Goal: Task Accomplishment & Management: Manage account settings

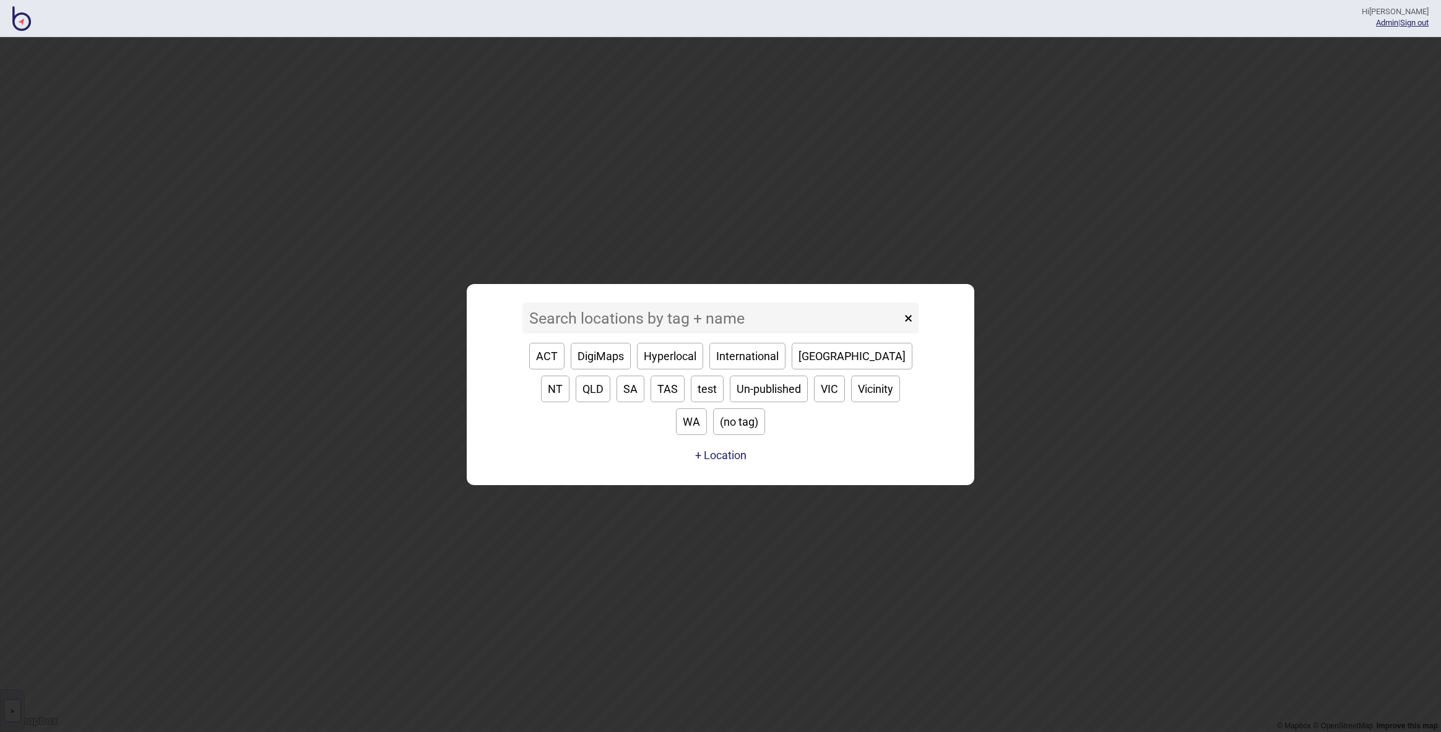
click at [702, 334] on input at bounding box center [712, 318] width 379 height 31
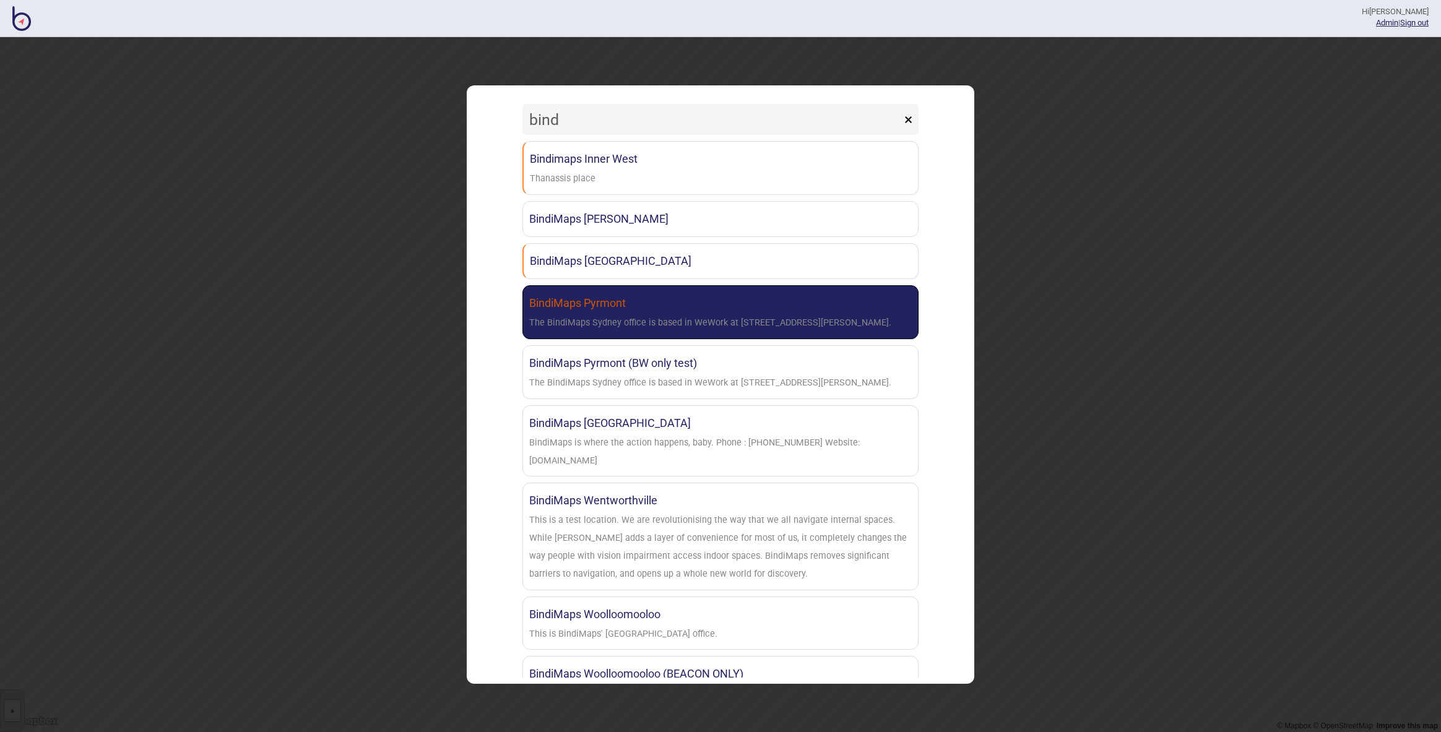
type input "bind"
click at [706, 319] on div "The BindiMaps Sydney office is based in WeWork at [STREET_ADDRESS][PERSON_NAME]." at bounding box center [710, 324] width 362 height 18
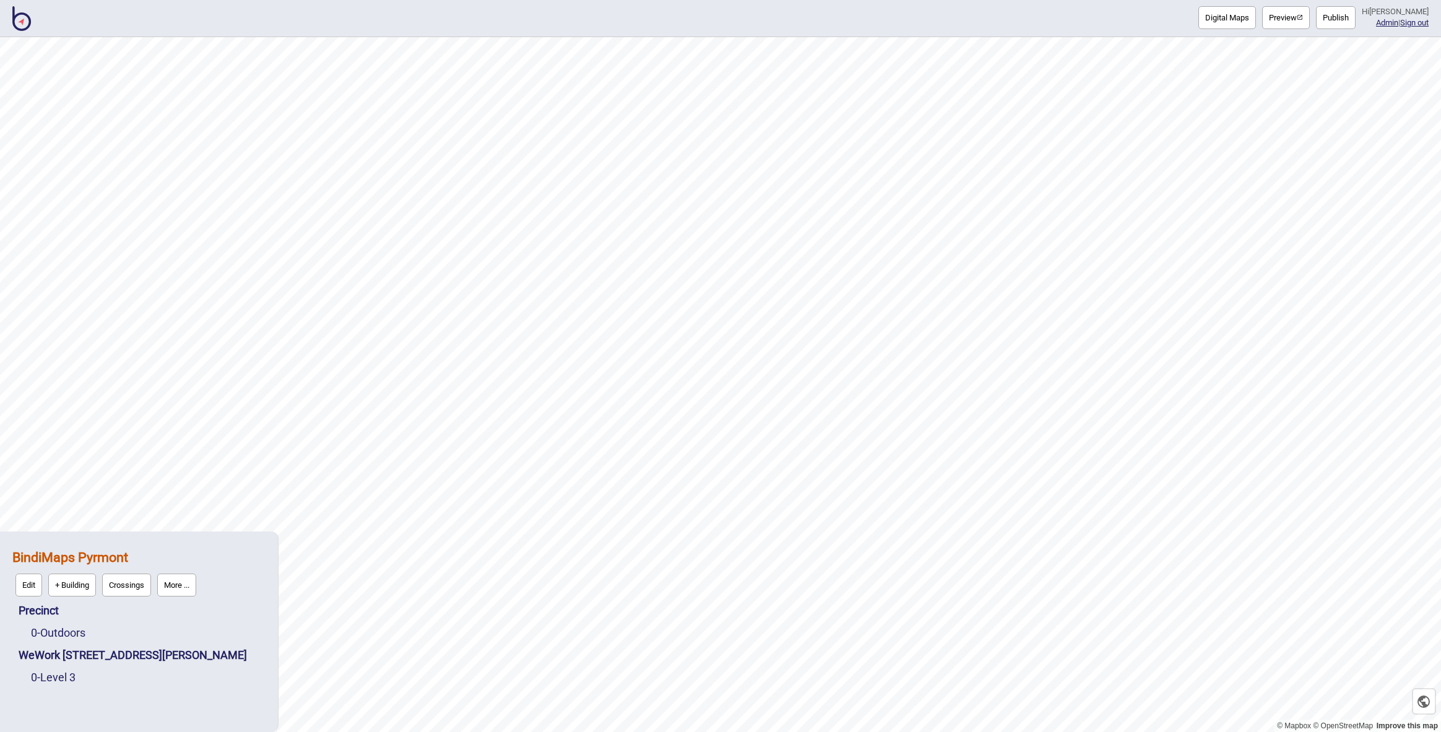
click at [189, 590] on button "More ..." at bounding box center [176, 585] width 39 height 23
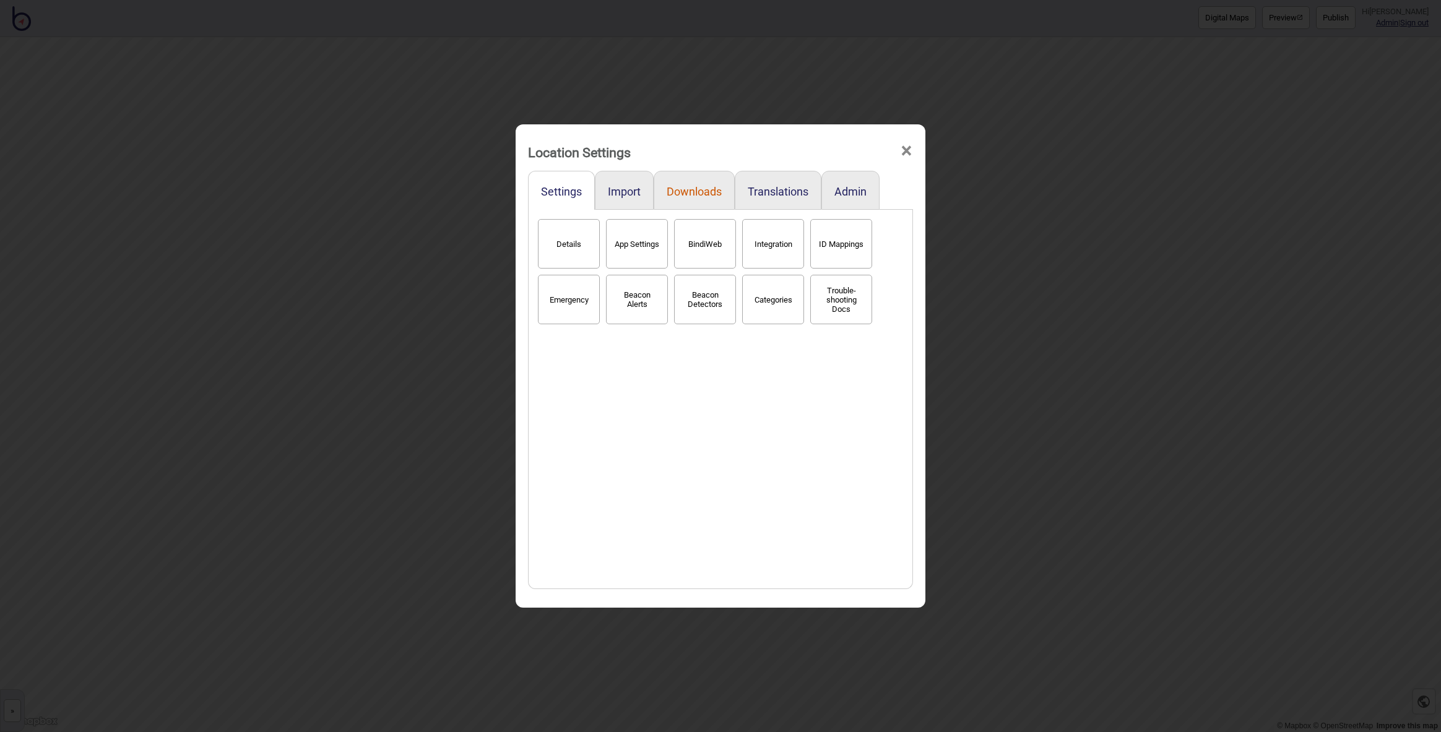
click at [703, 191] on button "Downloads" at bounding box center [694, 191] width 55 height 13
click at [614, 189] on button "Import" at bounding box center [624, 191] width 33 height 13
click at [547, 187] on button "Settings" at bounding box center [561, 191] width 41 height 13
click at [556, 261] on button "Details" at bounding box center [569, 244] width 62 height 50
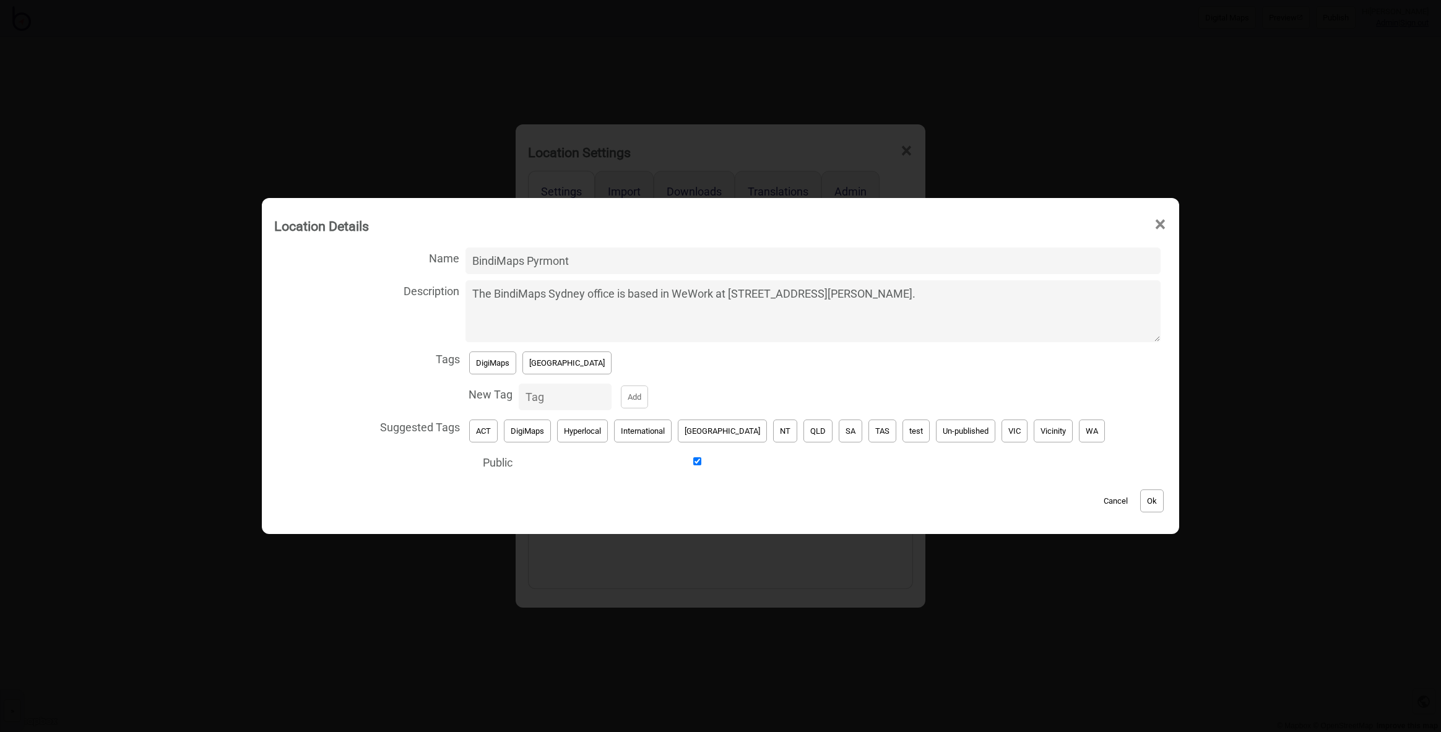
click at [1098, 500] on button "Cancel" at bounding box center [1116, 501] width 37 height 23
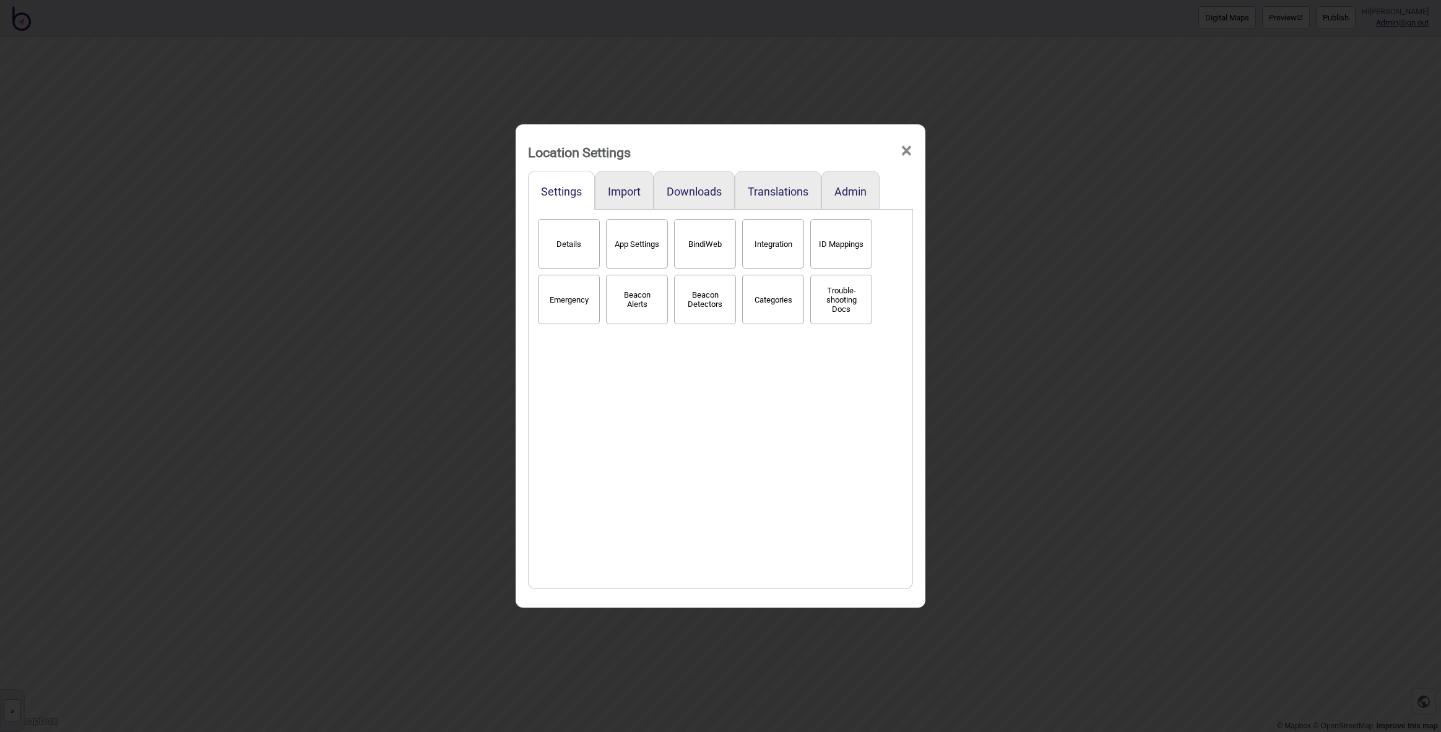
click at [773, 305] on button "Categories" at bounding box center [773, 300] width 62 height 50
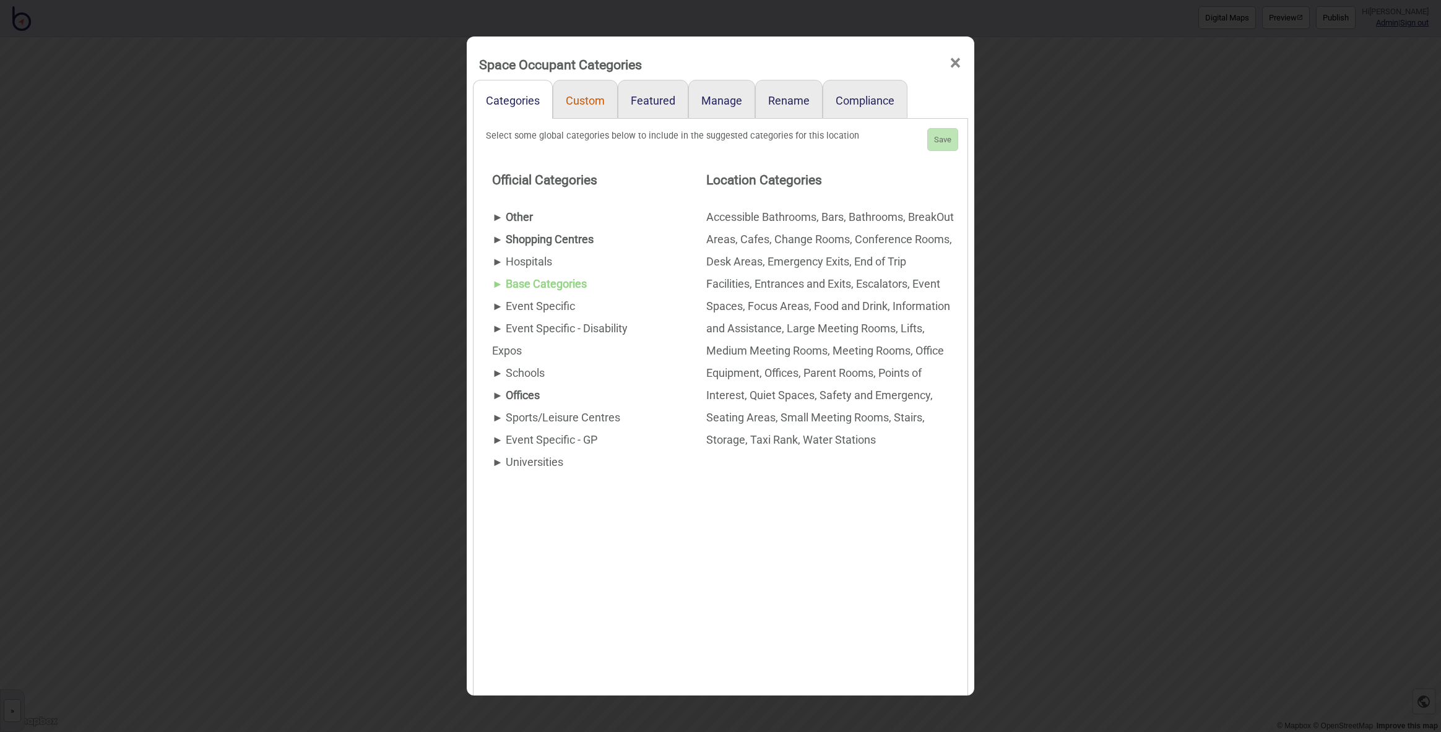
click at [588, 110] on link "Custom" at bounding box center [585, 99] width 65 height 39
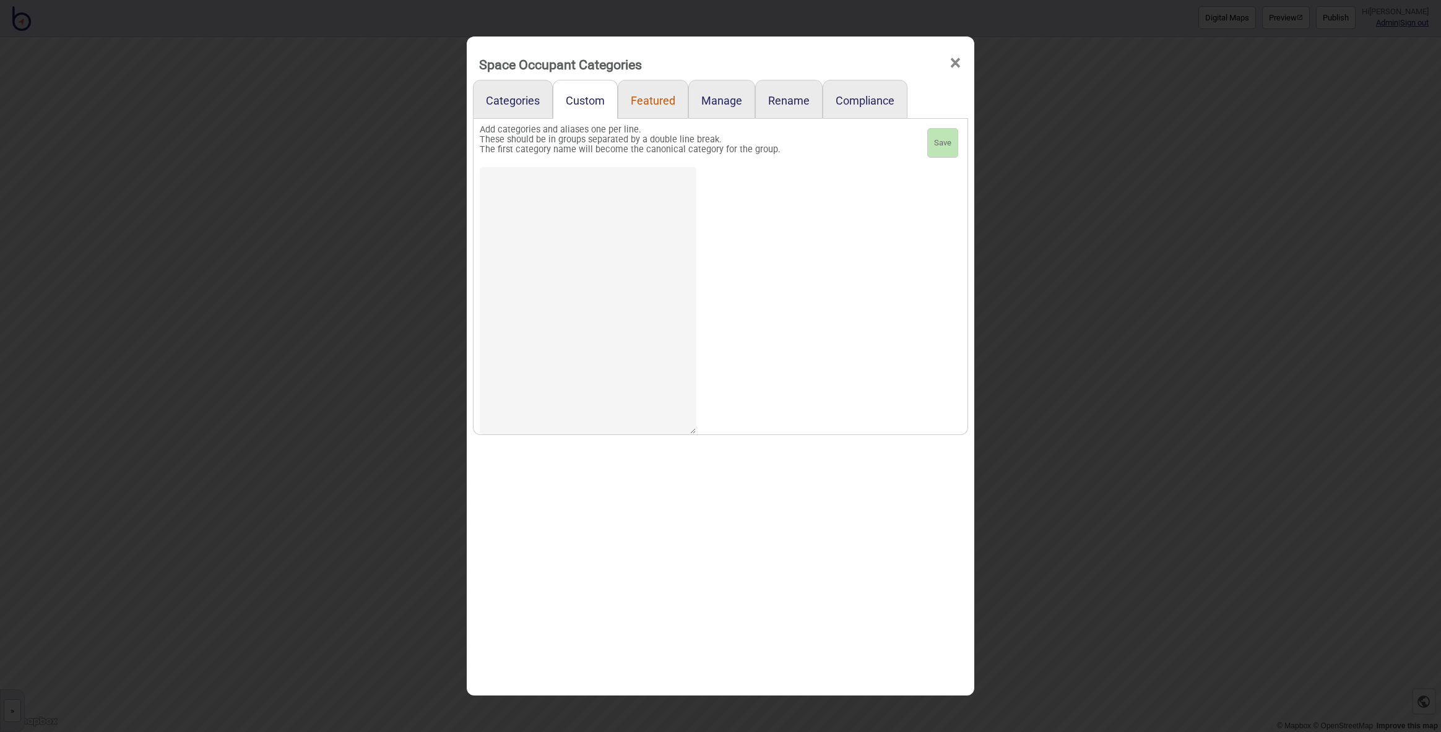
click at [645, 98] on link "Featured" at bounding box center [653, 99] width 71 height 39
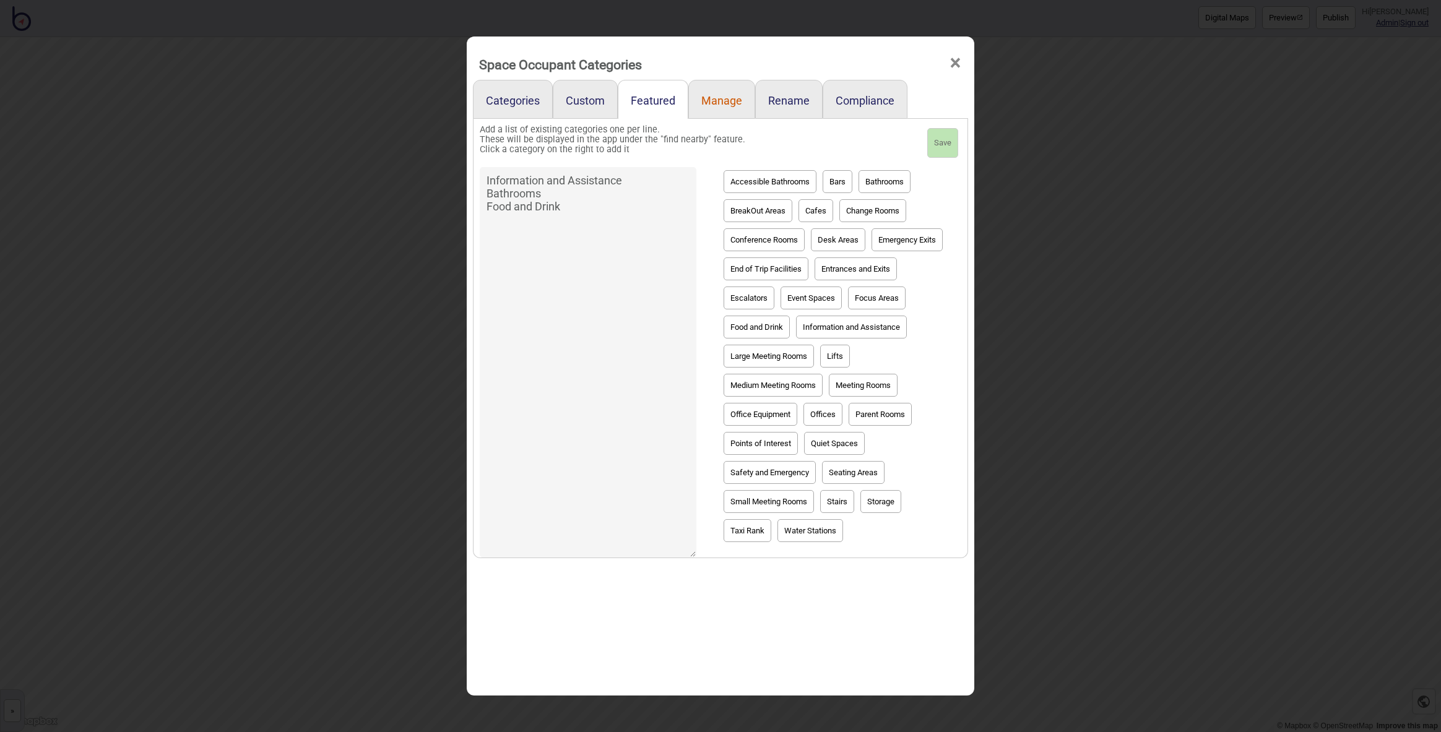
click at [712, 96] on link "Manage" at bounding box center [722, 99] width 67 height 39
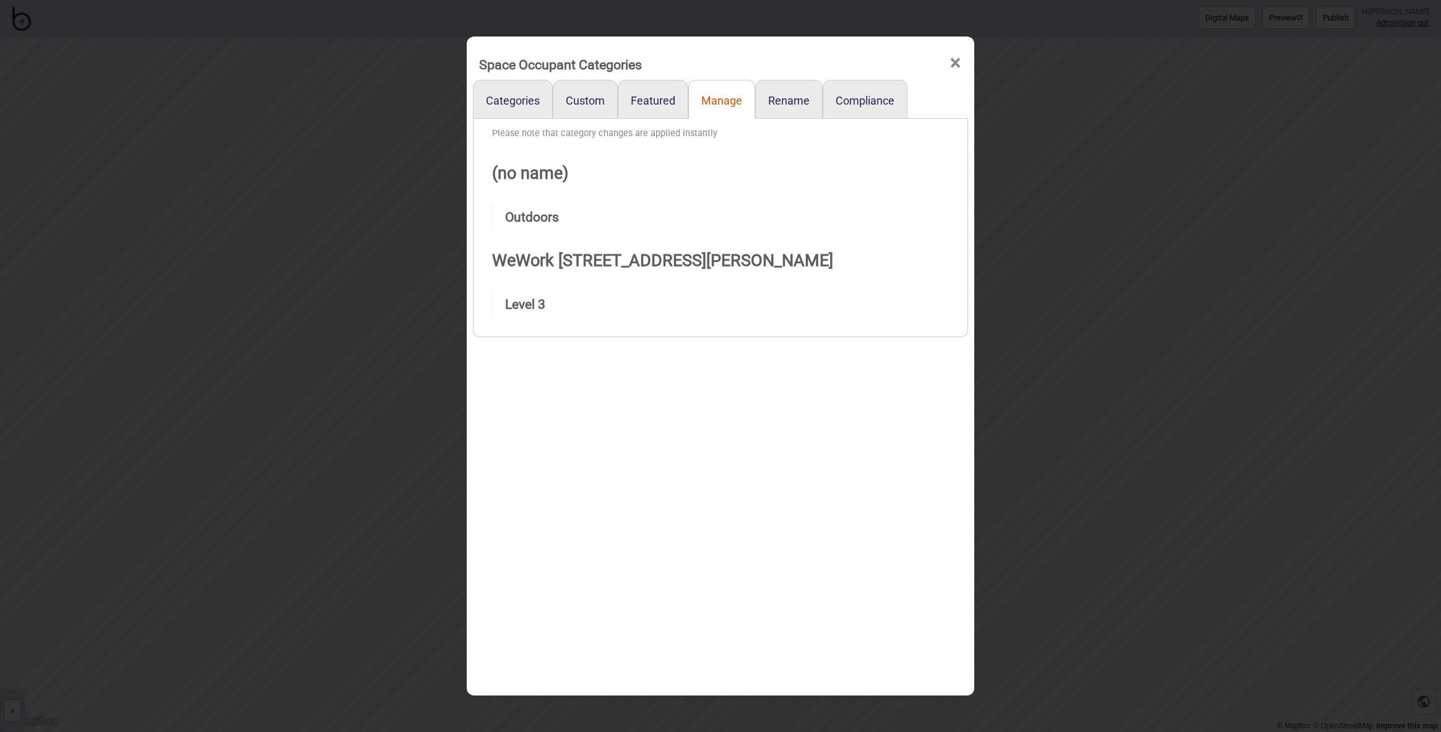
select select "Points of Interest"
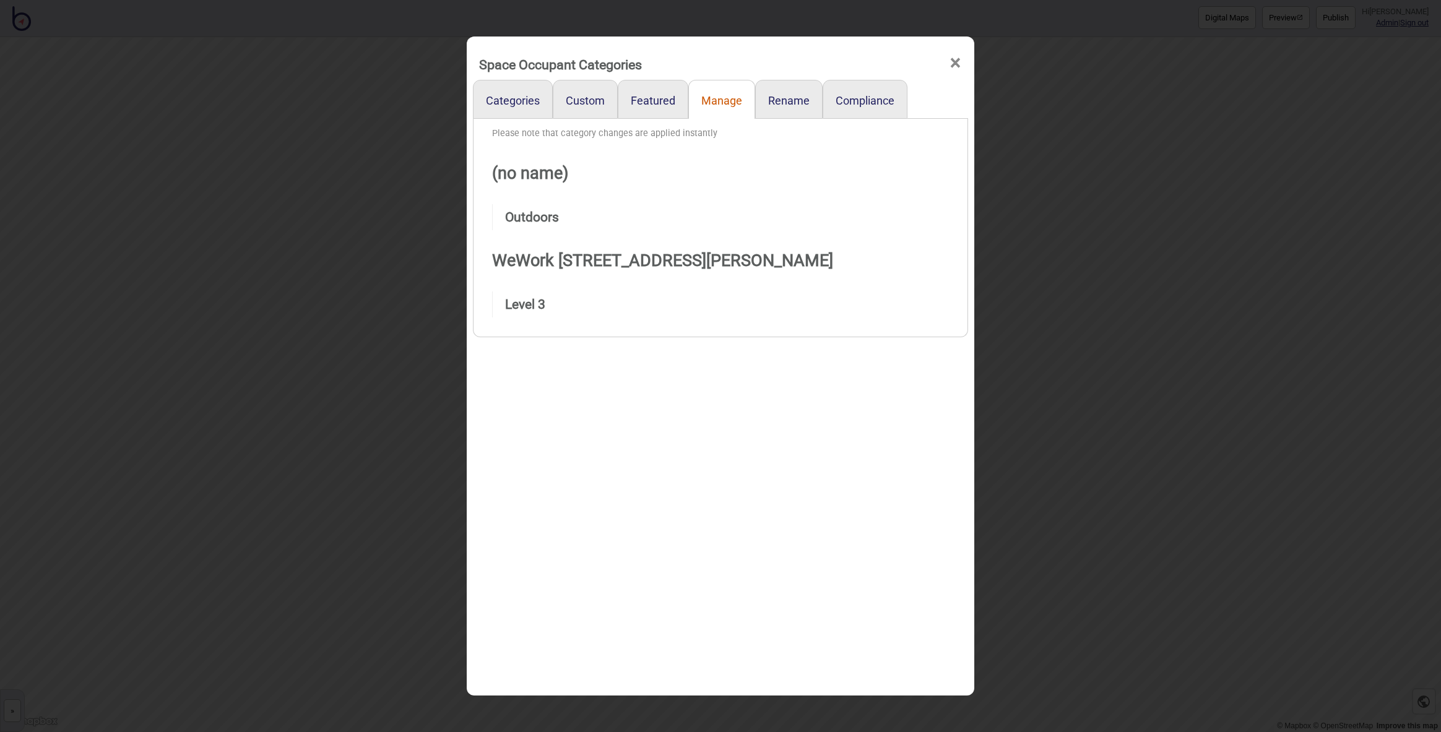
select select "Points of Interest"
select select "Entrances and Exits"
select select "Points of Interest"
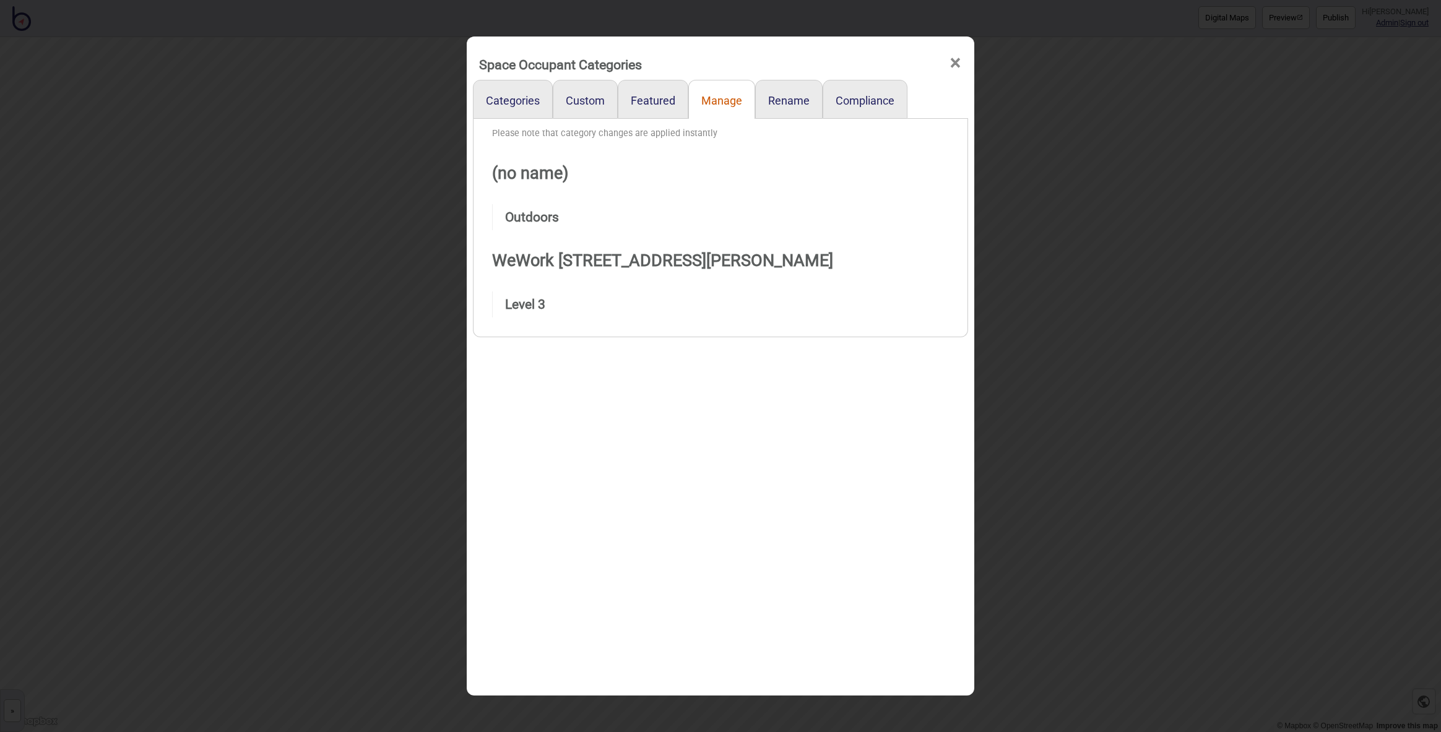
select select "Offices"
select select "Meeting Rooms"
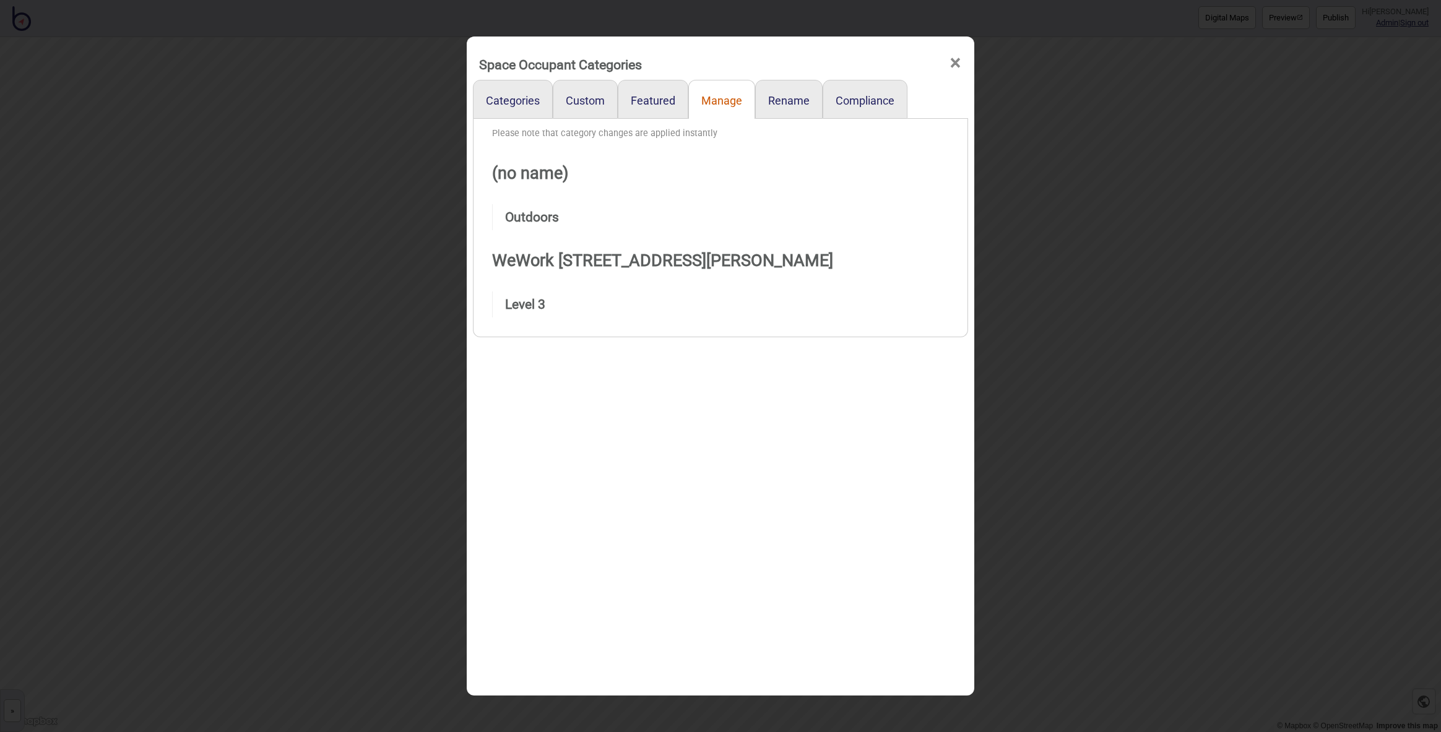
select select "Meeting Rooms"
select select "Bars"
select select "Meeting Rooms"
select select "Entrances and Exits"
select select "Medium Meeting Rooms"
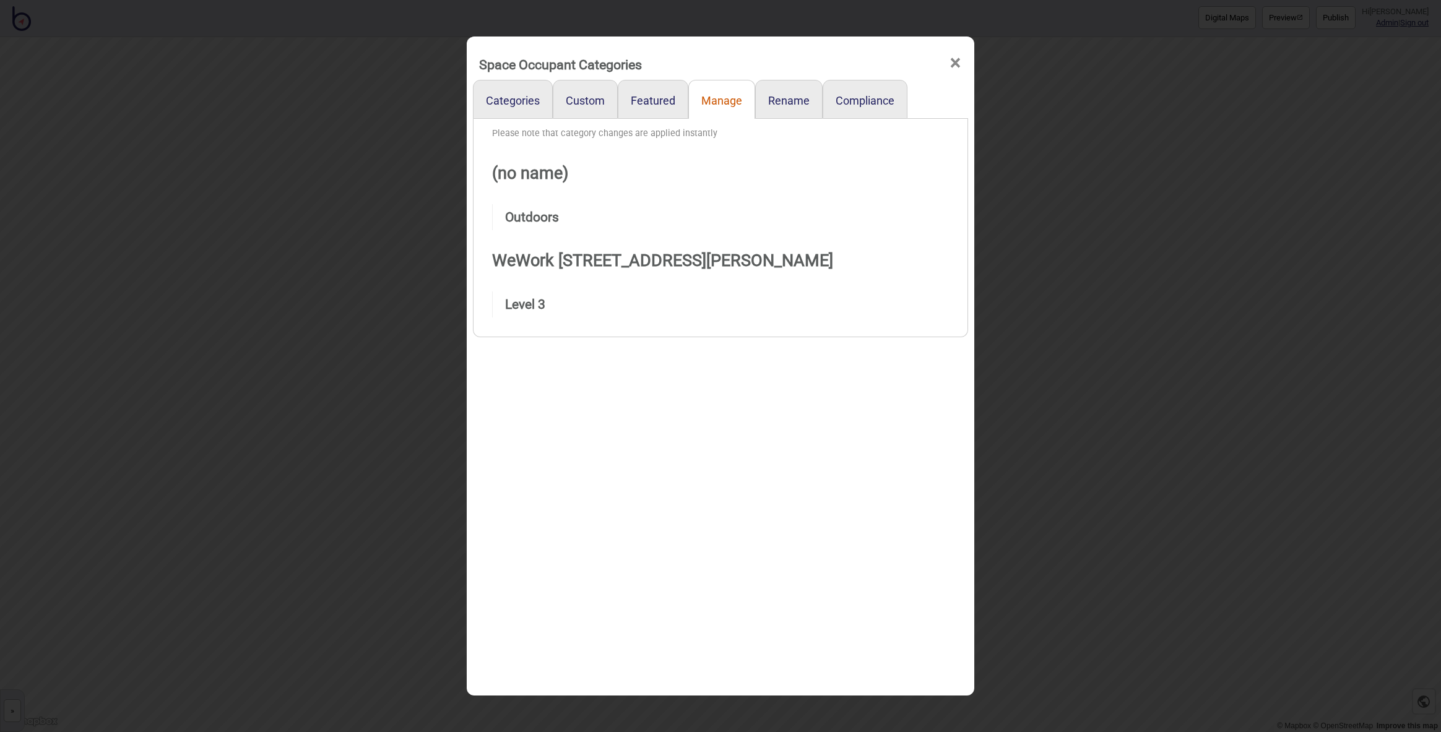
select select "Meeting Rooms"
select select "Points of Interest"
select select "Cafes"
select select "Desk Areas"
select select "Points of Interest"
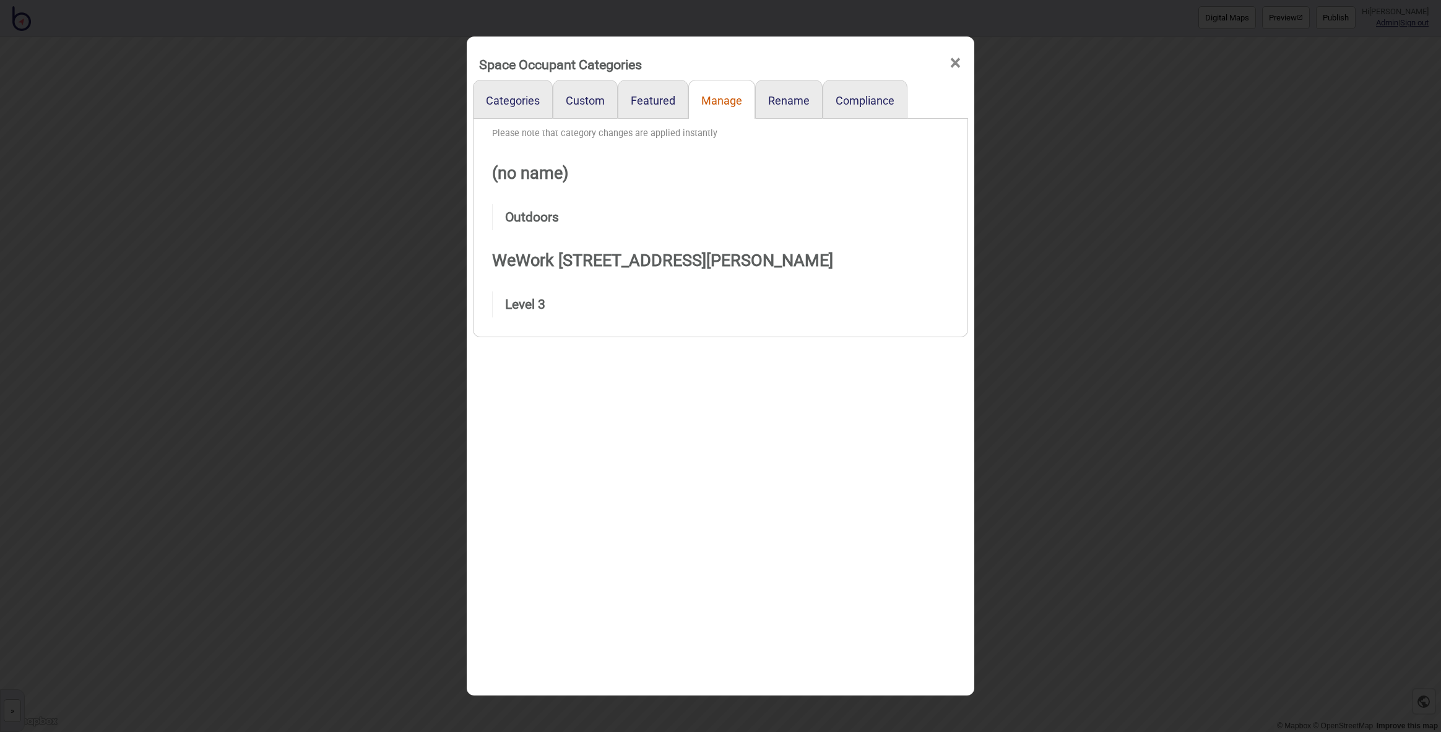
select select "Bathrooms"
select select "Meeting Rooms"
select select "Conference Rooms"
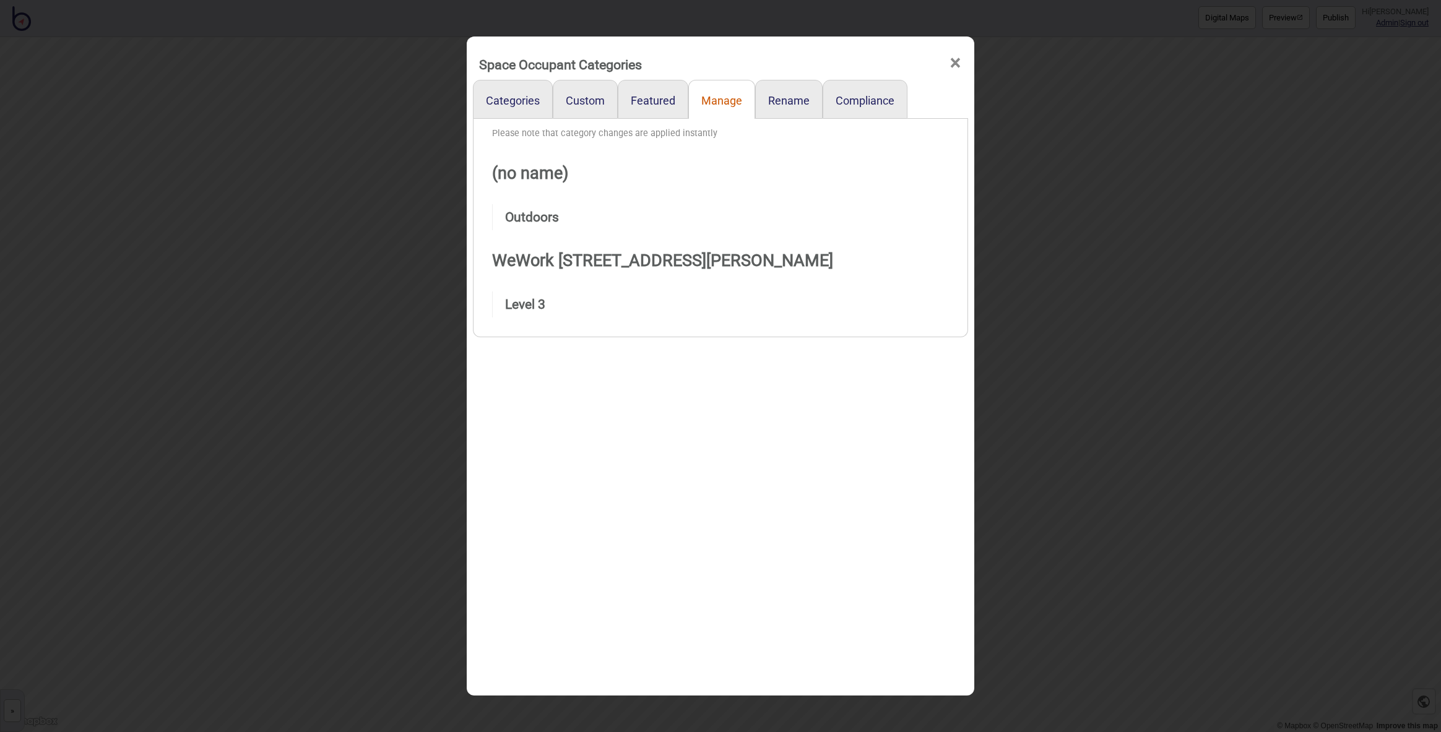
select select "Meeting Rooms"
select select "Seating Areas"
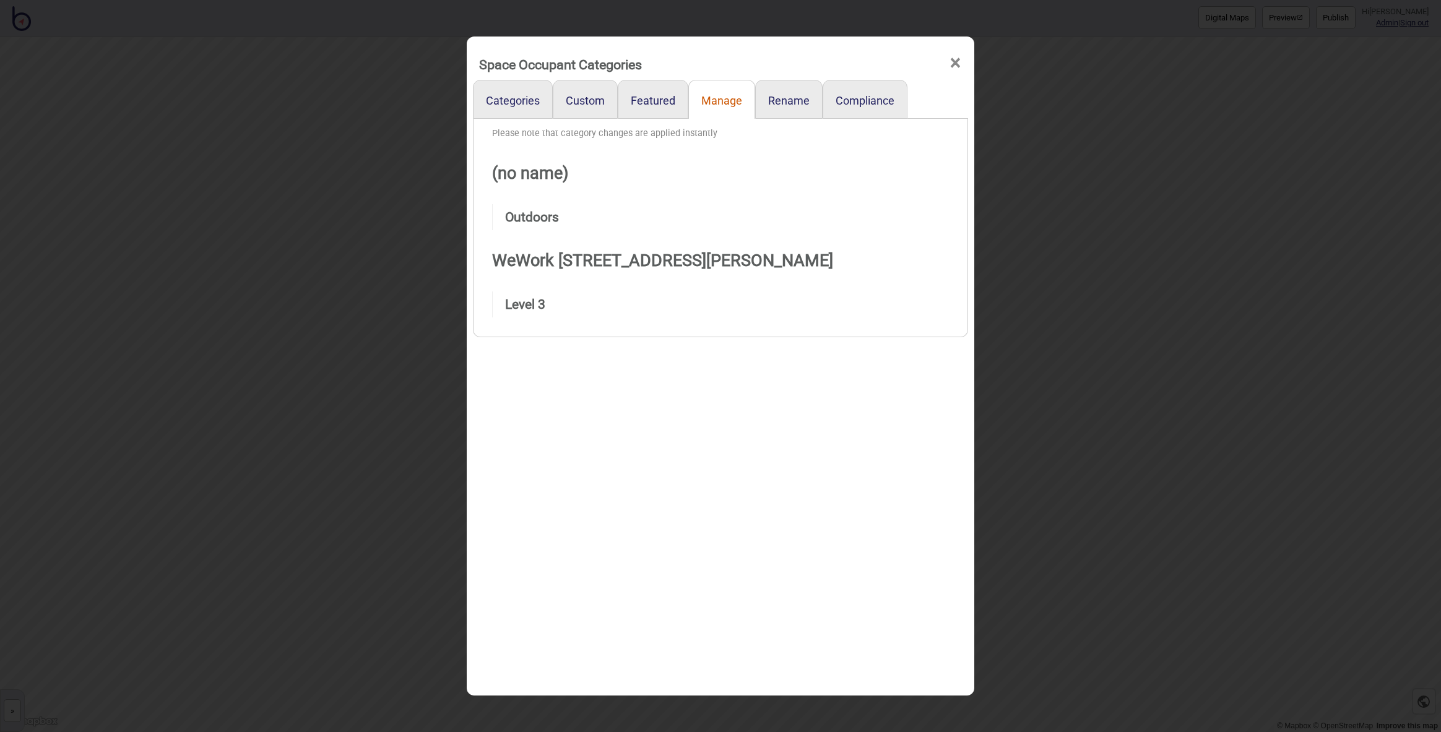
select select "Points of Interest"
select select "Food and Drink"
select select "Meeting Rooms"
select select "Information and Assistance"
select select "Bathrooms"
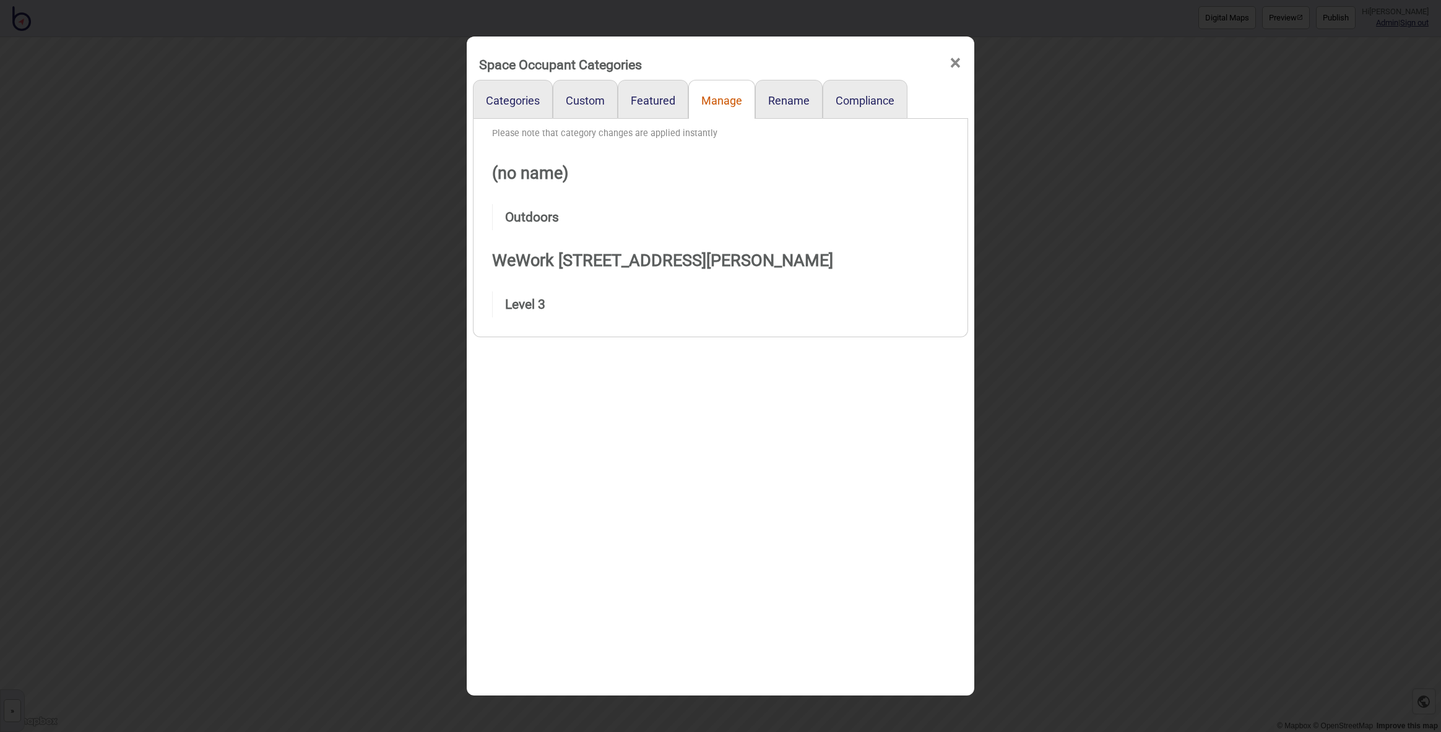
select select "Offices"
select select "Office Equipment"
select select "Meeting Rooms"
select select "Safety and Emergency"
select select "Desk Areas"
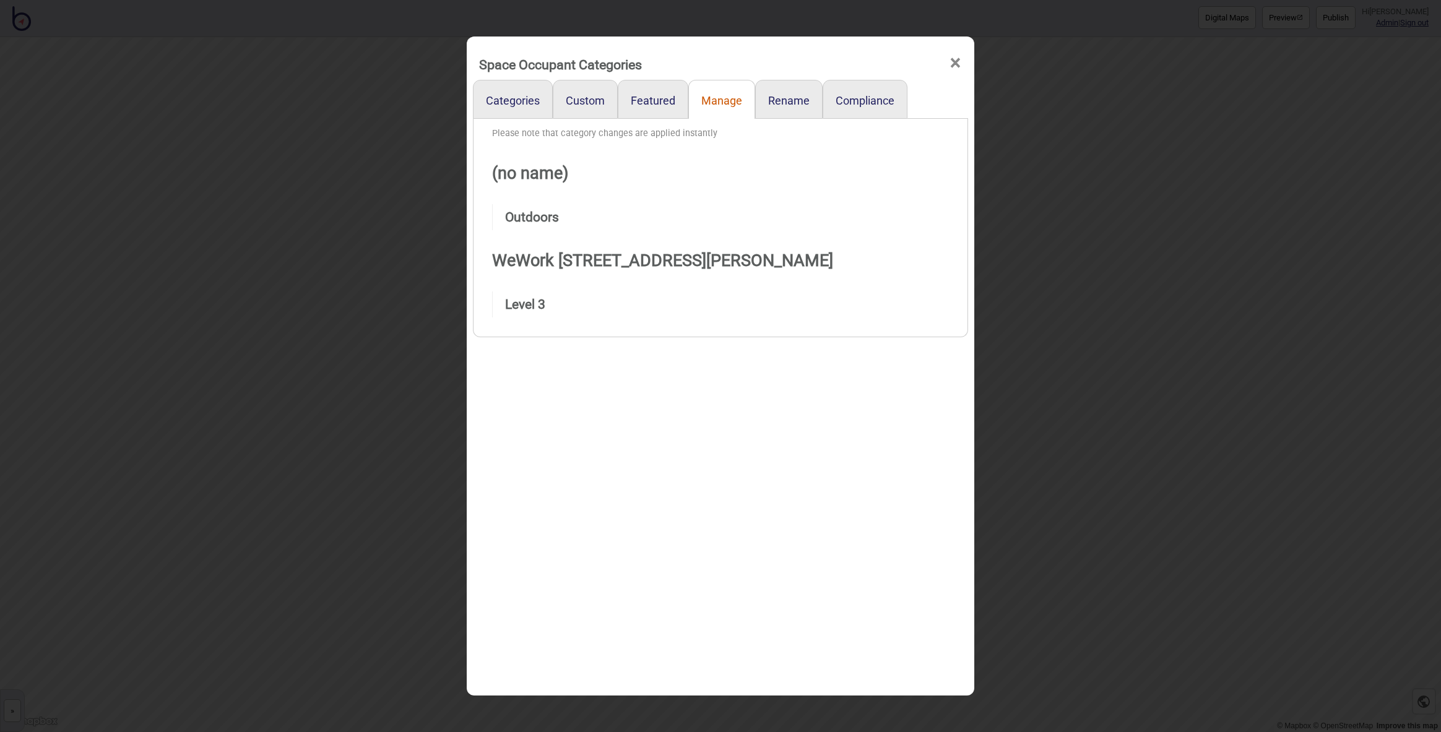
select select "Meeting Rooms"
select select "Lifts"
select select "Meeting Rooms"
select select "Desk Areas"
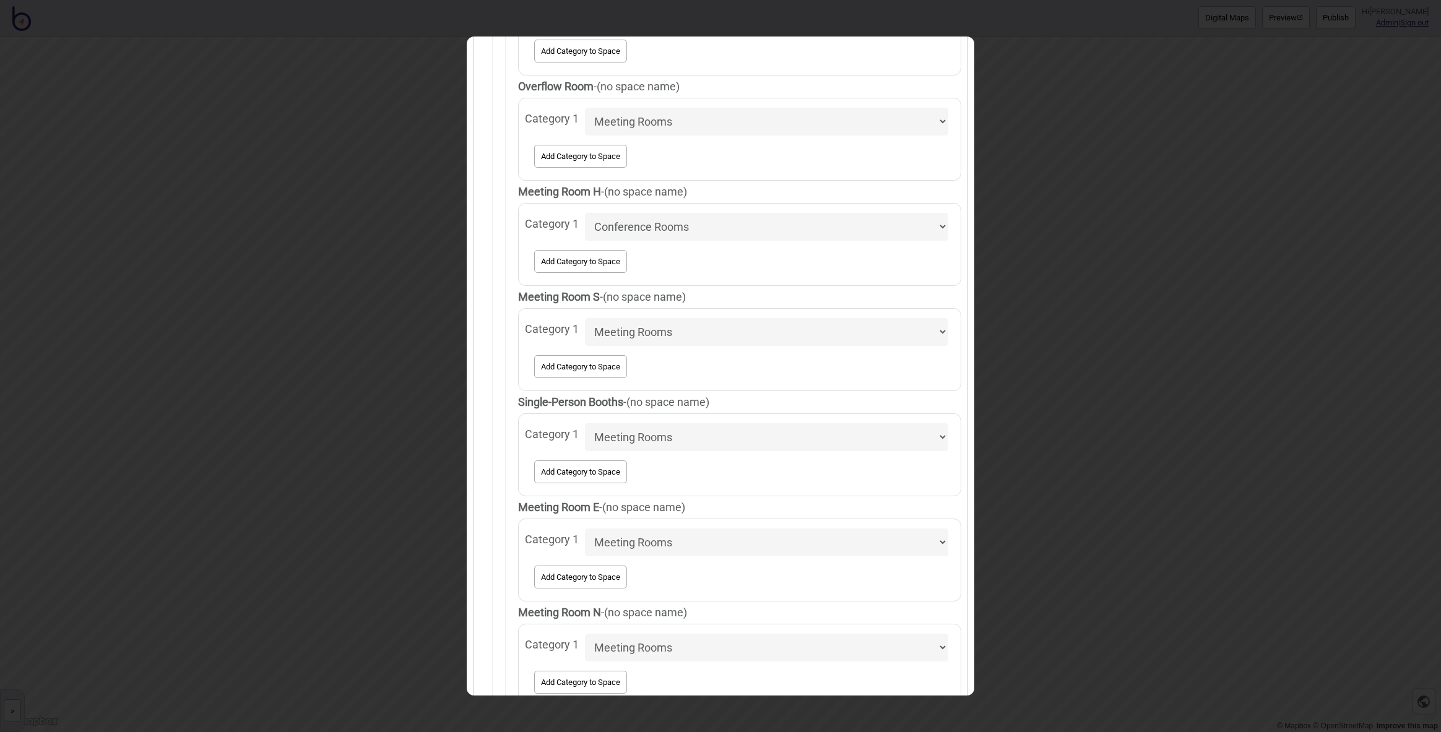
scroll to position [3805, 0]
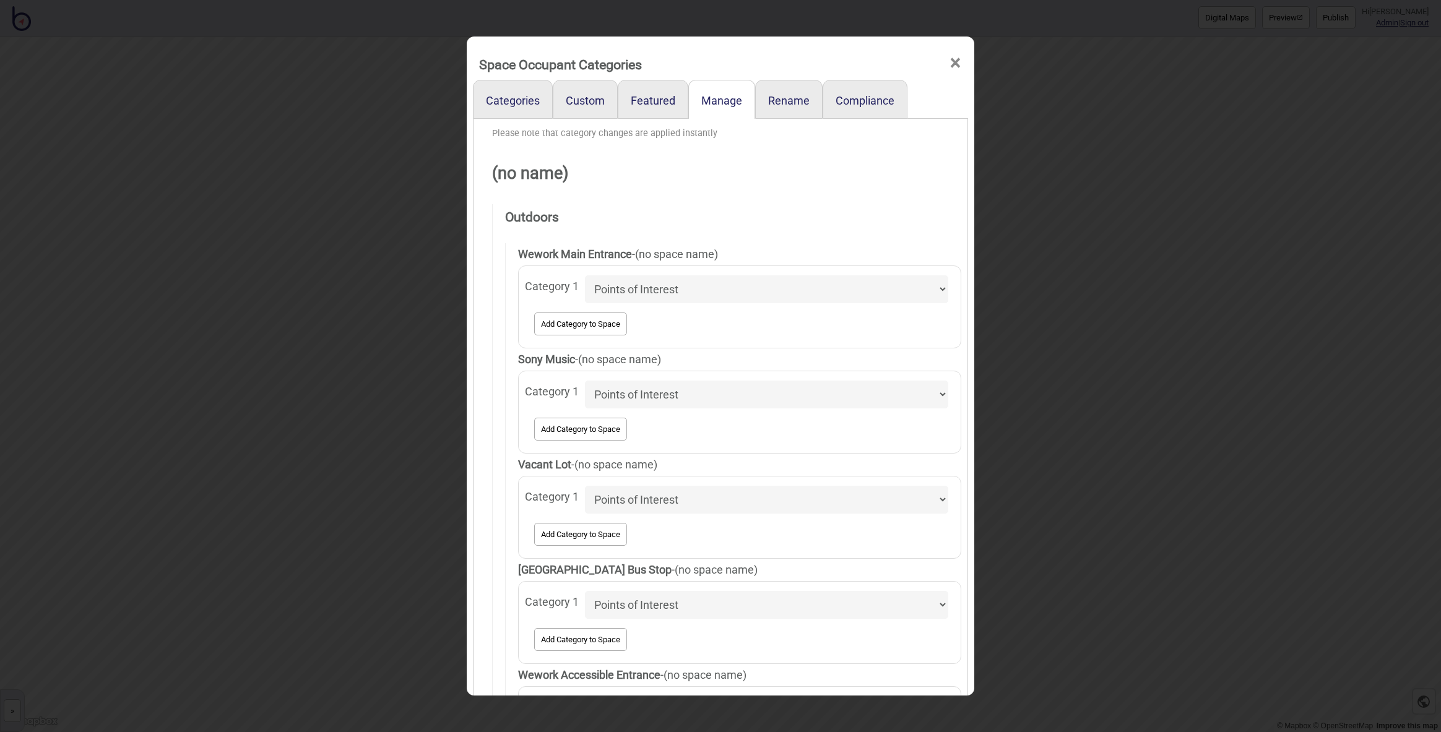
scroll to position [2409, 0]
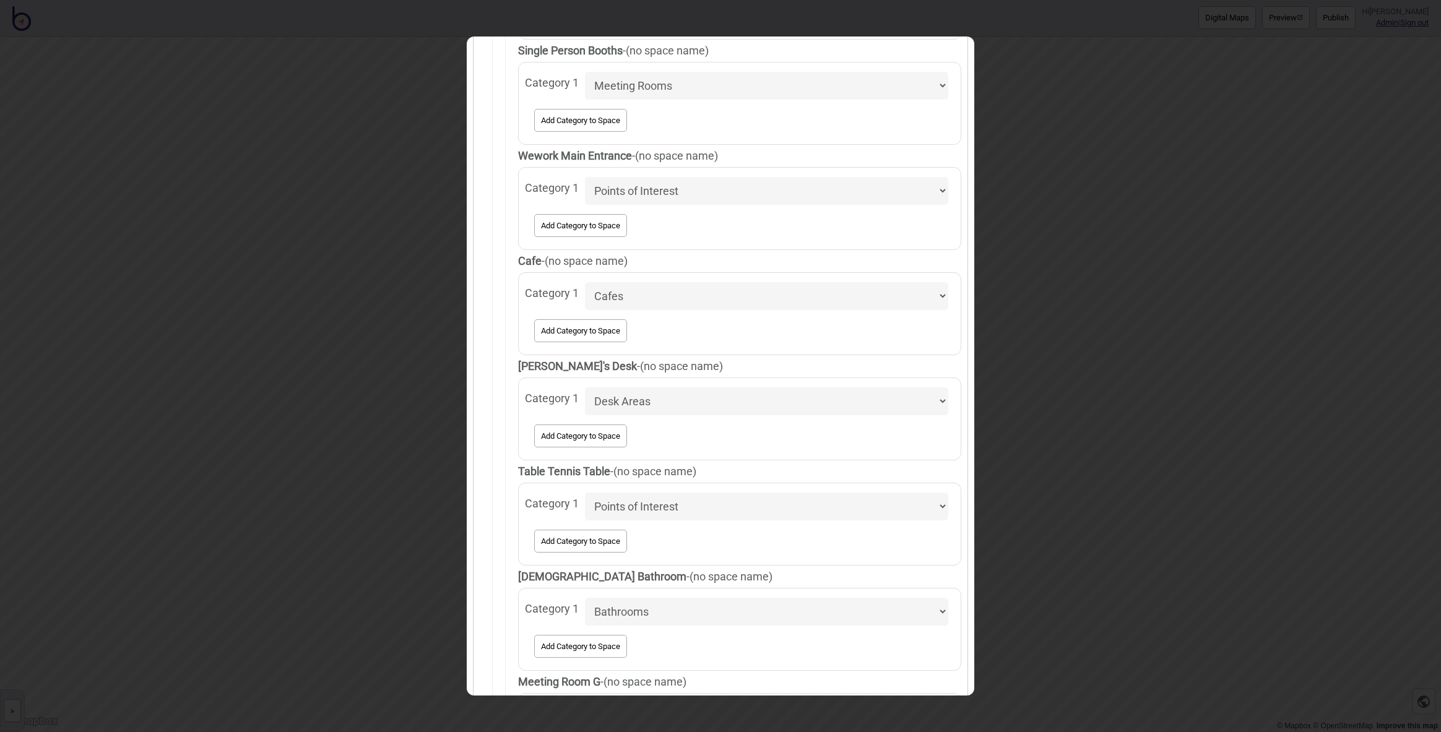
click at [719, 435] on span "Add Category to Space" at bounding box center [739, 436] width 417 height 29
click at [538, 401] on span "Category 1" at bounding box center [552, 397] width 54 height 25
click at [585, 401] on select "Accessible Bathrooms Bars Bathrooms BreakOut Areas Cafes Change Rooms Conferenc…" at bounding box center [766, 402] width 363 height 28
click at [640, 365] on span "(no space name)" at bounding box center [681, 366] width 83 height 13
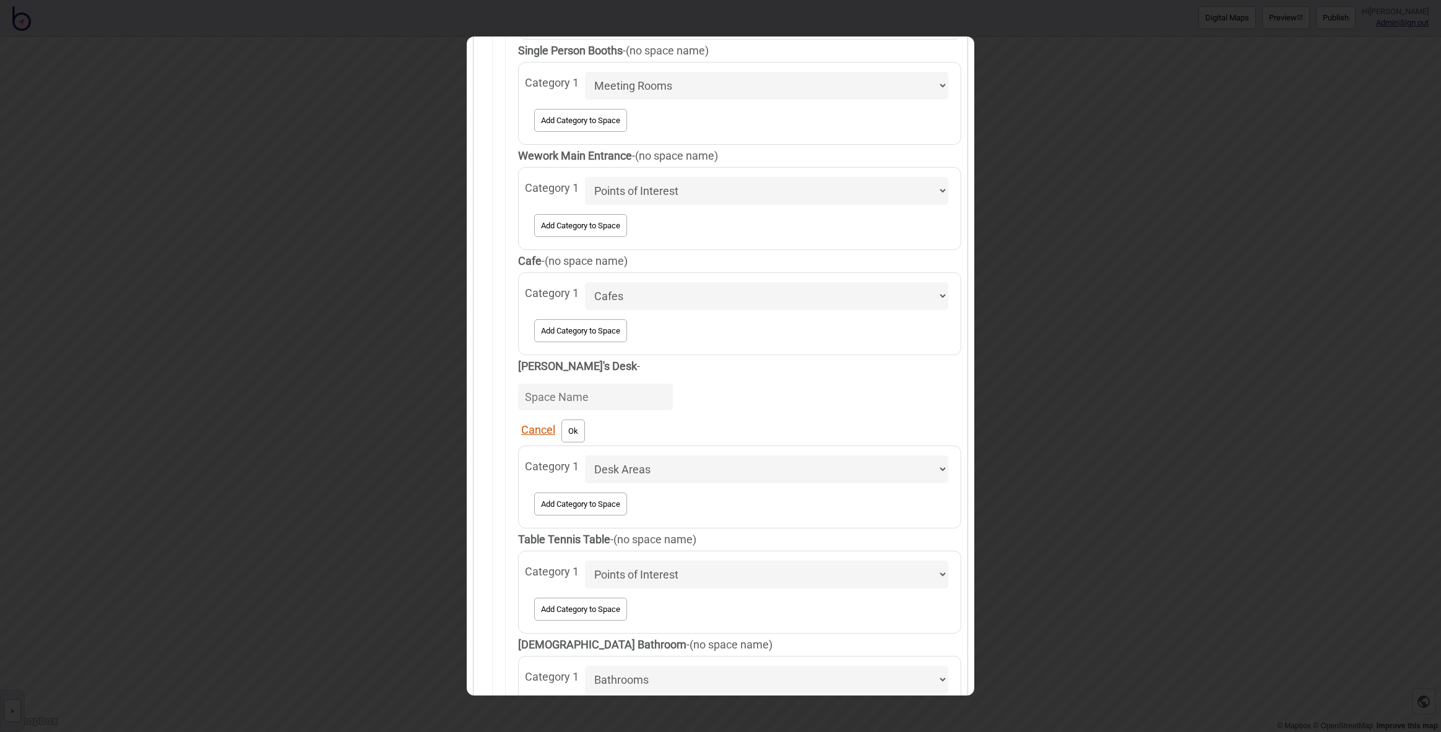
click at [529, 430] on button "Cancel" at bounding box center [538, 430] width 34 height 13
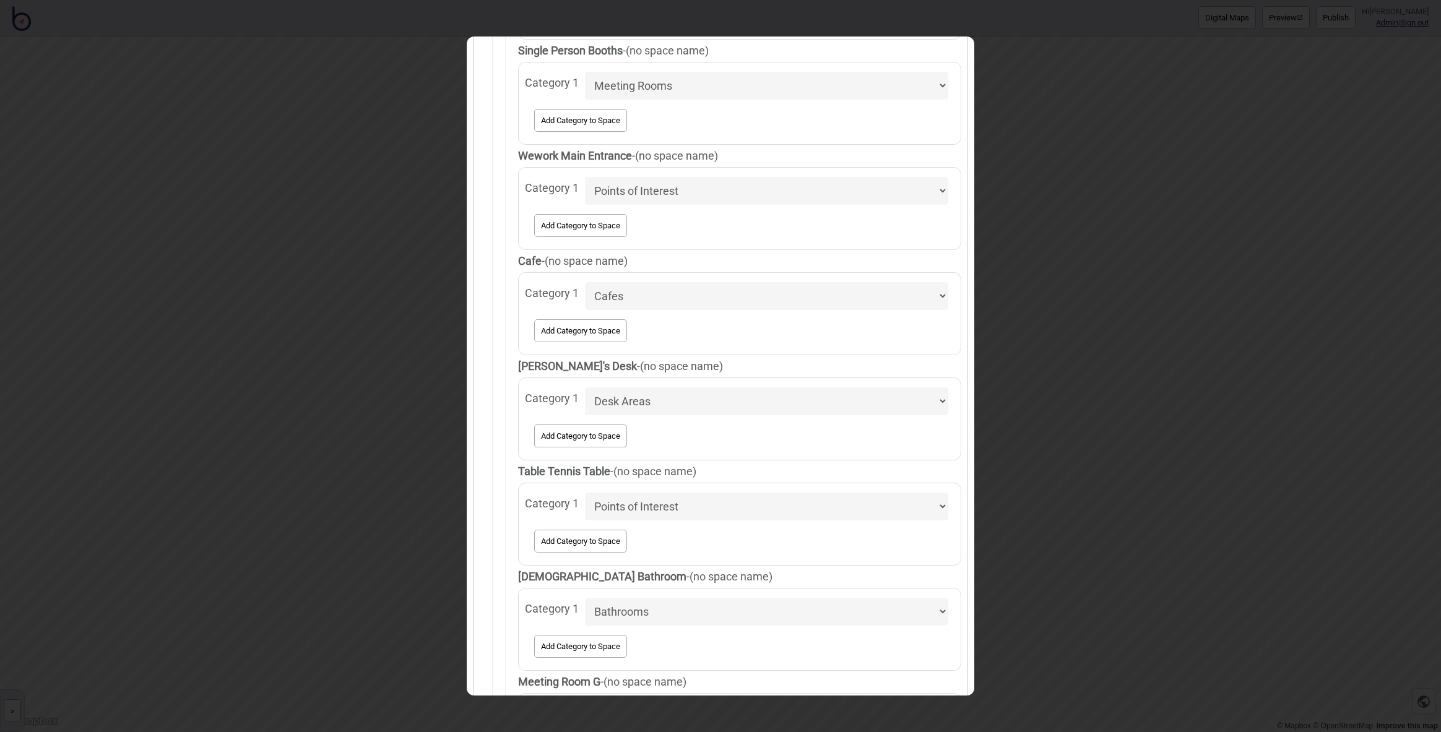
click at [672, 403] on select "Accessible Bathrooms Bars Bathrooms BreakOut Areas Cafes Change Rooms Conferenc…" at bounding box center [766, 402] width 363 height 28
click at [585, 388] on select "Accessible Bathrooms Bars Bathrooms BreakOut Areas Cafes Change Rooms Conferenc…" at bounding box center [766, 402] width 363 height 28
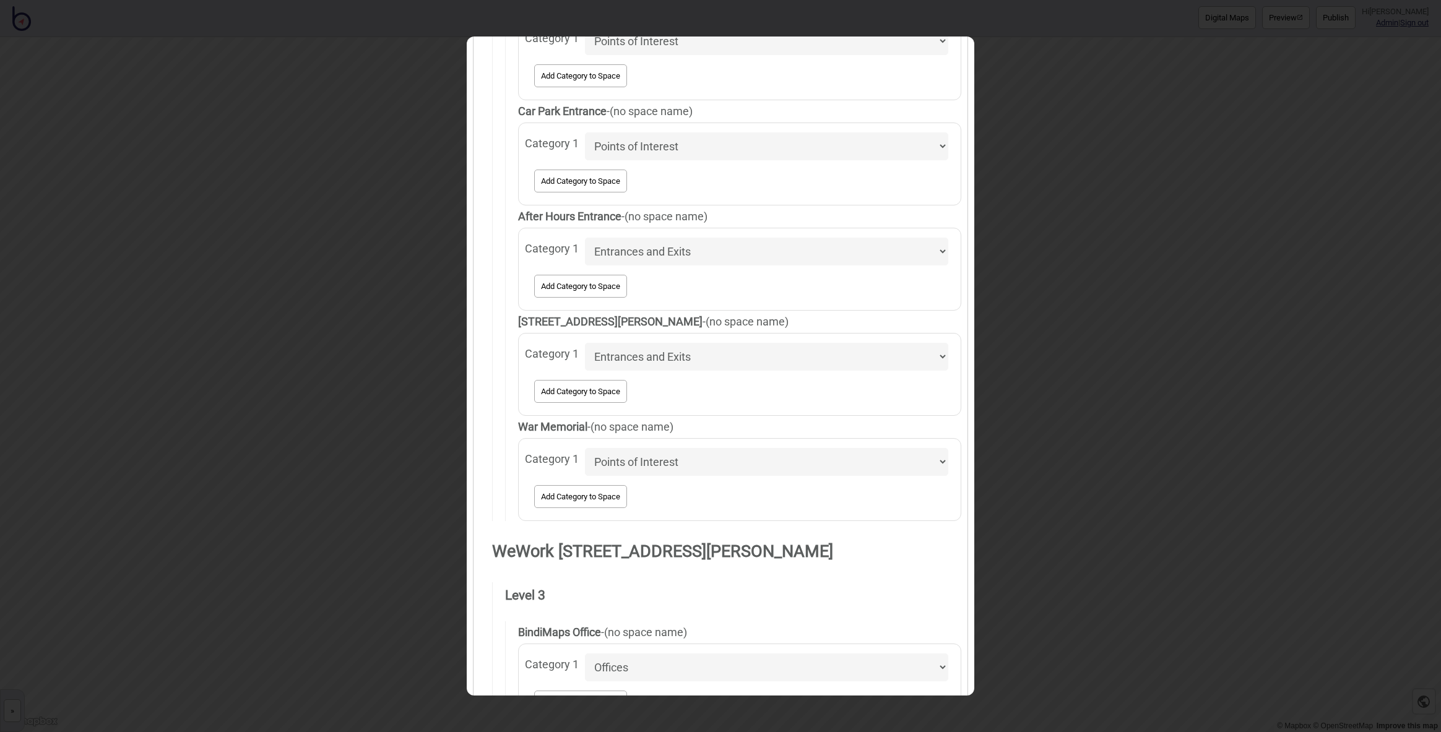
scroll to position [0, 0]
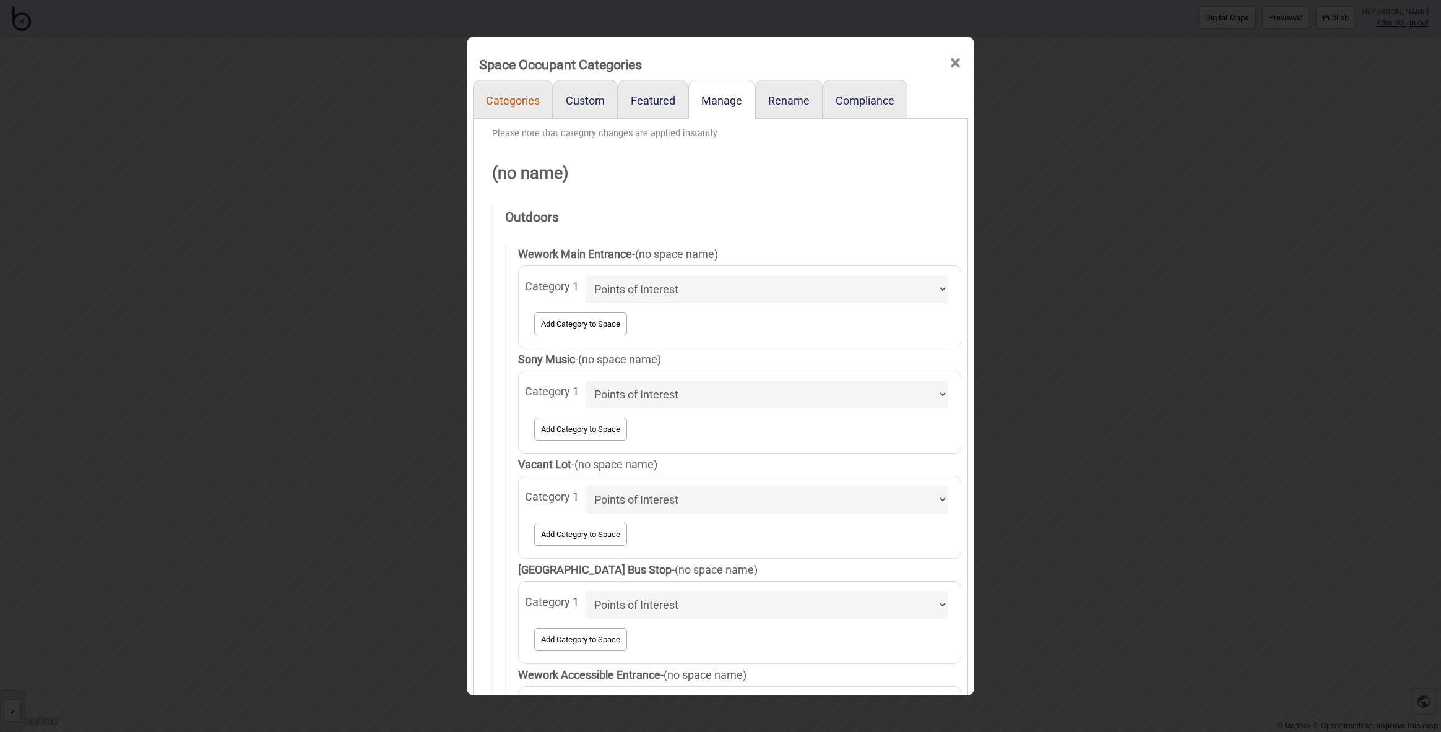
click at [499, 100] on link "Categories" at bounding box center [513, 99] width 80 height 39
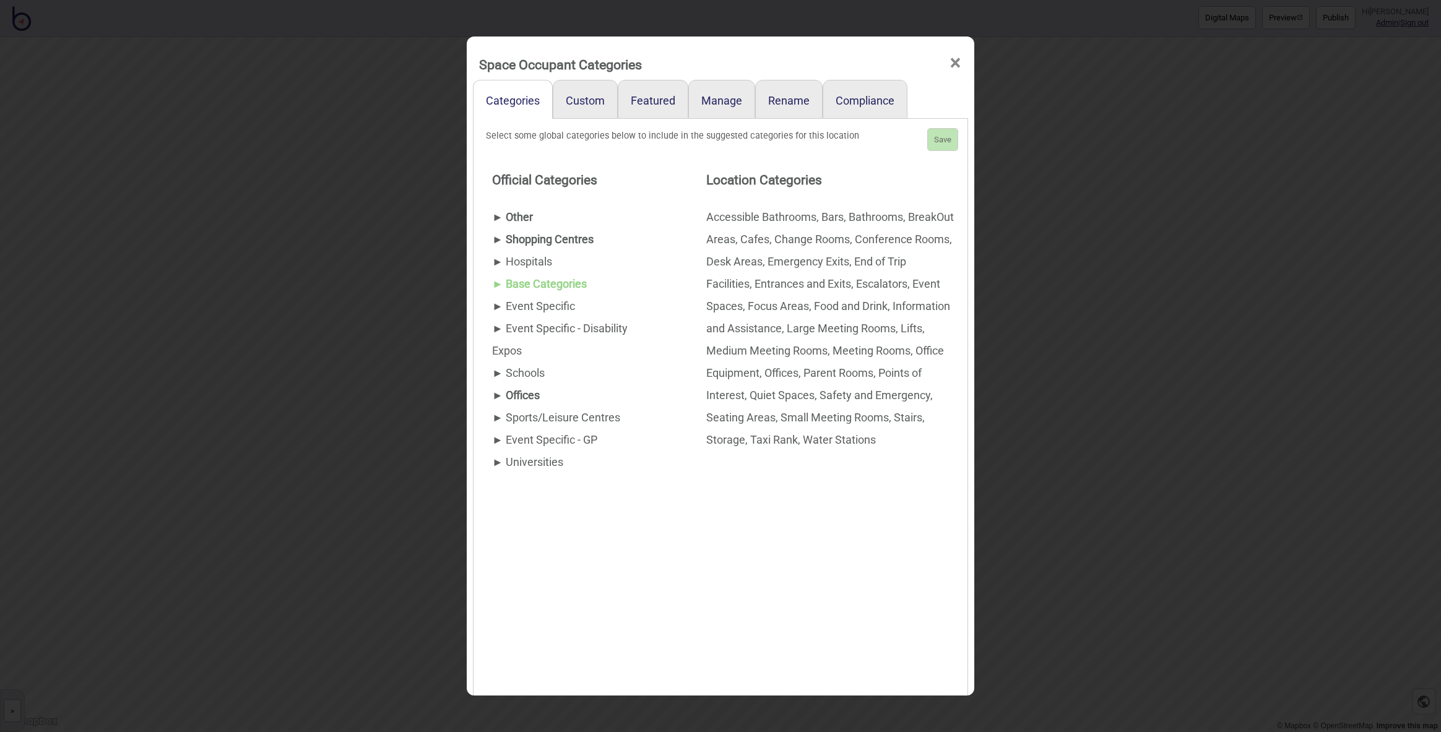
click at [495, 420] on span "►" at bounding box center [497, 417] width 11 height 13
click at [495, 396] on span "►" at bounding box center [497, 395] width 11 height 13
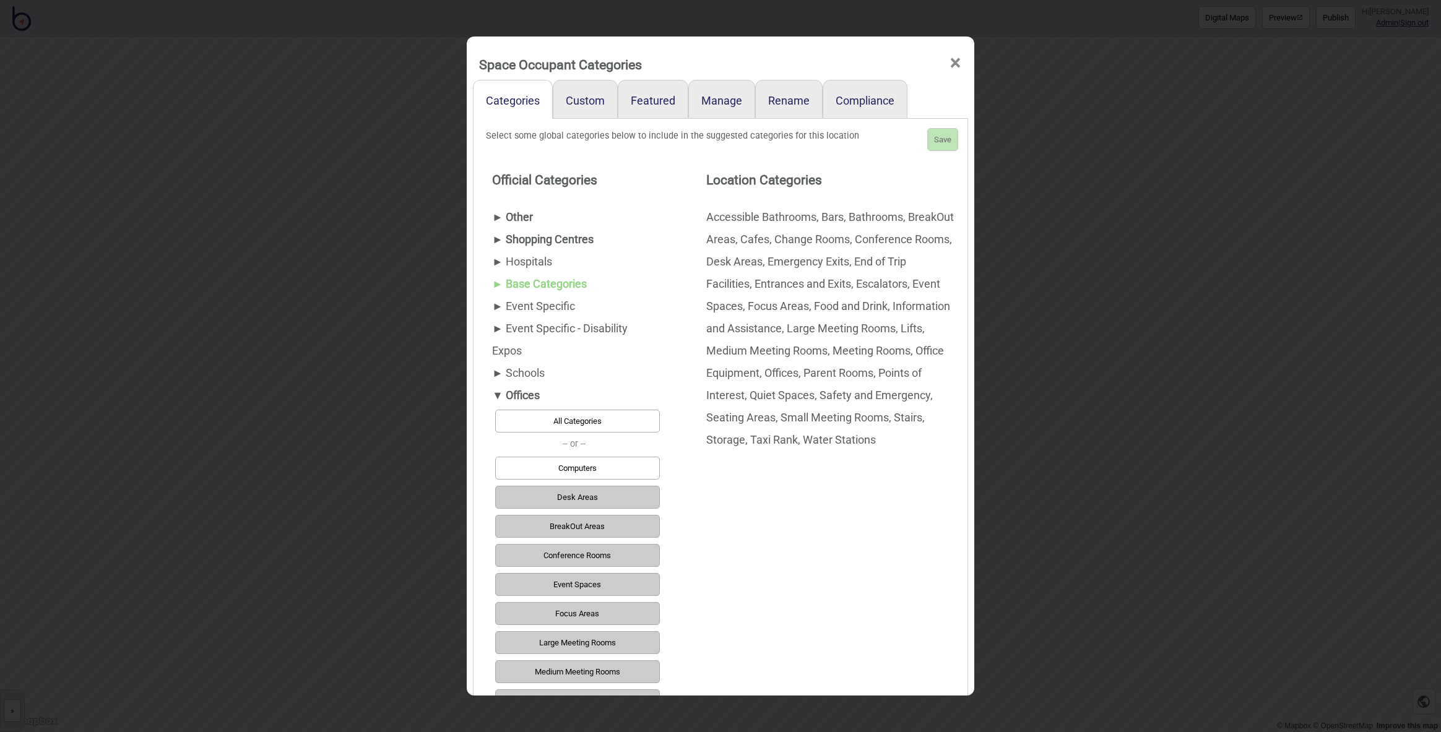
scroll to position [2, 0]
click at [575, 501] on button "Desk Areas" at bounding box center [577, 495] width 165 height 23
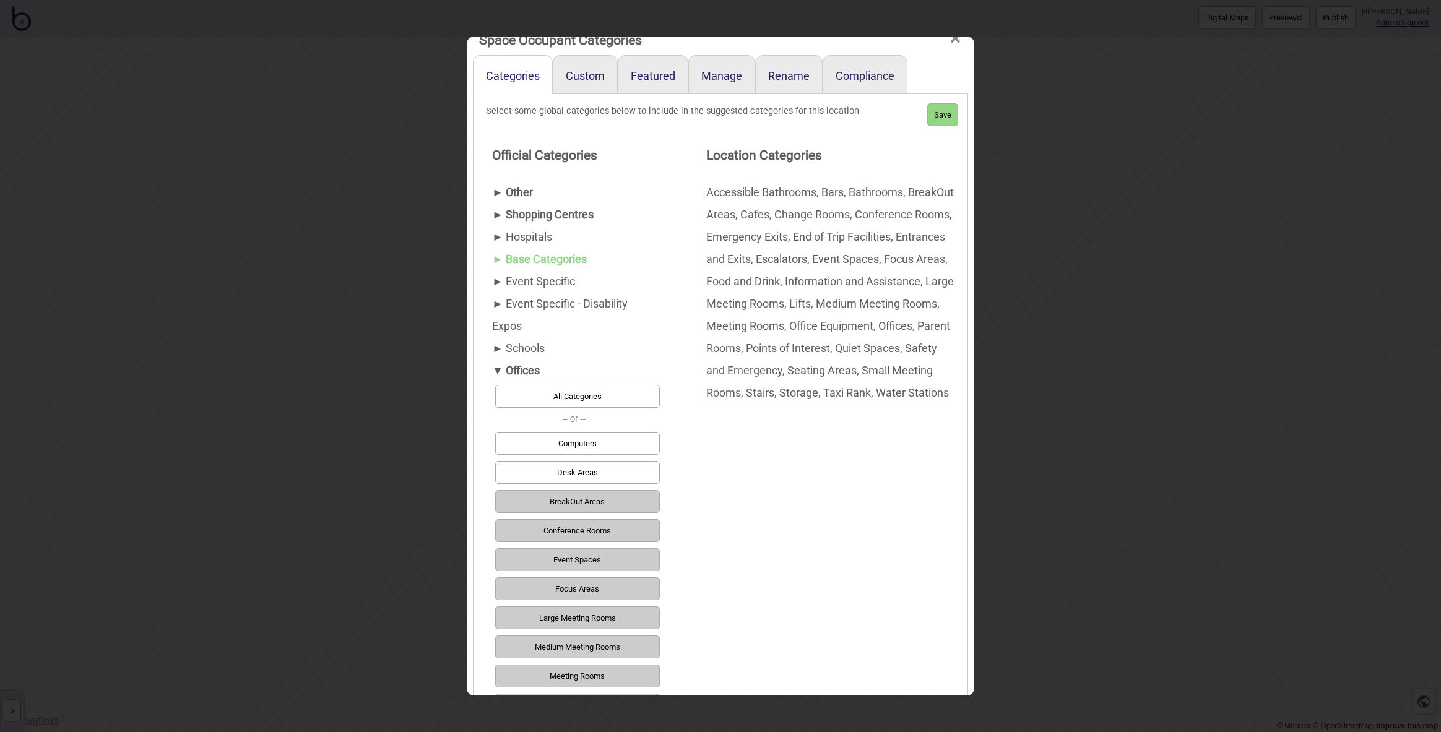
scroll to position [0, 0]
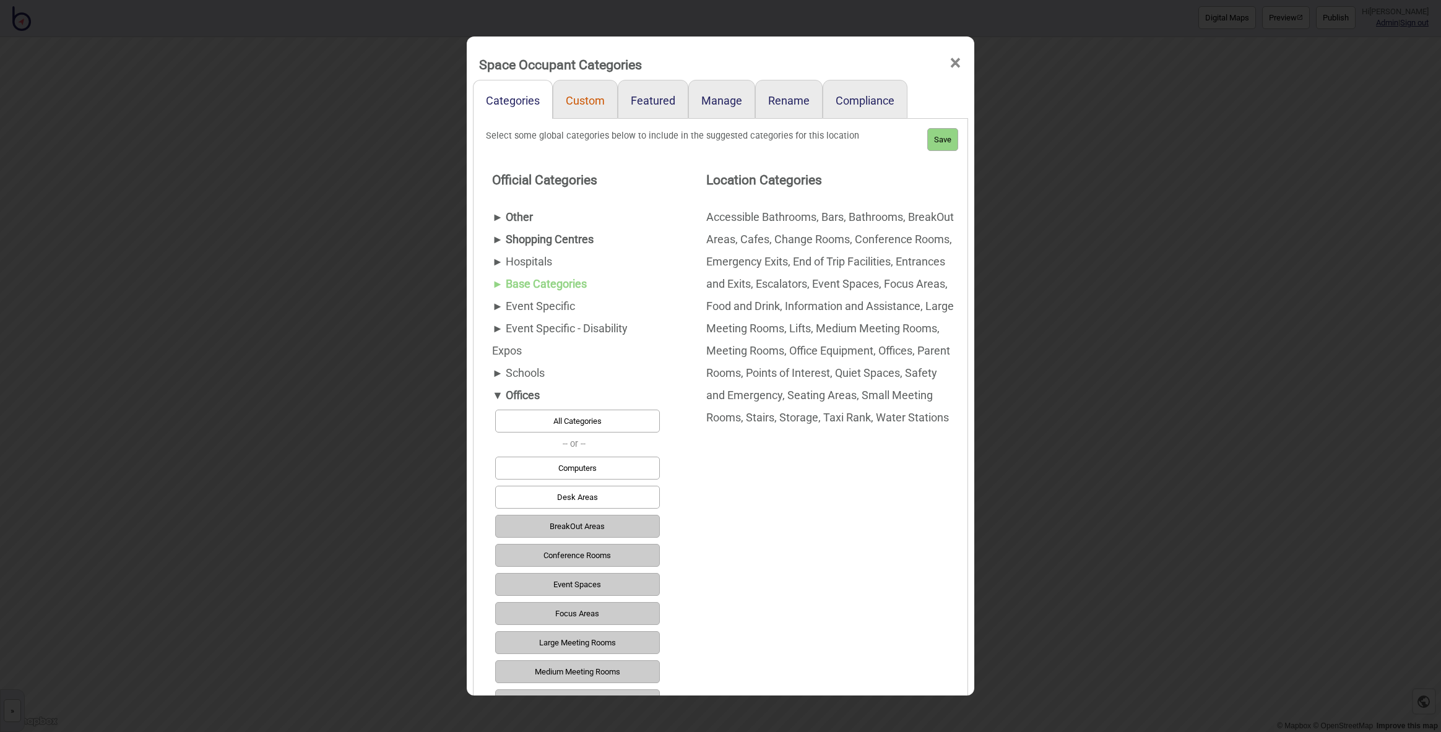
click at [563, 97] on link "Custom" at bounding box center [585, 99] width 65 height 39
click at [581, 106] on link "Custom" at bounding box center [585, 99] width 65 height 39
click at [602, 102] on link "Custom" at bounding box center [585, 99] width 65 height 39
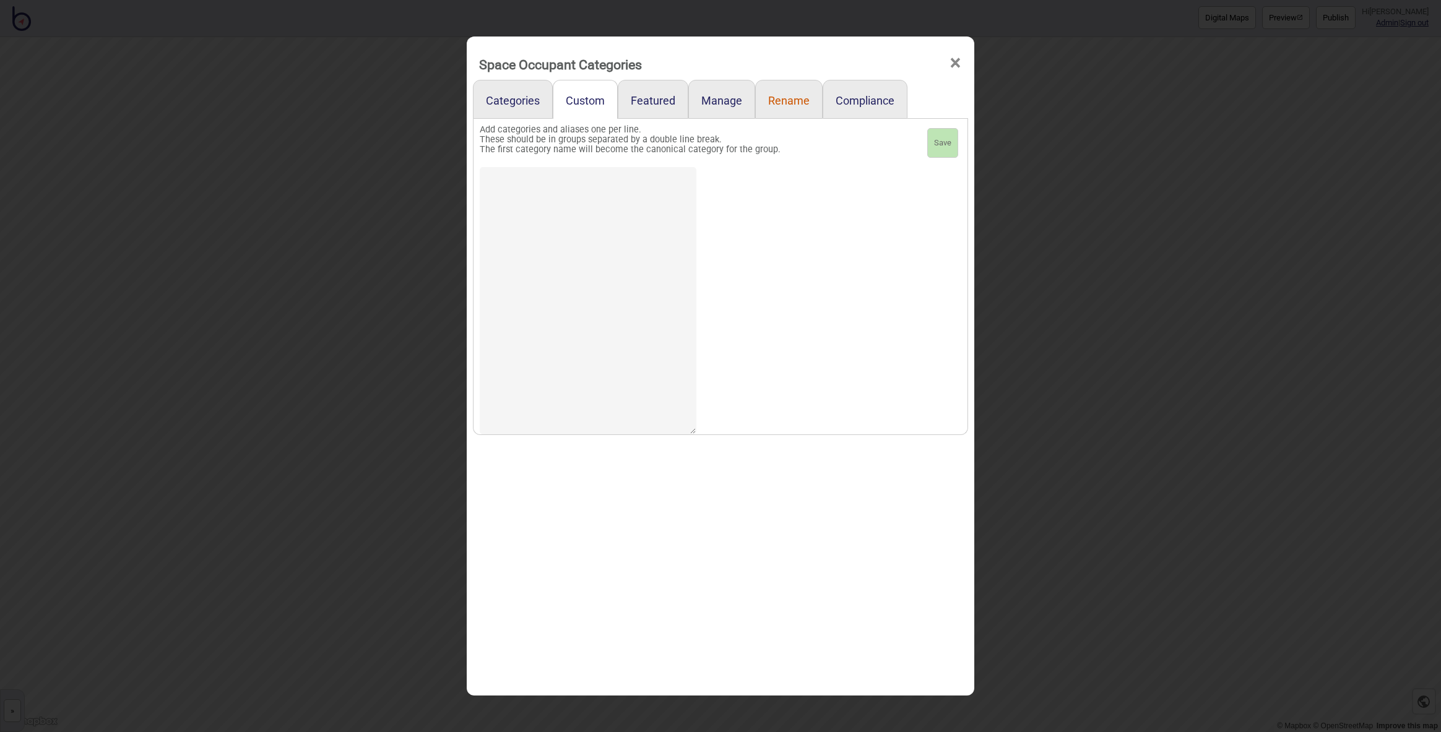
click at [781, 93] on link "Rename" at bounding box center [788, 99] width 67 height 39
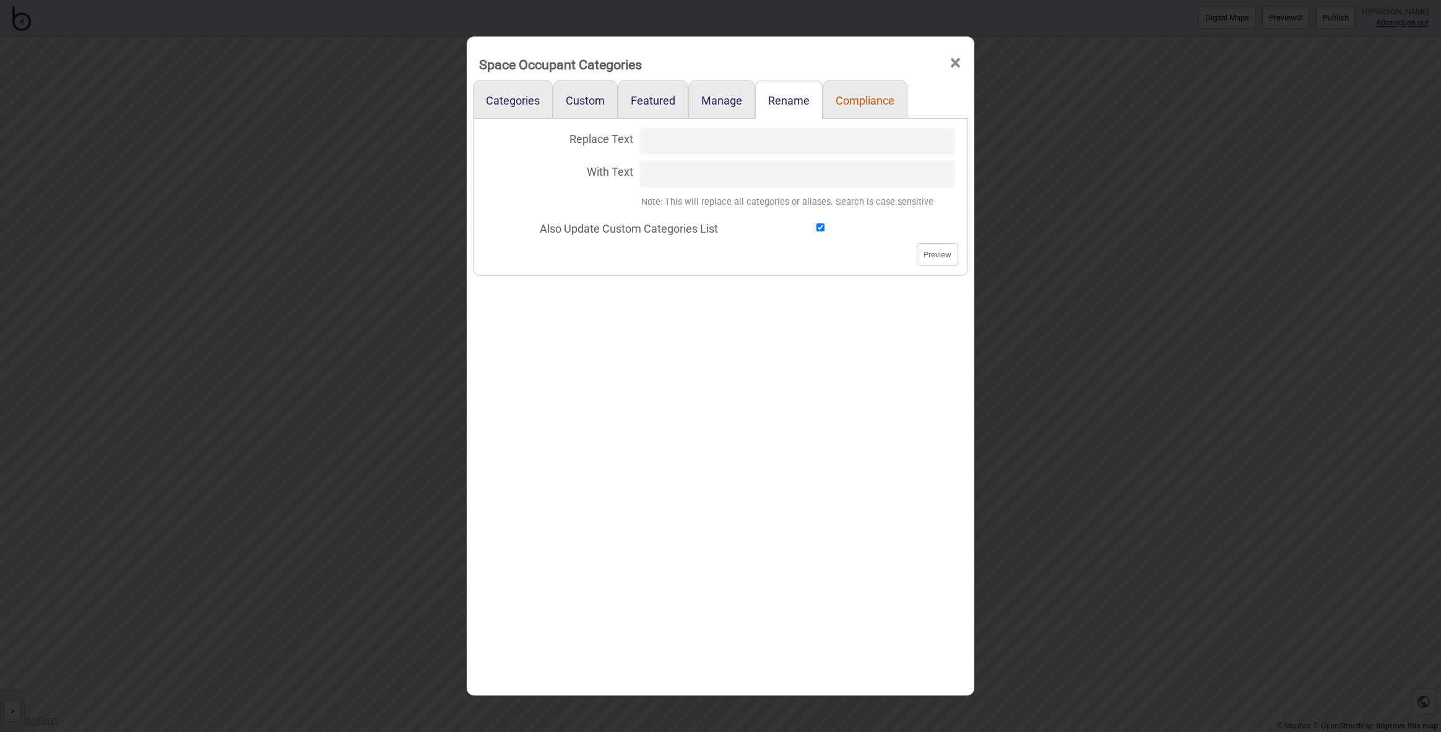
click at [850, 103] on link "Compliance" at bounding box center [865, 99] width 85 height 39
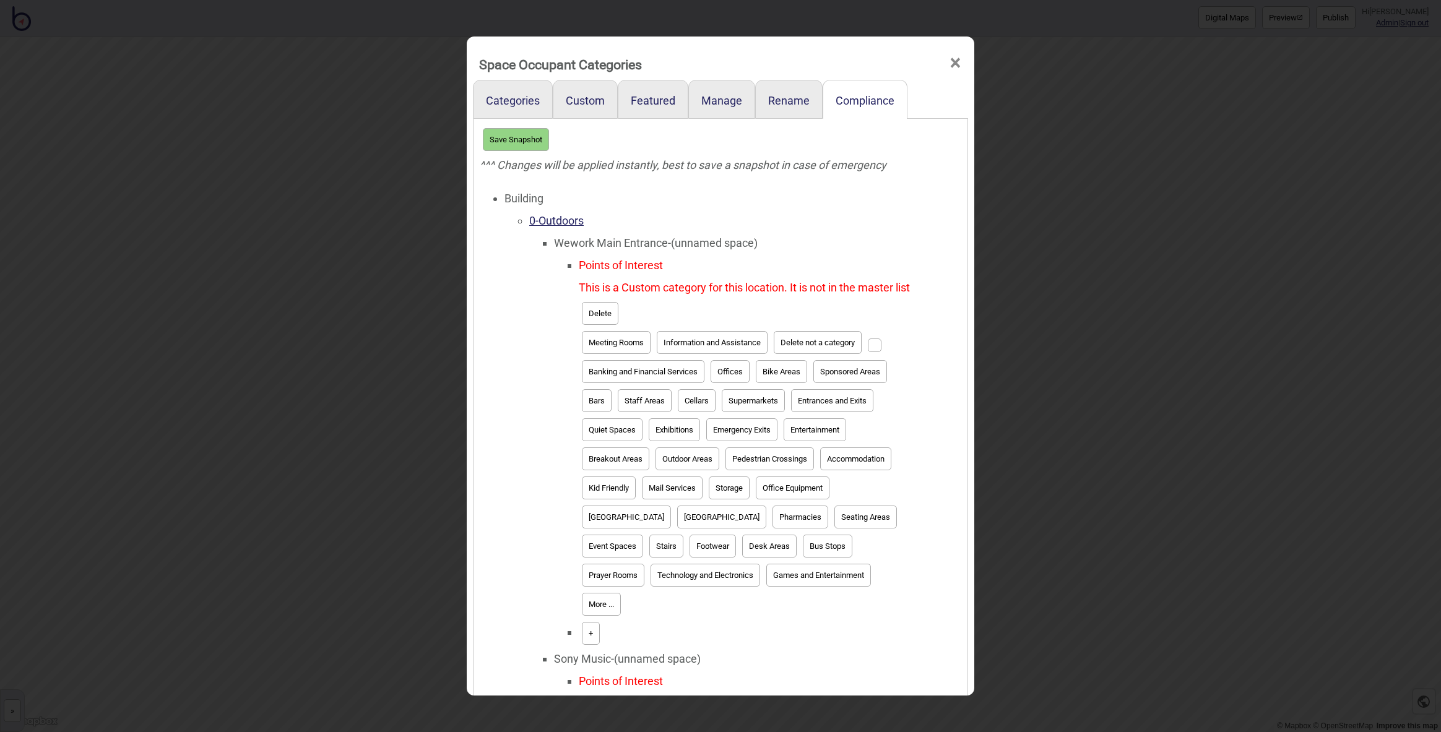
click at [949, 61] on span "×" at bounding box center [955, 63] width 13 height 41
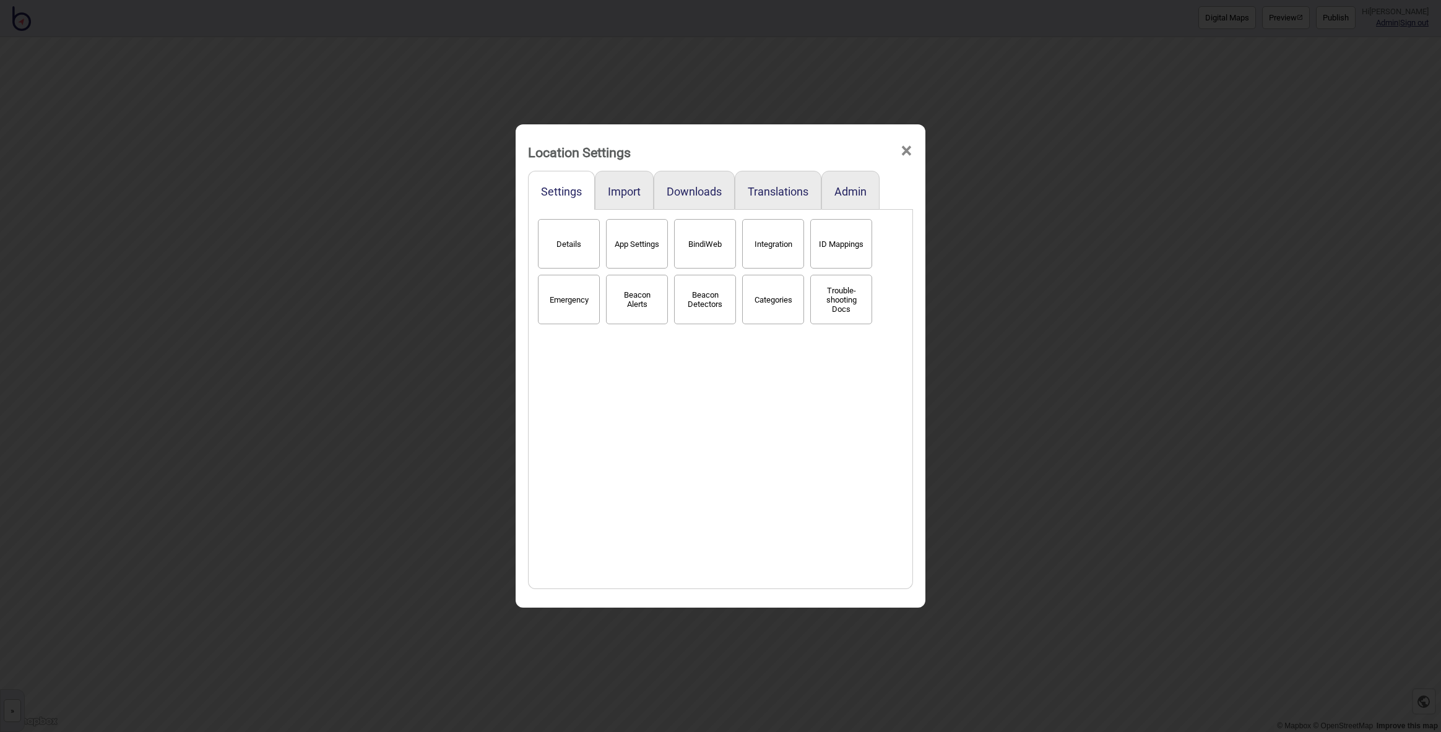
click at [624, 263] on button "App Settings" at bounding box center [637, 244] width 62 height 50
select select "2"
select select "Hyperlocal"
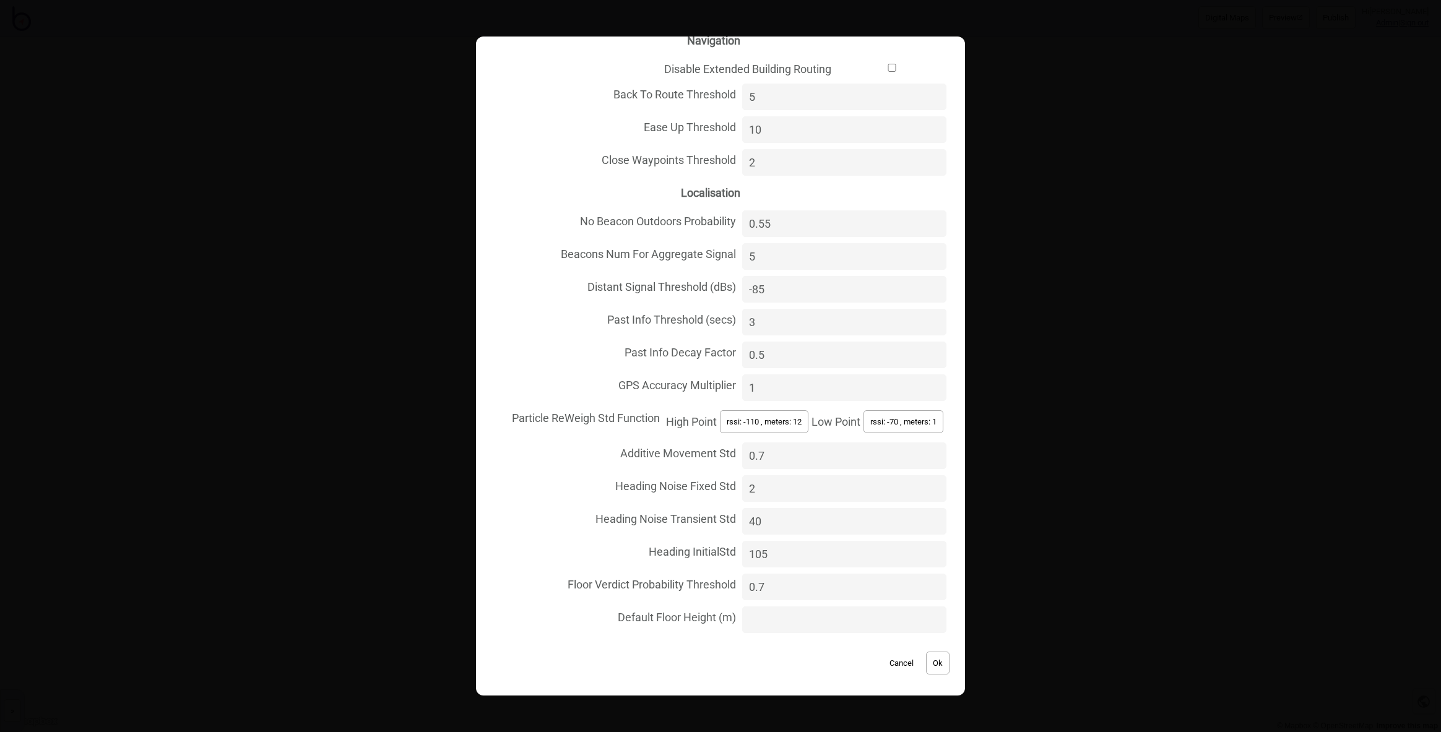
scroll to position [125, 0]
click at [893, 666] on button "Cancel" at bounding box center [902, 662] width 37 height 23
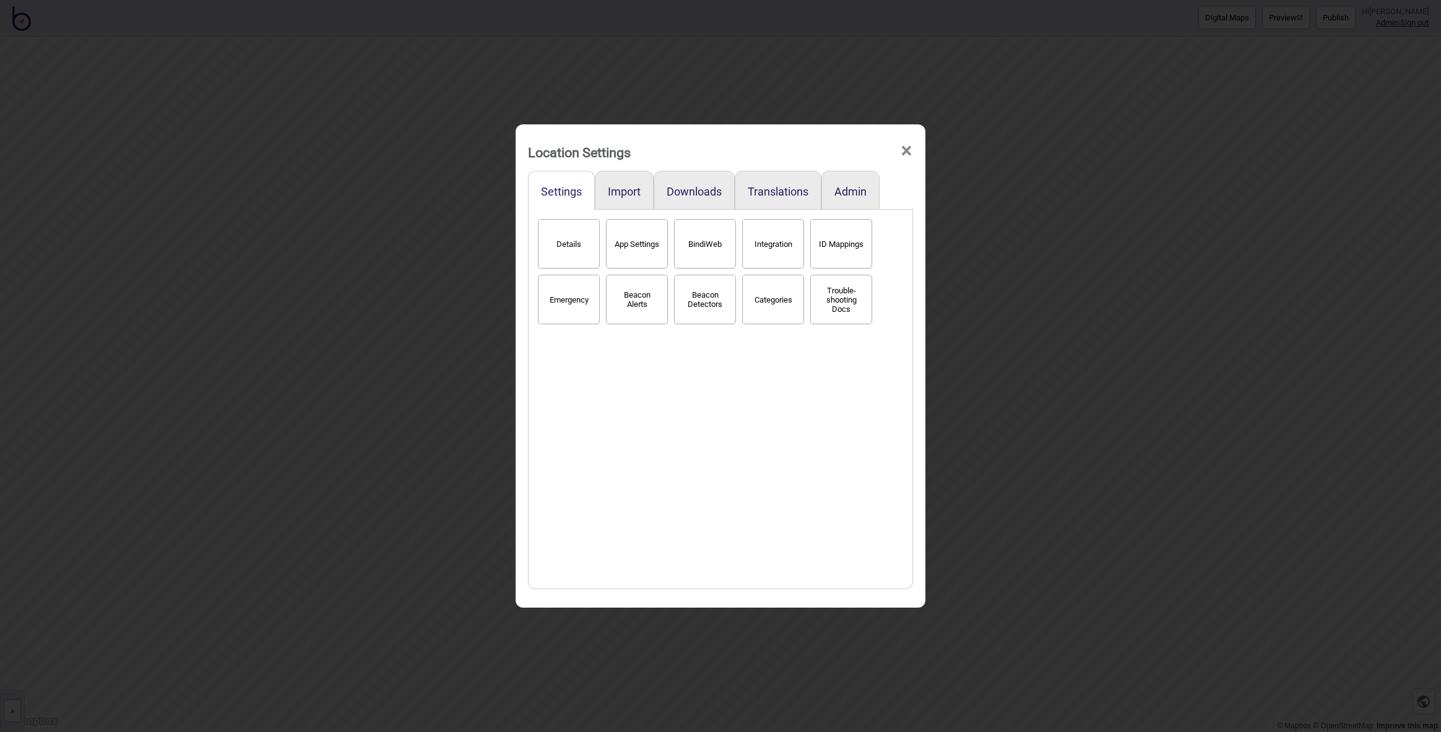
click at [721, 258] on button "BindiWeb" at bounding box center [705, 244] width 62 height 50
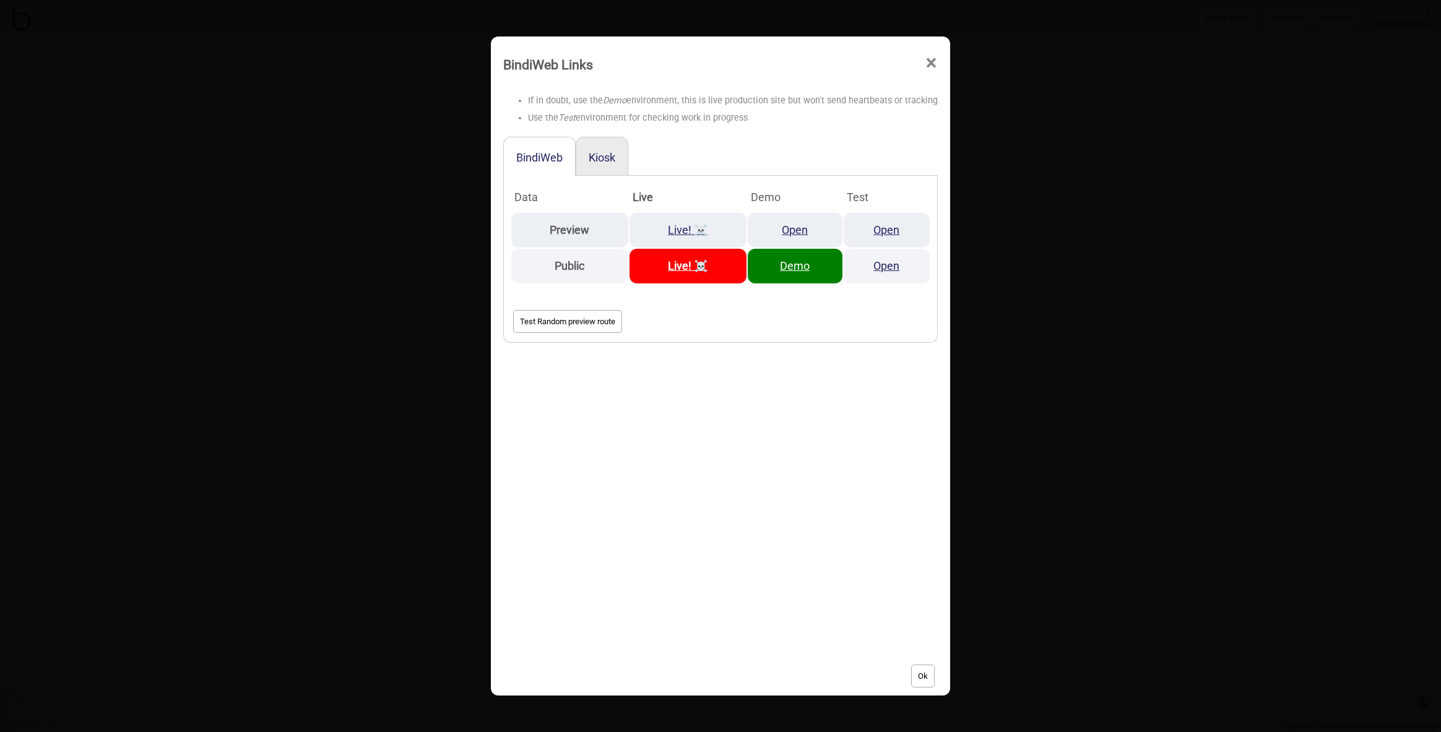
click at [925, 63] on span "×" at bounding box center [931, 63] width 13 height 41
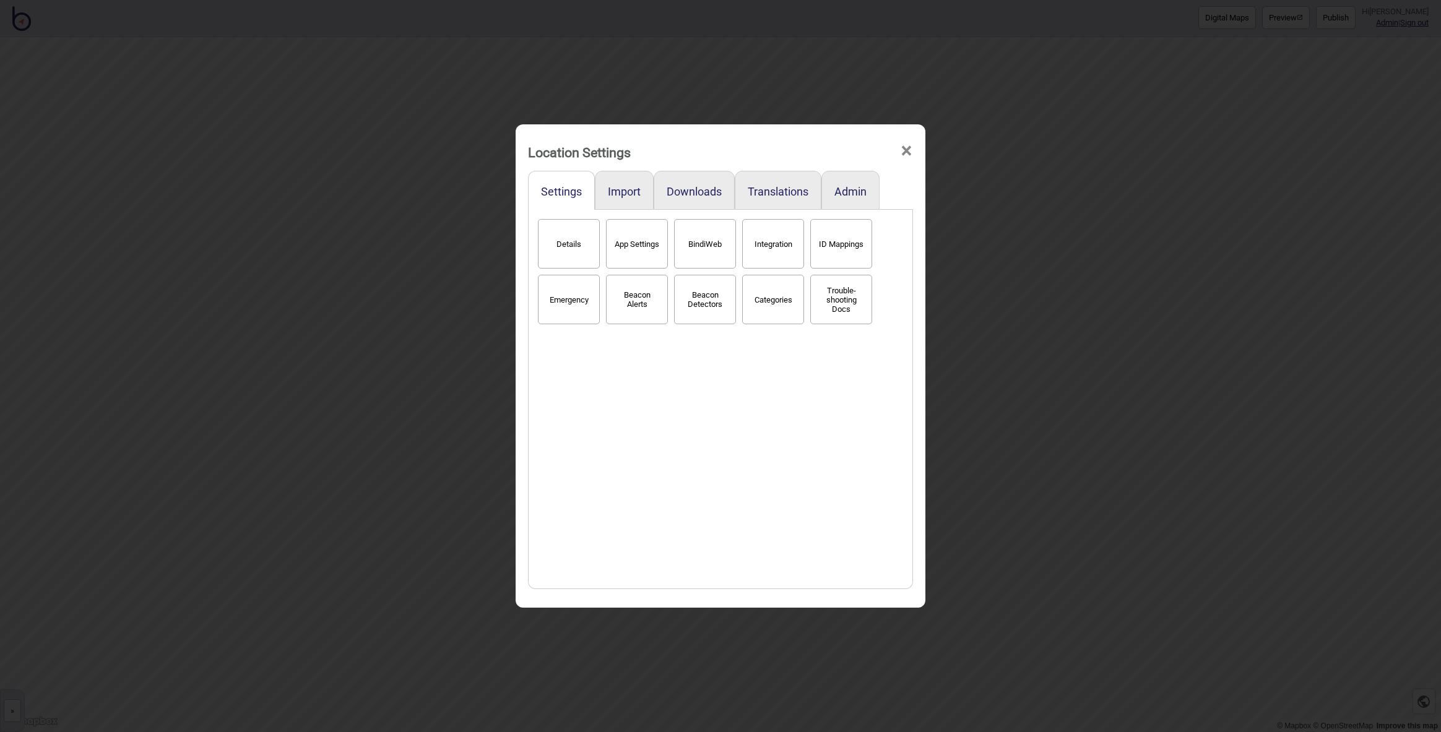
click at [757, 254] on button "Integration" at bounding box center [773, 244] width 62 height 50
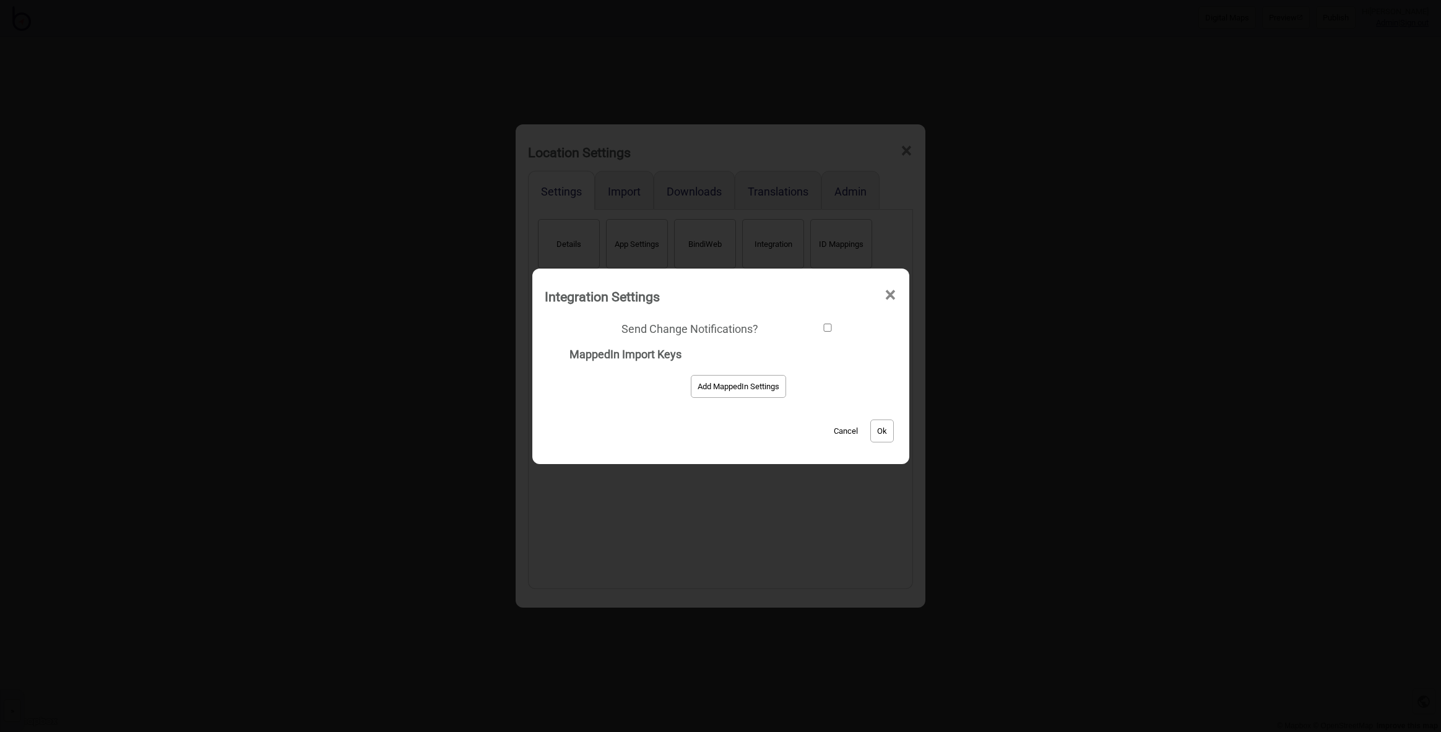
click at [840, 438] on button "Cancel" at bounding box center [846, 431] width 37 height 23
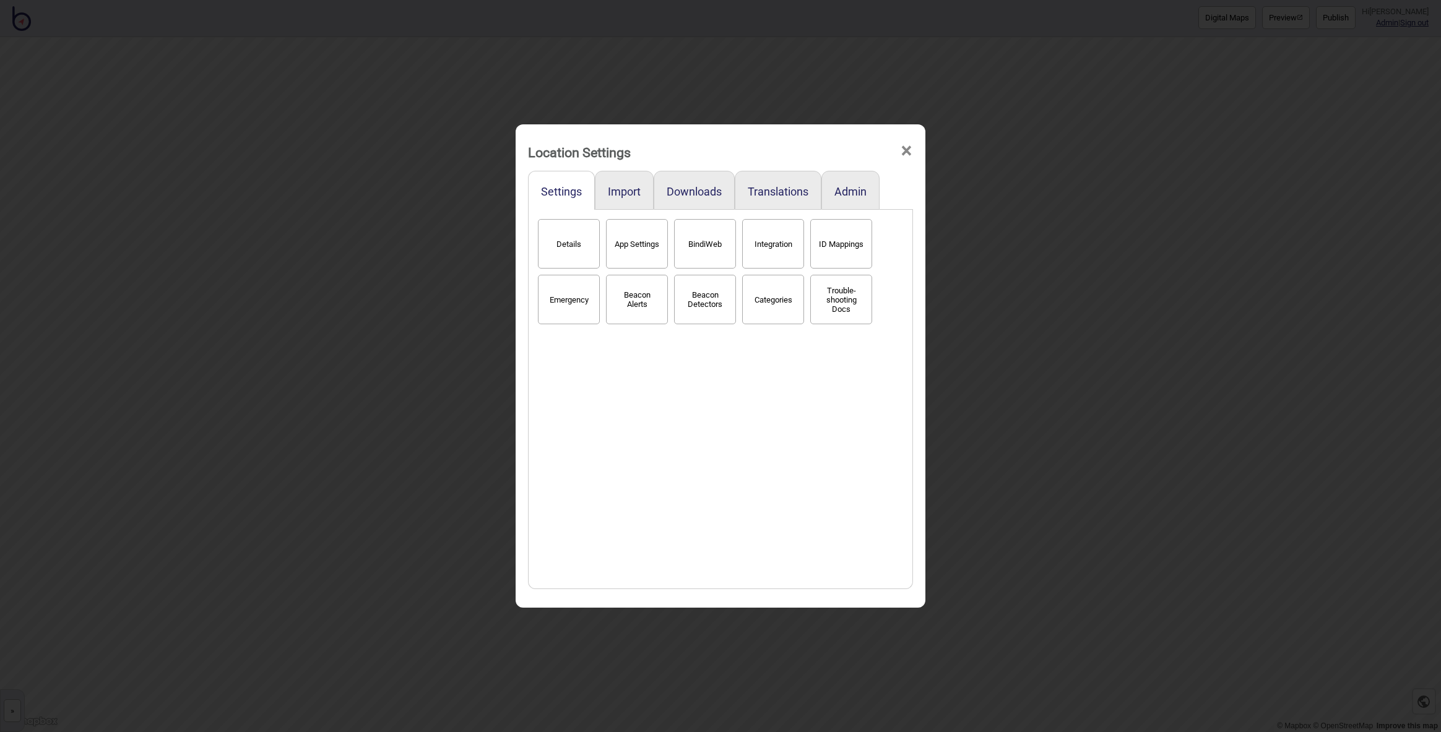
click at [776, 312] on button "Categories" at bounding box center [773, 300] width 62 height 50
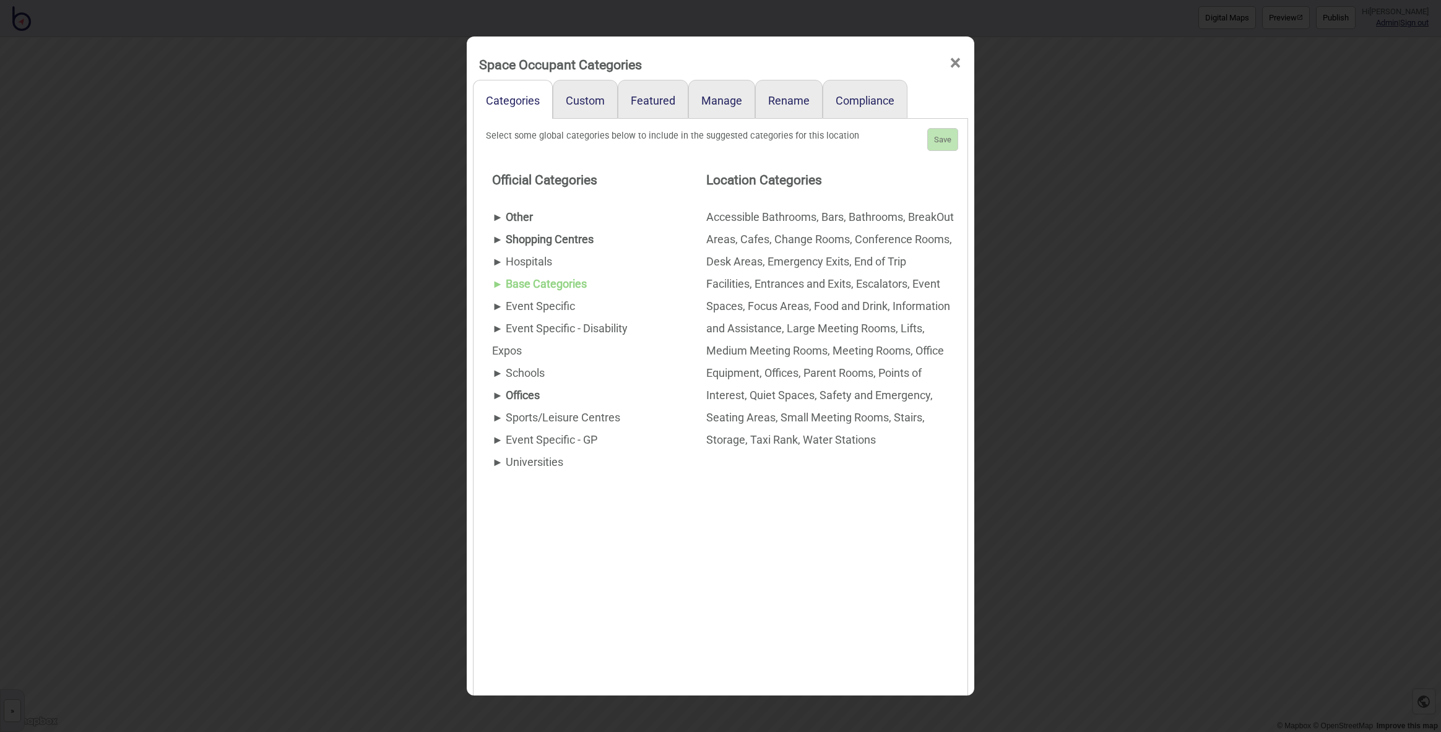
click at [498, 282] on span "►" at bounding box center [497, 283] width 11 height 13
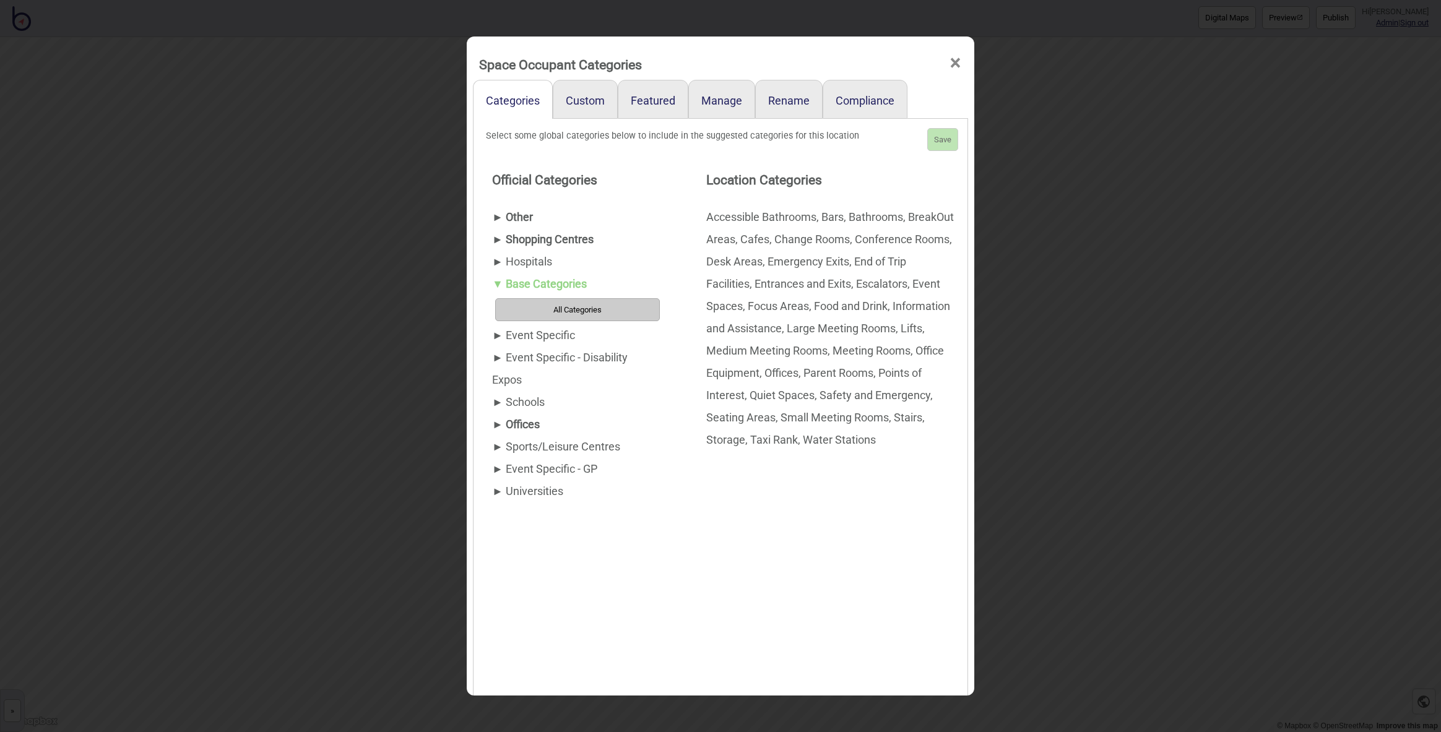
click at [542, 307] on button "All Categories" at bounding box center [577, 309] width 165 height 23
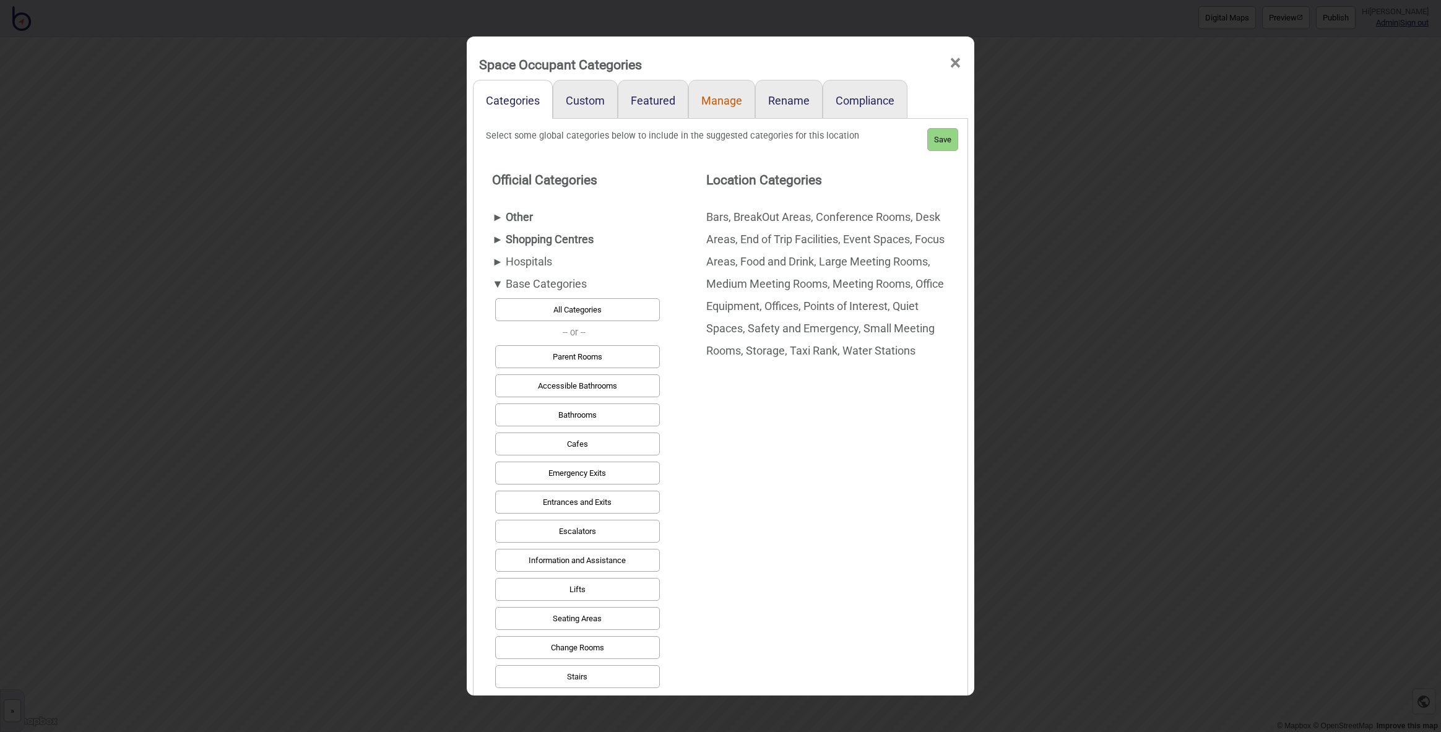
click at [728, 103] on link "Manage" at bounding box center [722, 99] width 67 height 39
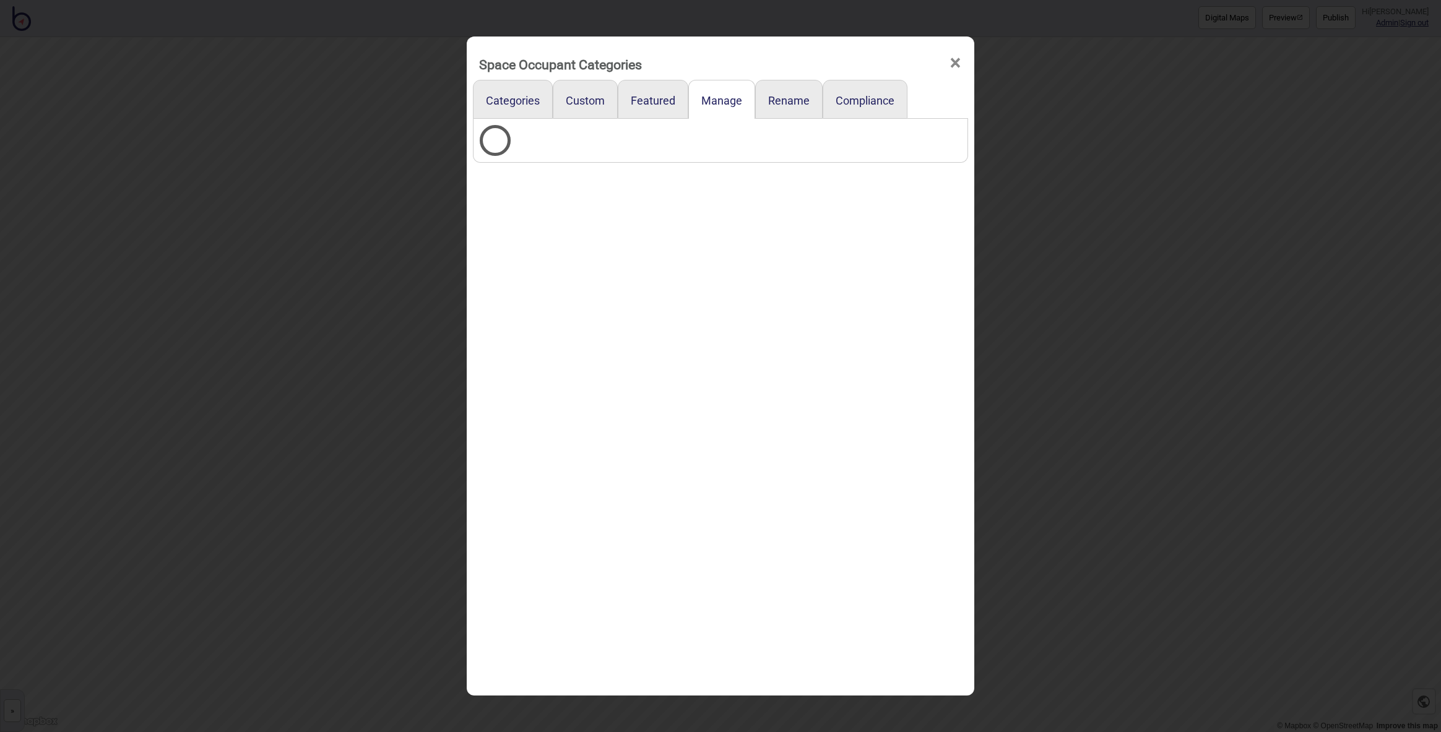
select select "Points of Interest"
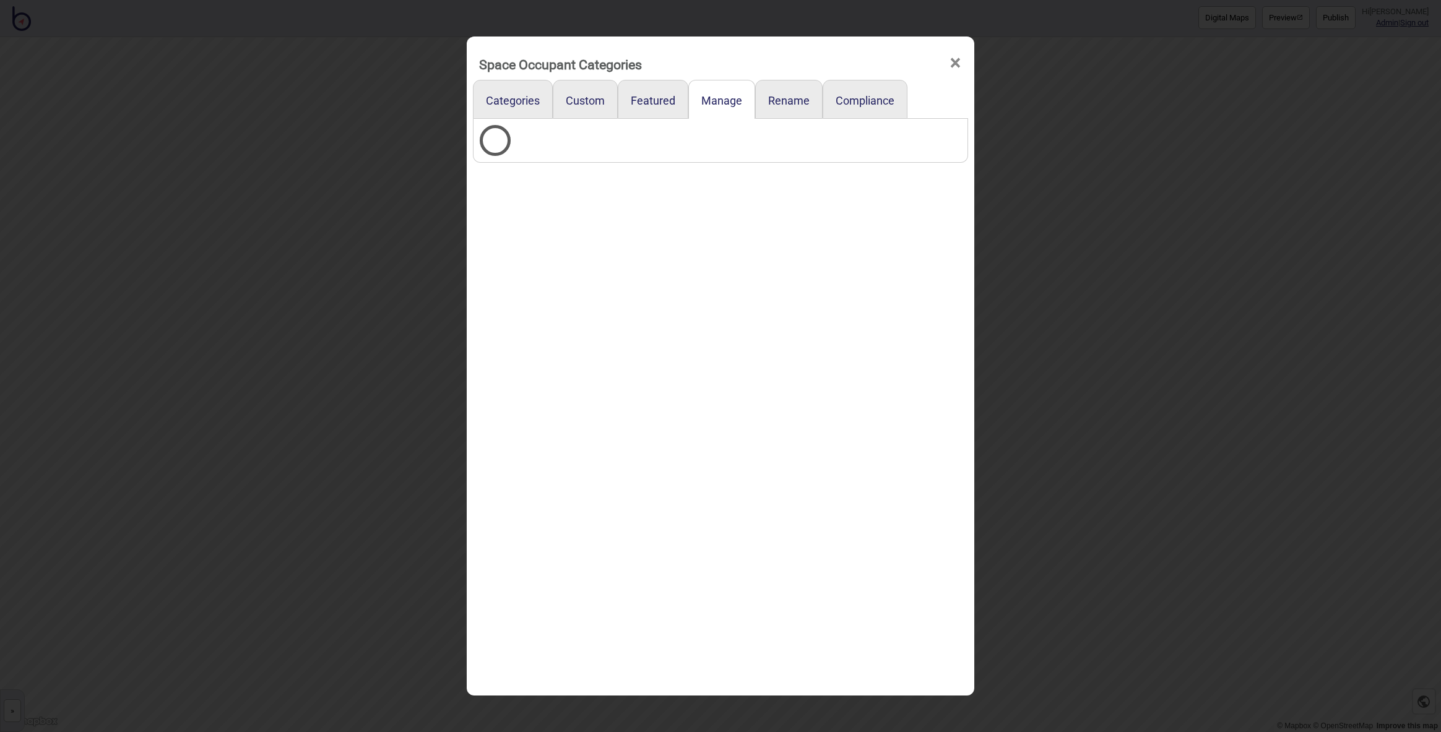
select select "Points of Interest"
select select "Entrances and Exits"
select select "Points of Interest"
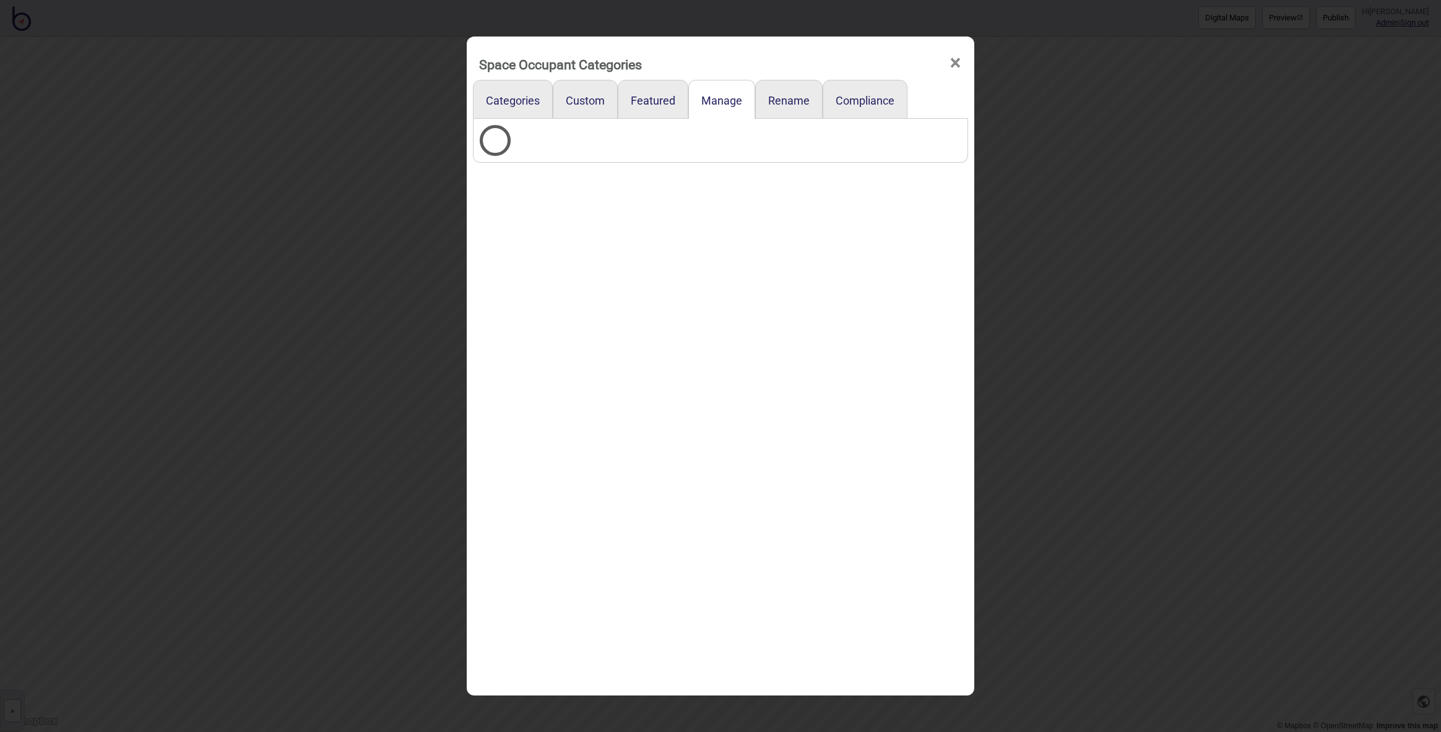
select select "Offices"
select select "Meeting Rooms"
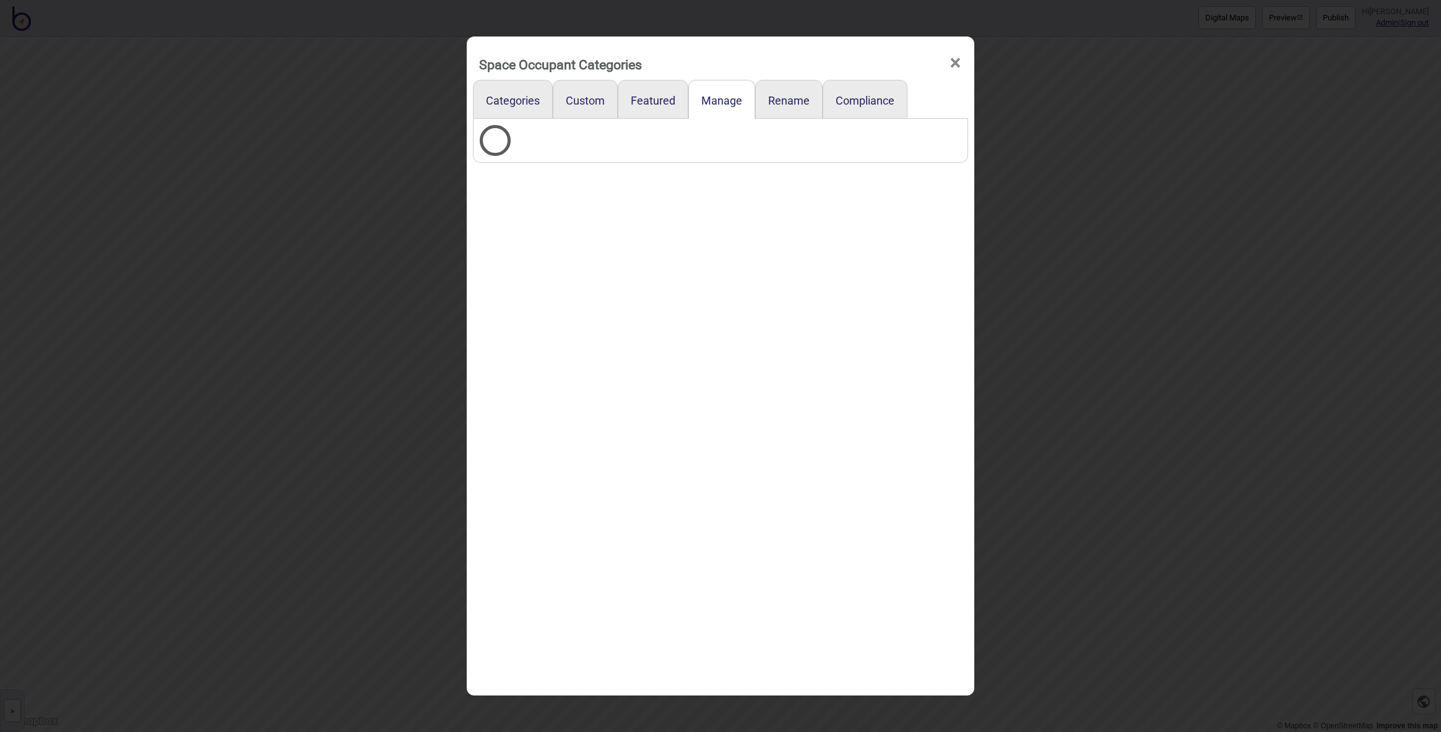
select select "Meeting Rooms"
select select "Bars"
select select "Meeting Rooms"
select select "Entrances and Exits"
select select "Medium Meeting Rooms"
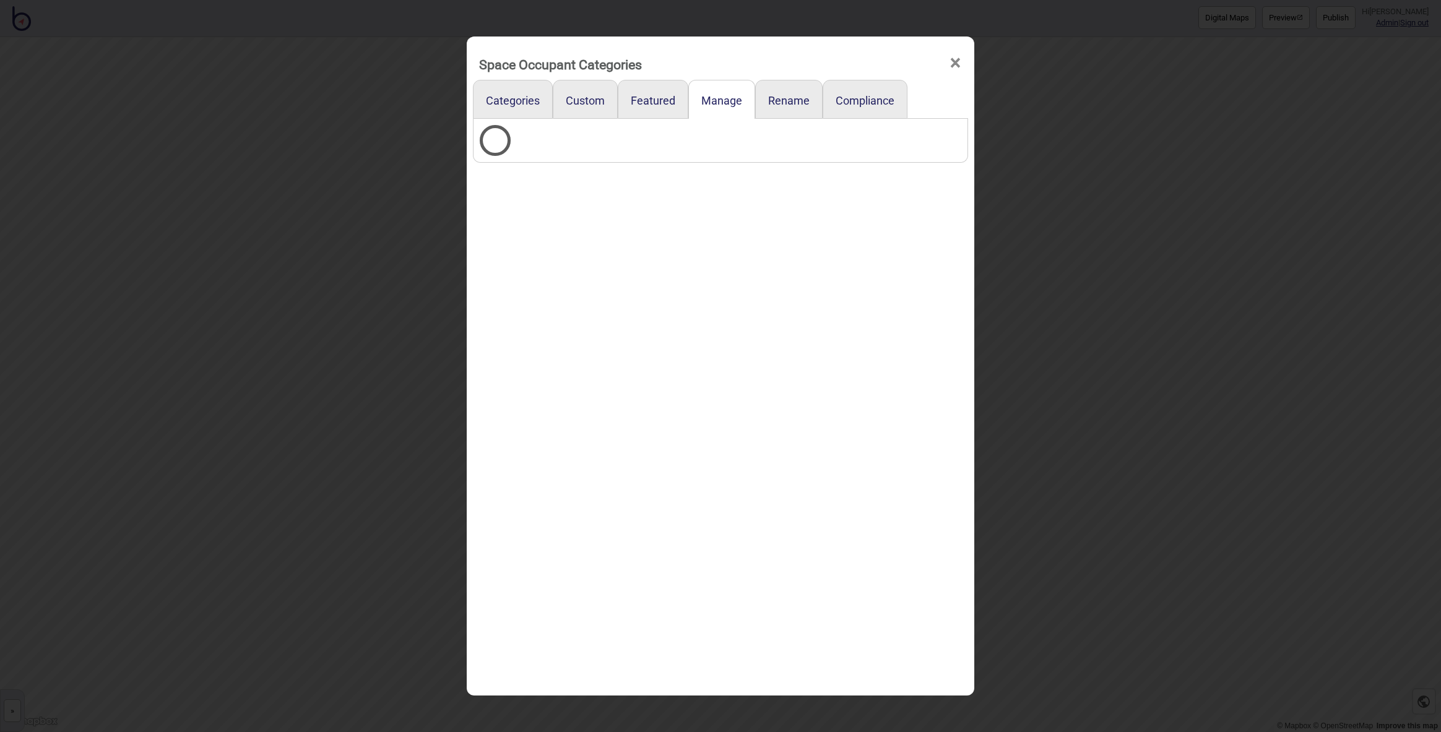
select select "Meeting Rooms"
select select "Points of Interest"
select select "Cafes"
select select "Desk Areas"
select select "Points of Interest"
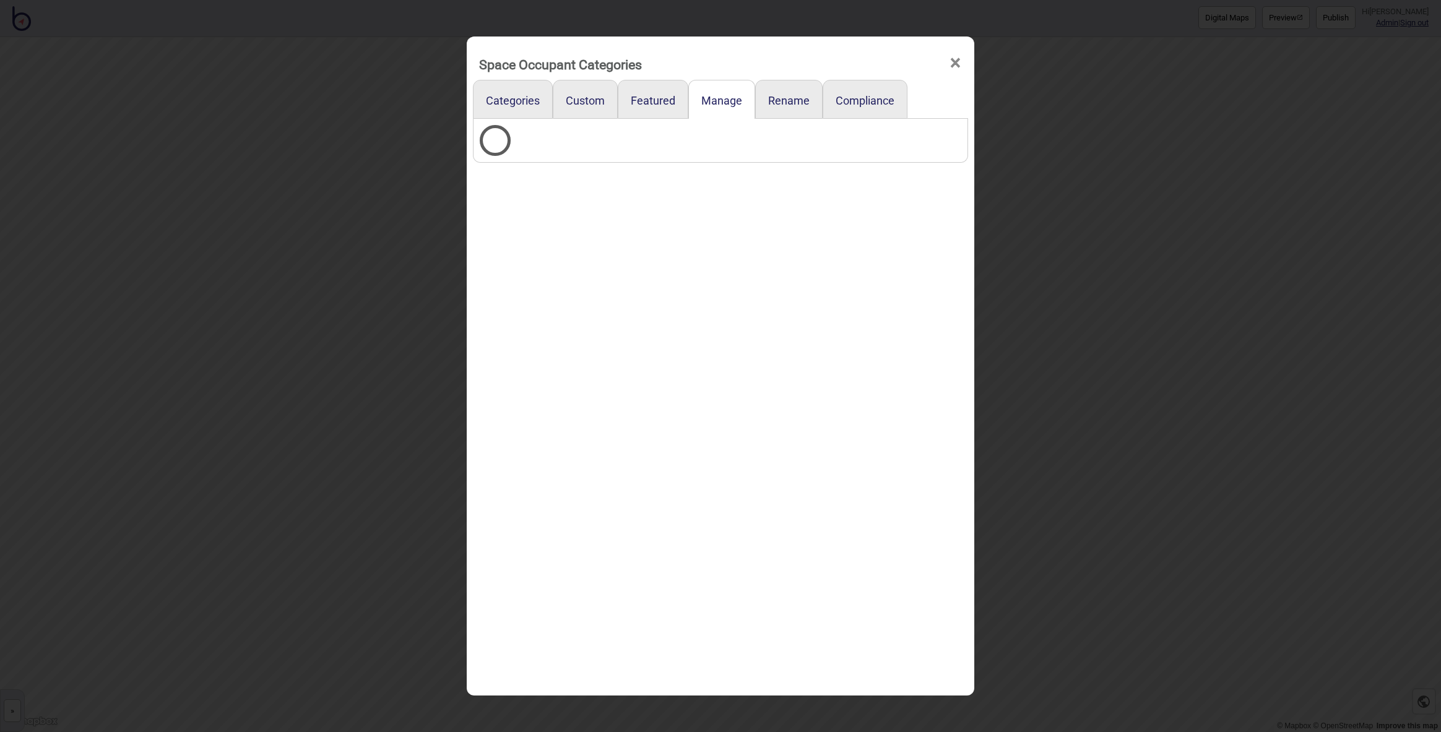
select select "Bathrooms"
select select "Meeting Rooms"
select select "Conference Rooms"
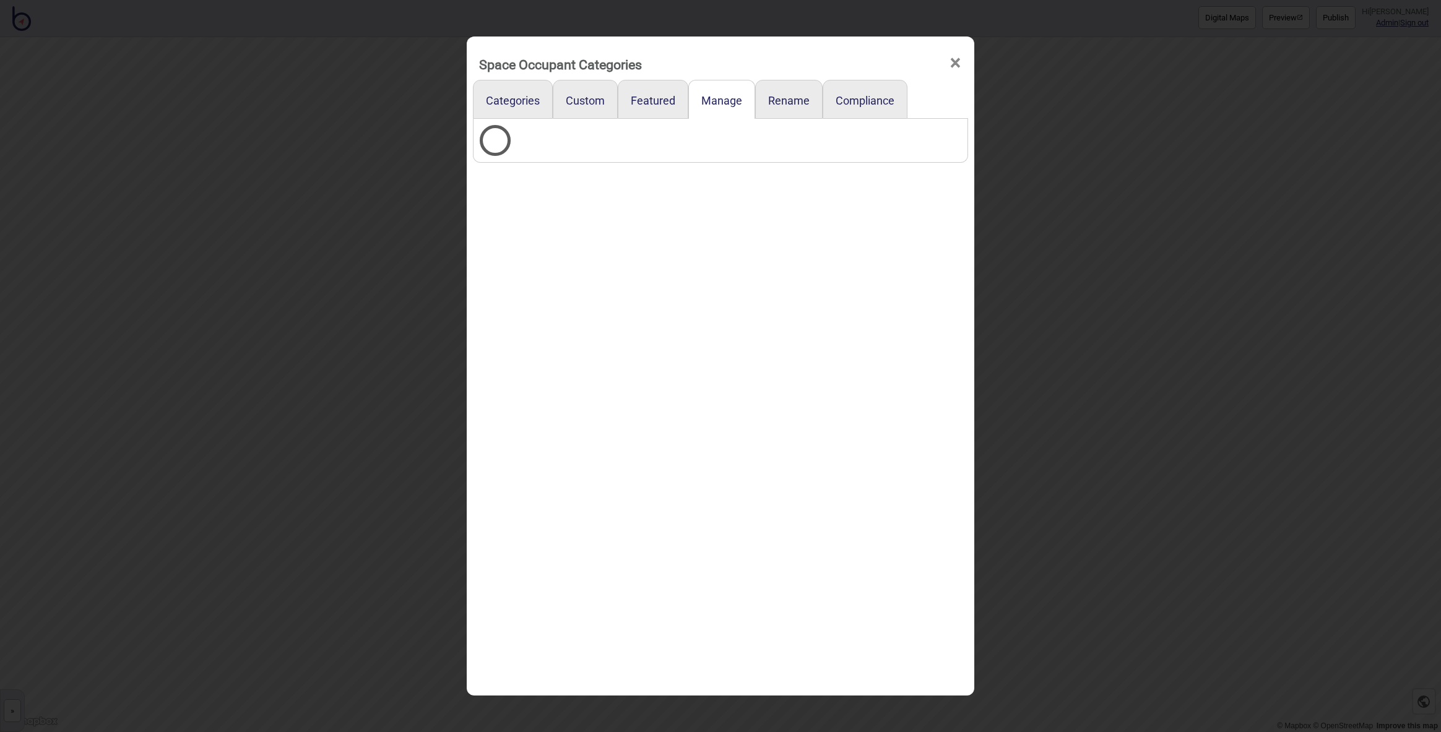
select select "Meeting Rooms"
select select "Seating Areas"
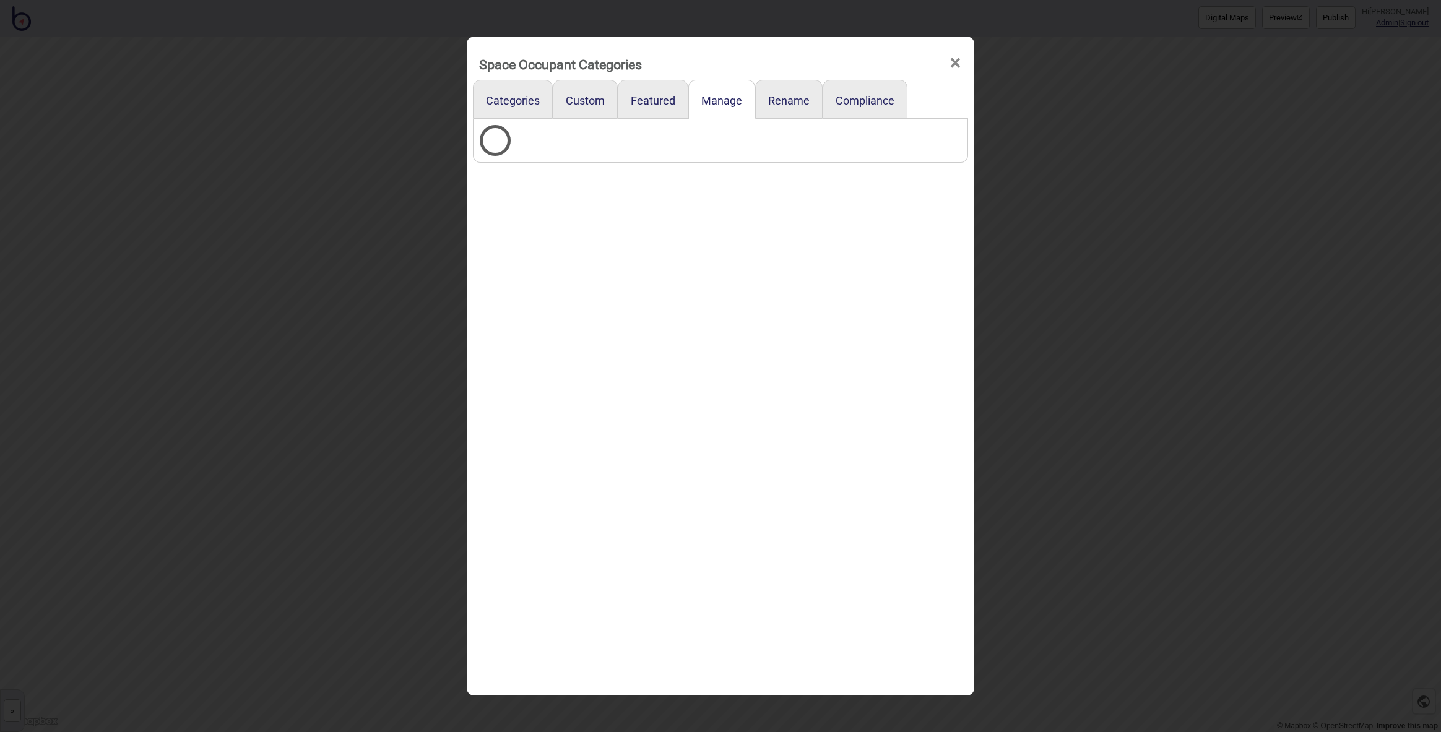
select select "Points of Interest"
select select "Food and Drink"
select select "Meeting Rooms"
select select "Information and Assistance"
select select "Bathrooms"
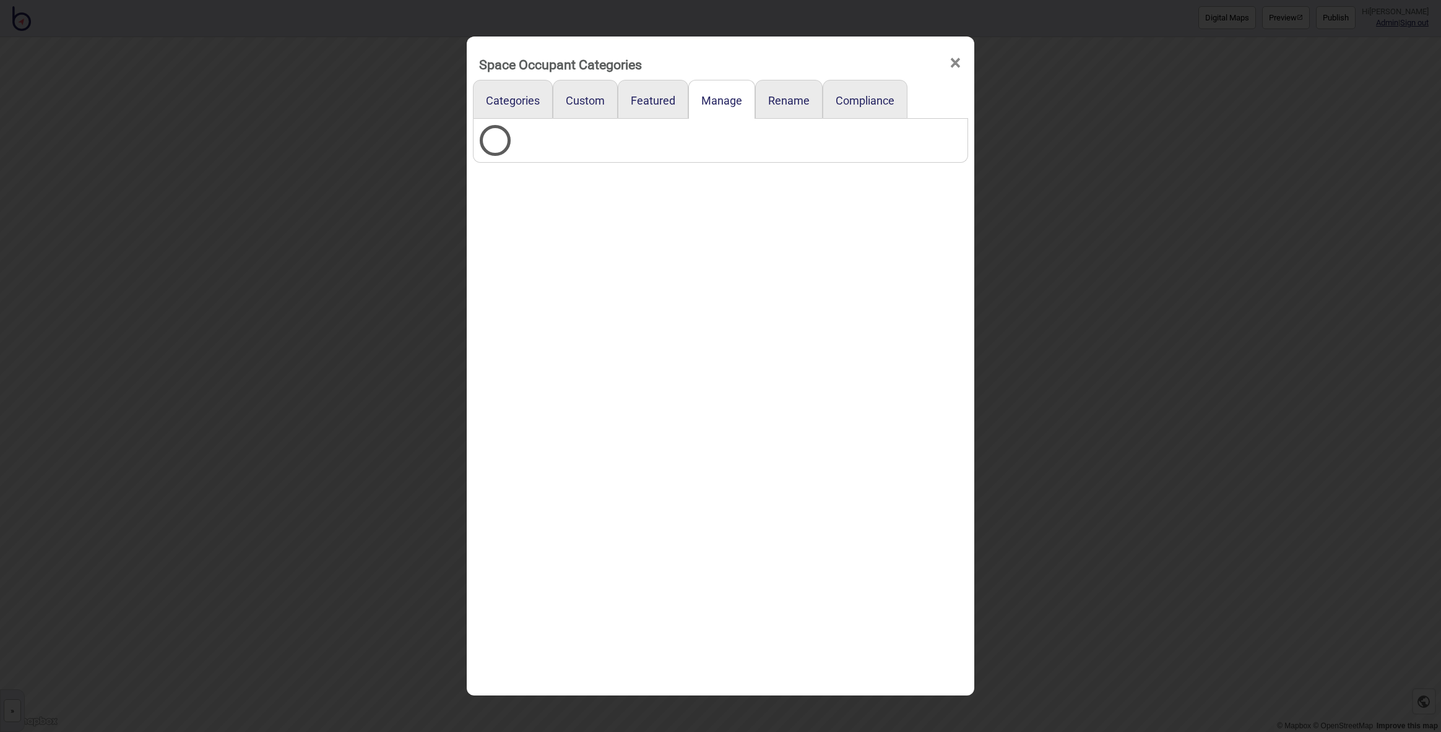
select select "Offices"
select select "Office Equipment"
select select "Meeting Rooms"
select select "Safety and Emergency"
select select "Desk Areas"
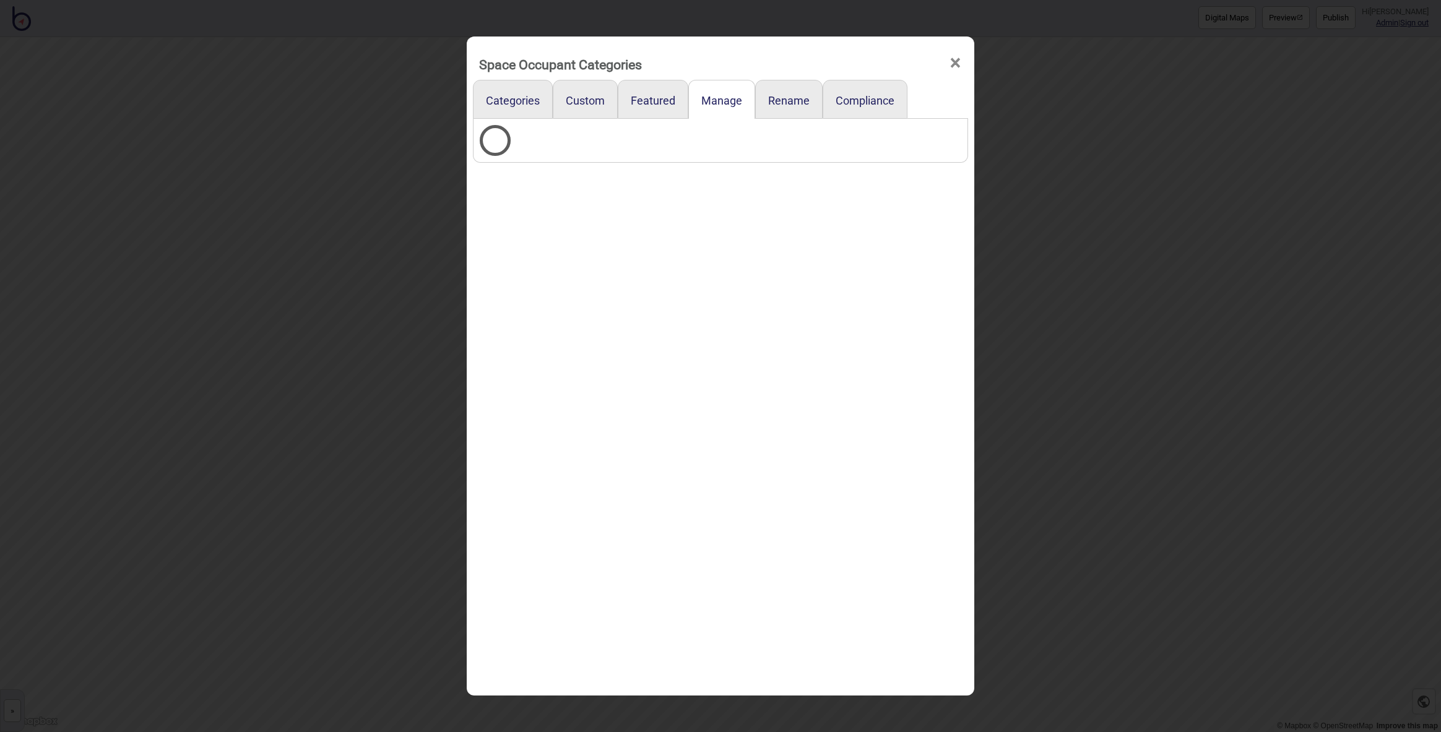
select select "Meeting Rooms"
select select "Lifts"
select select "Meeting Rooms"
select select "Desk Areas"
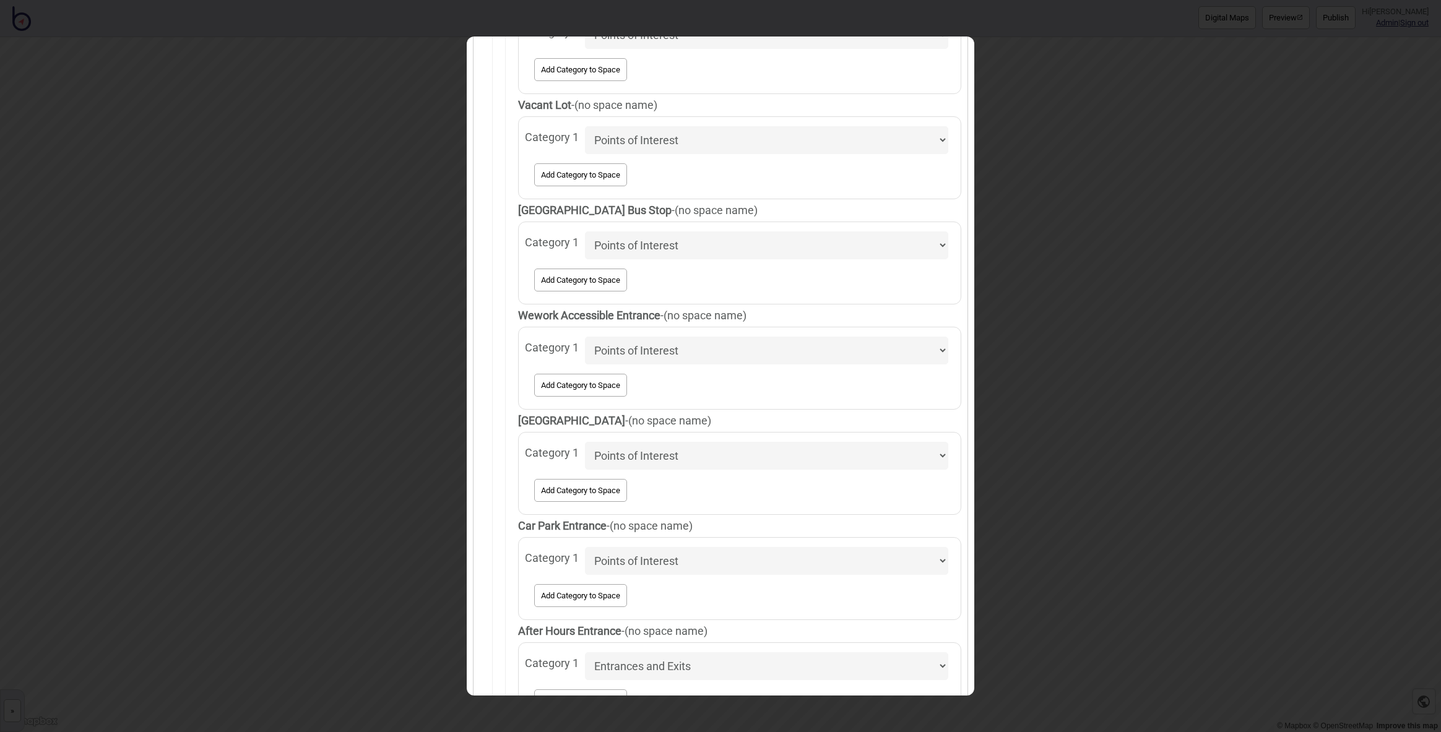
scroll to position [357, 0]
click at [695, 279] on span "Add Category to Space" at bounding box center [739, 282] width 417 height 29
click at [534, 215] on span "[GEOGRAPHIC_DATA] Bus Stop" at bounding box center [595, 212] width 154 height 13
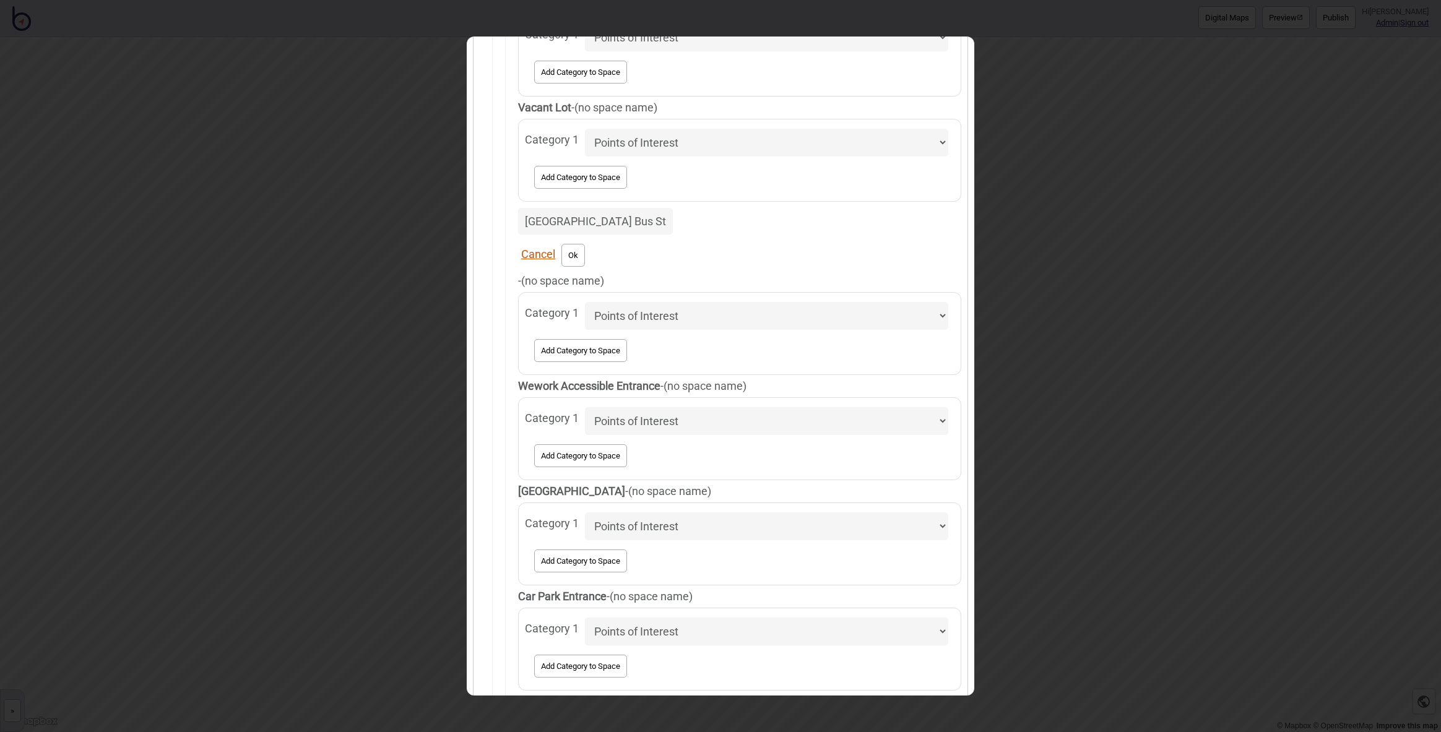
click at [531, 256] on button "Cancel" at bounding box center [538, 254] width 34 height 13
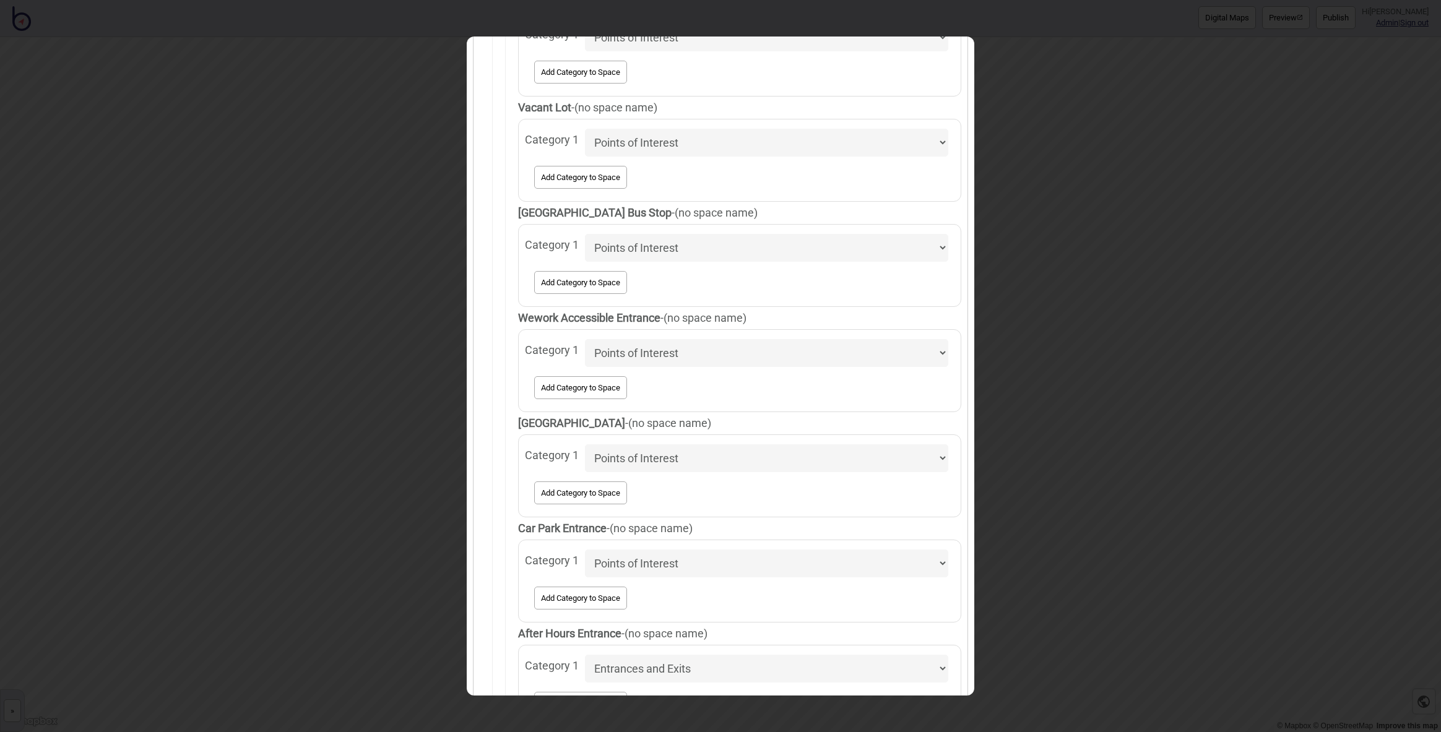
click at [934, 249] on select "Accessible Bathrooms Bars Bathrooms BreakOut Areas Cafes Change Rooms Conferenc…" at bounding box center [766, 248] width 363 height 28
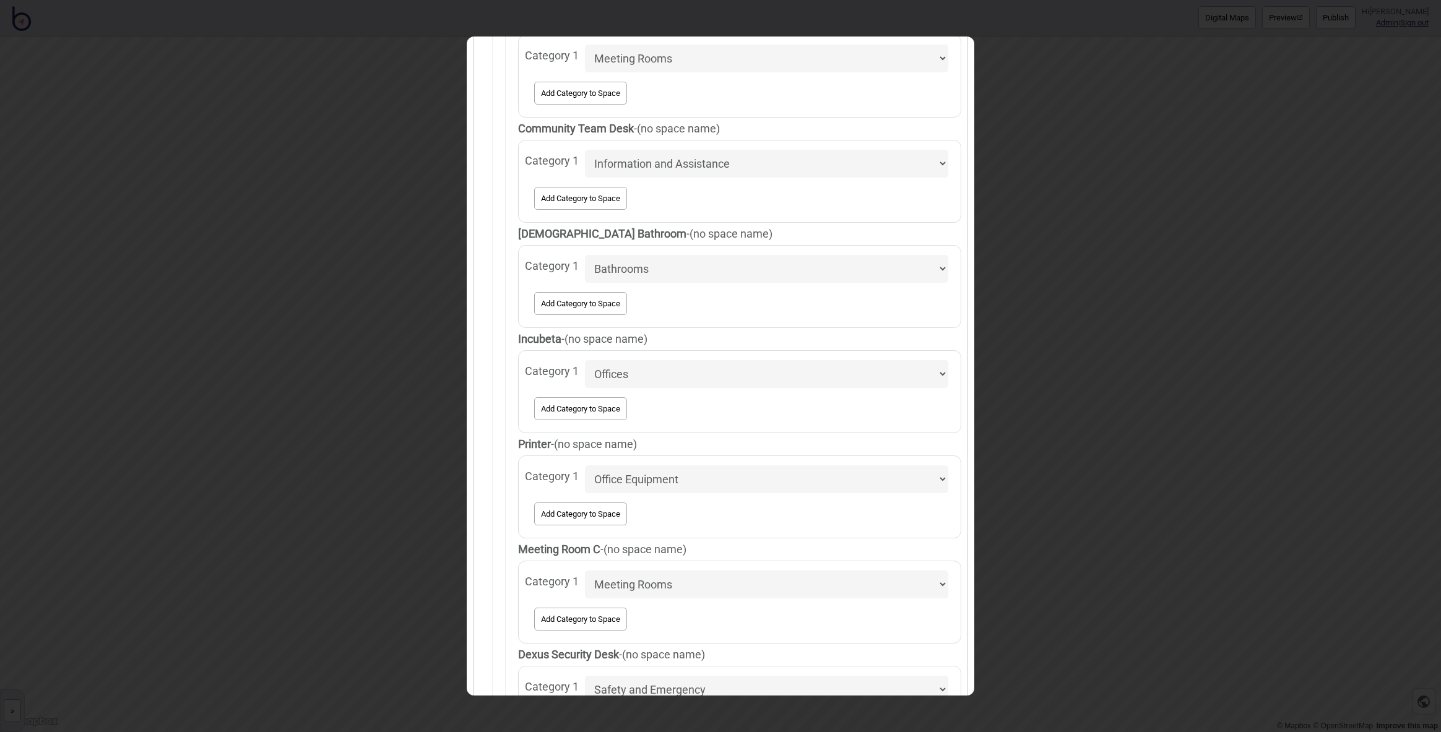
scroll to position [0, 0]
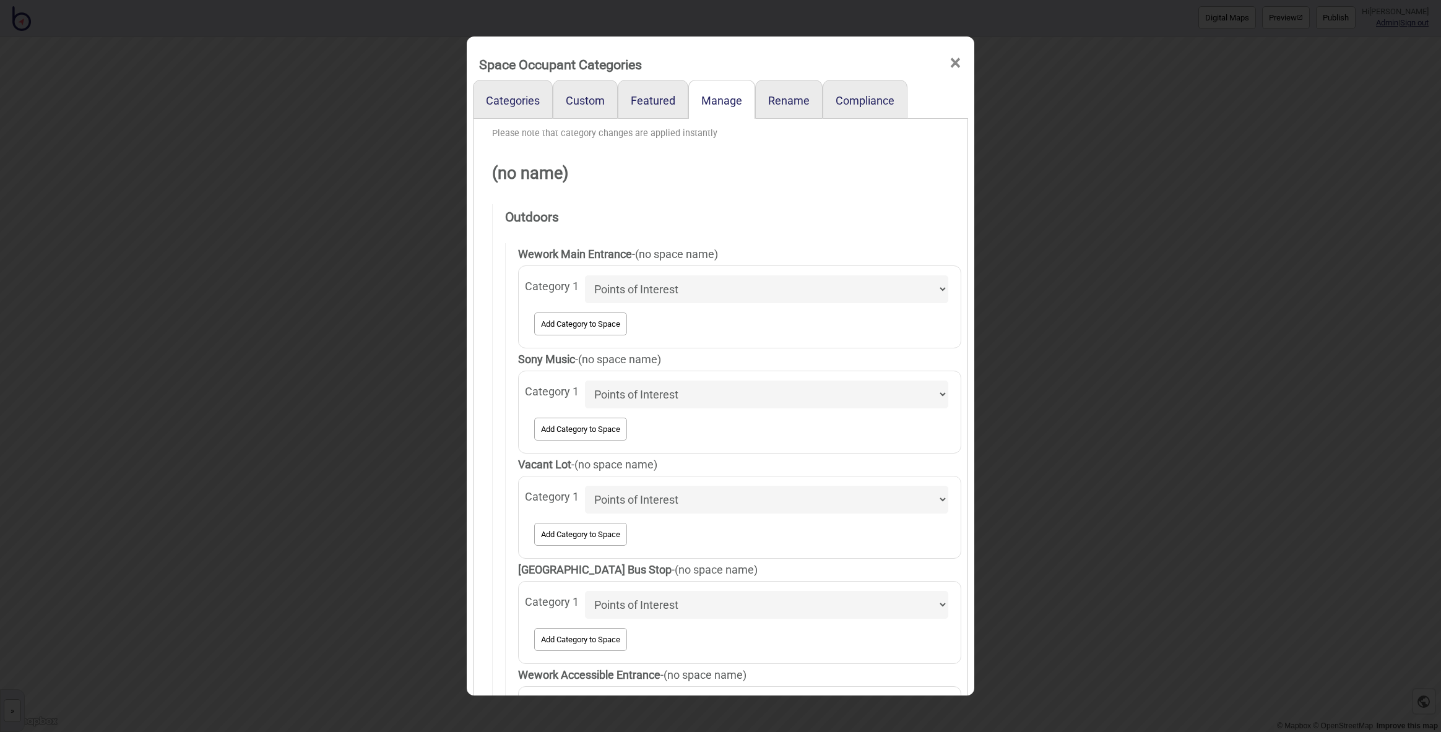
click at [949, 60] on span "×" at bounding box center [955, 63] width 13 height 41
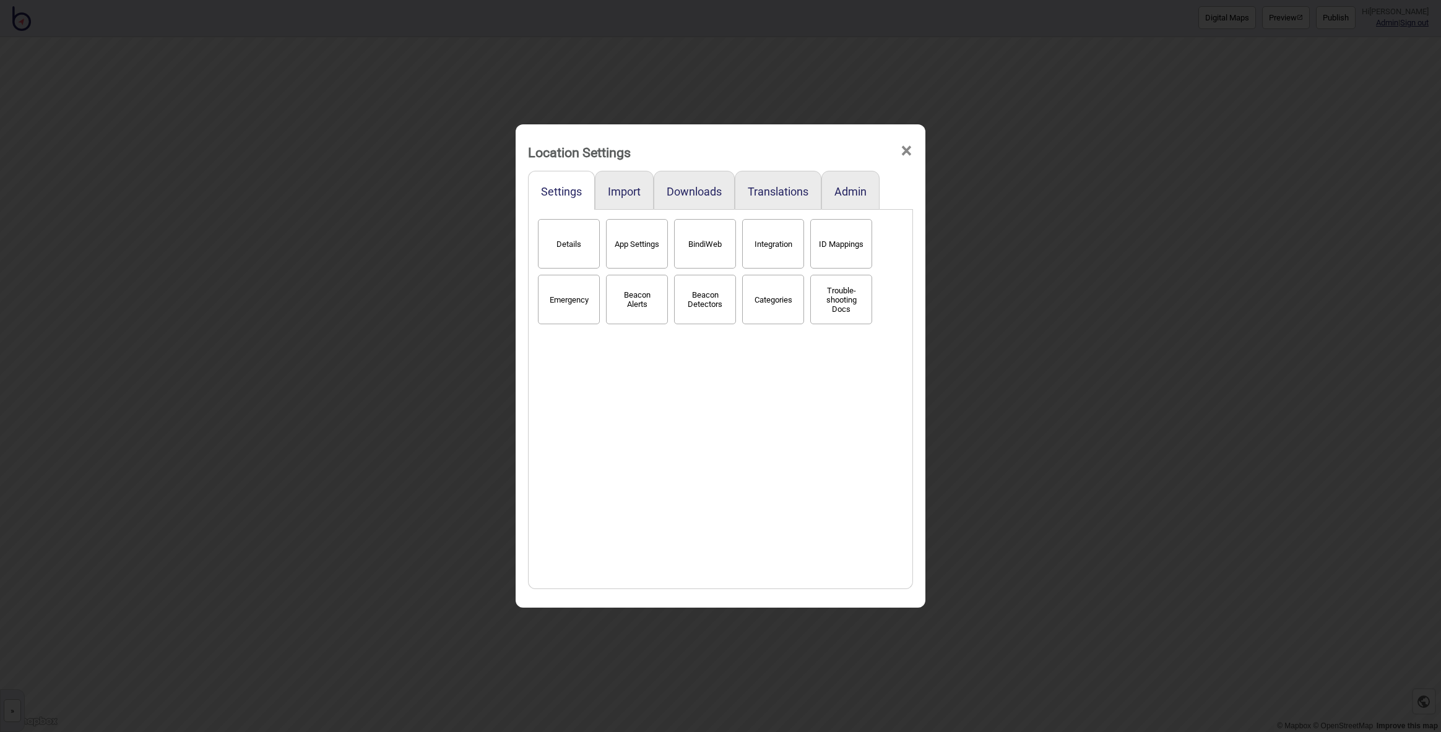
click at [913, 148] on span "×" at bounding box center [906, 151] width 13 height 41
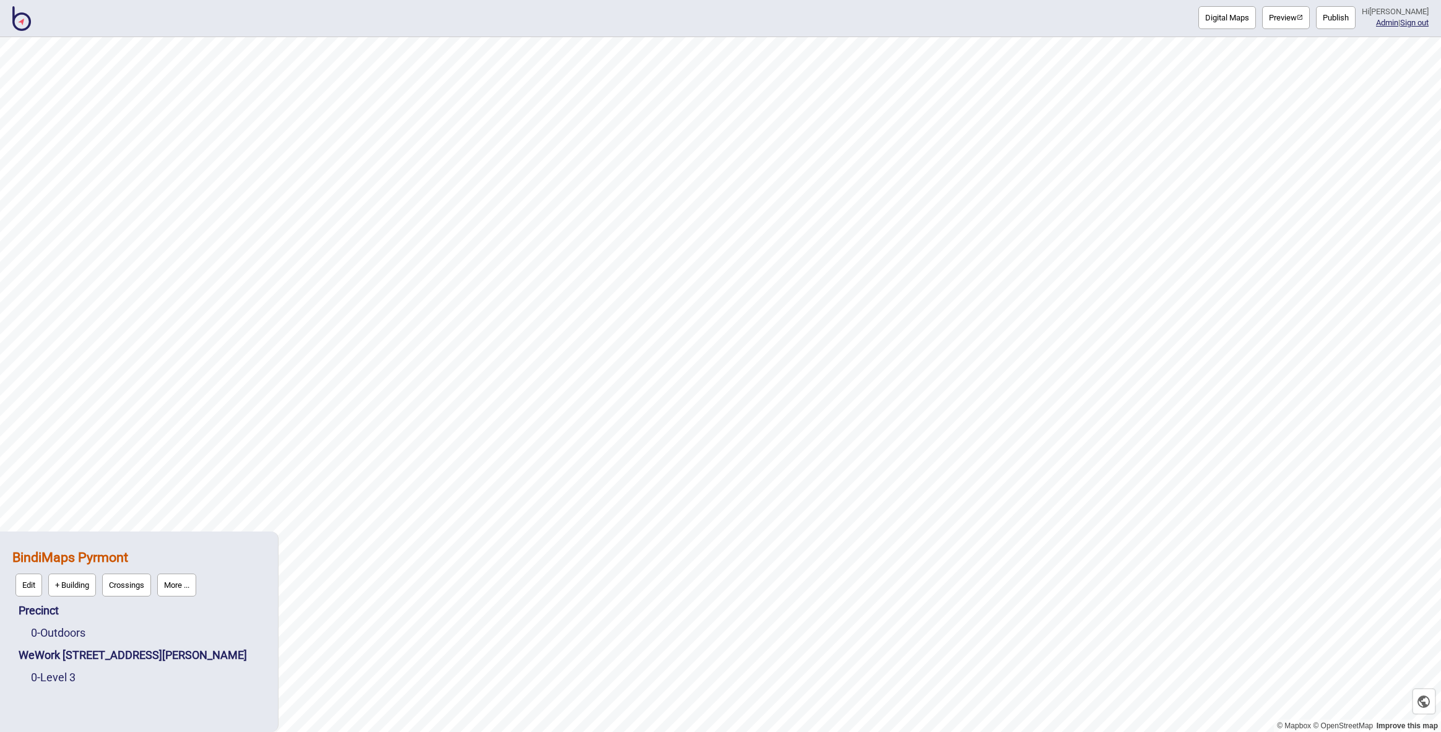
click at [30, 588] on button "Edit" at bounding box center [28, 585] width 27 height 23
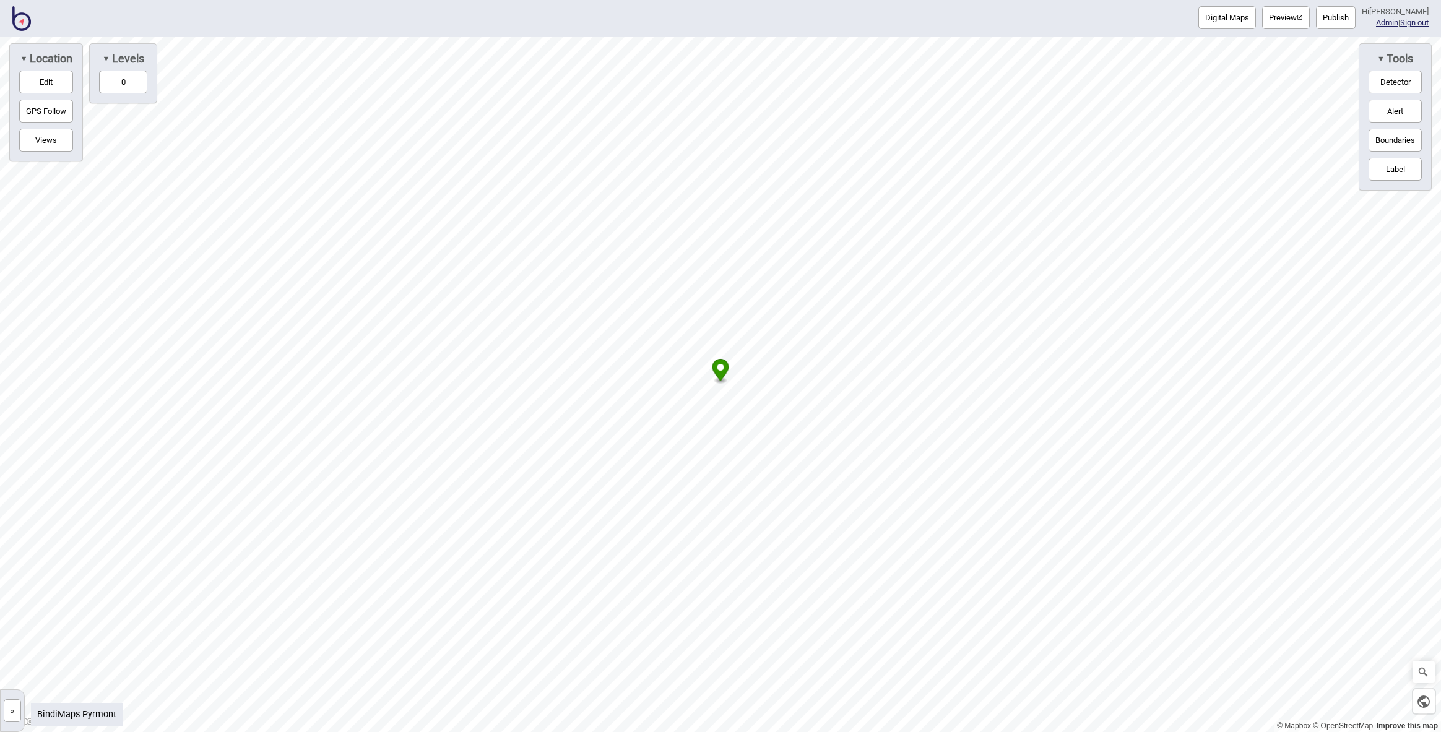
click at [12, 715] on button "»" at bounding box center [12, 711] width 17 height 23
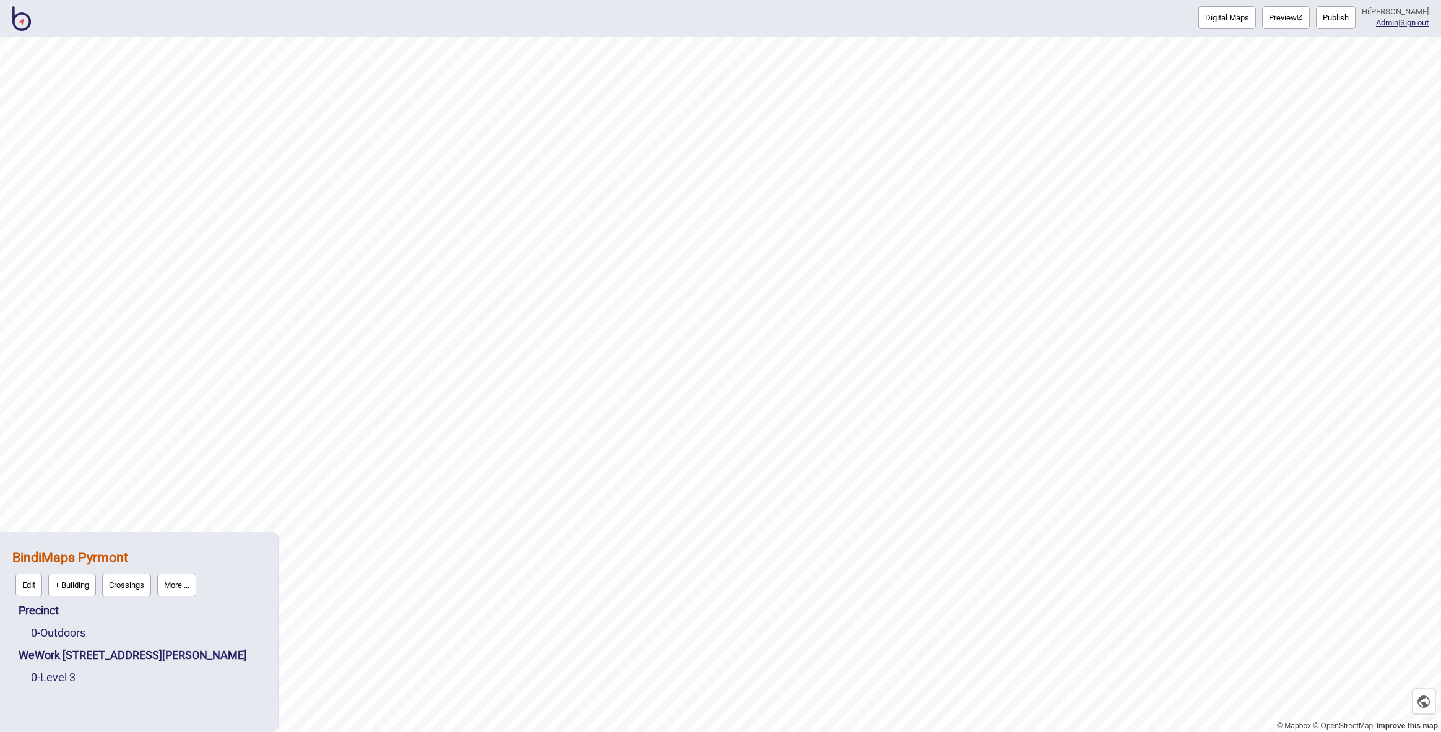
click at [180, 591] on button "More ..." at bounding box center [176, 585] width 39 height 23
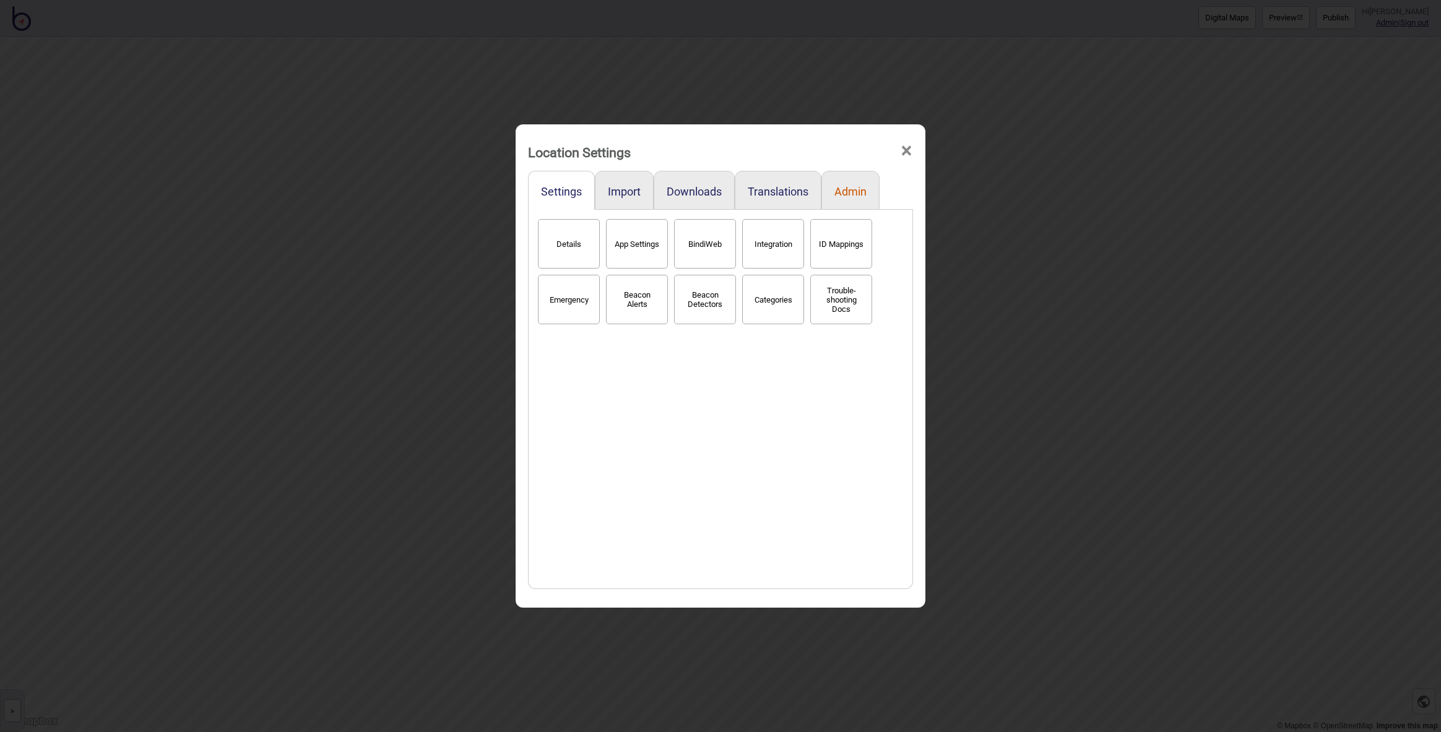
click at [854, 191] on button "Admin" at bounding box center [851, 191] width 32 height 13
click at [904, 150] on span "×" at bounding box center [906, 151] width 13 height 41
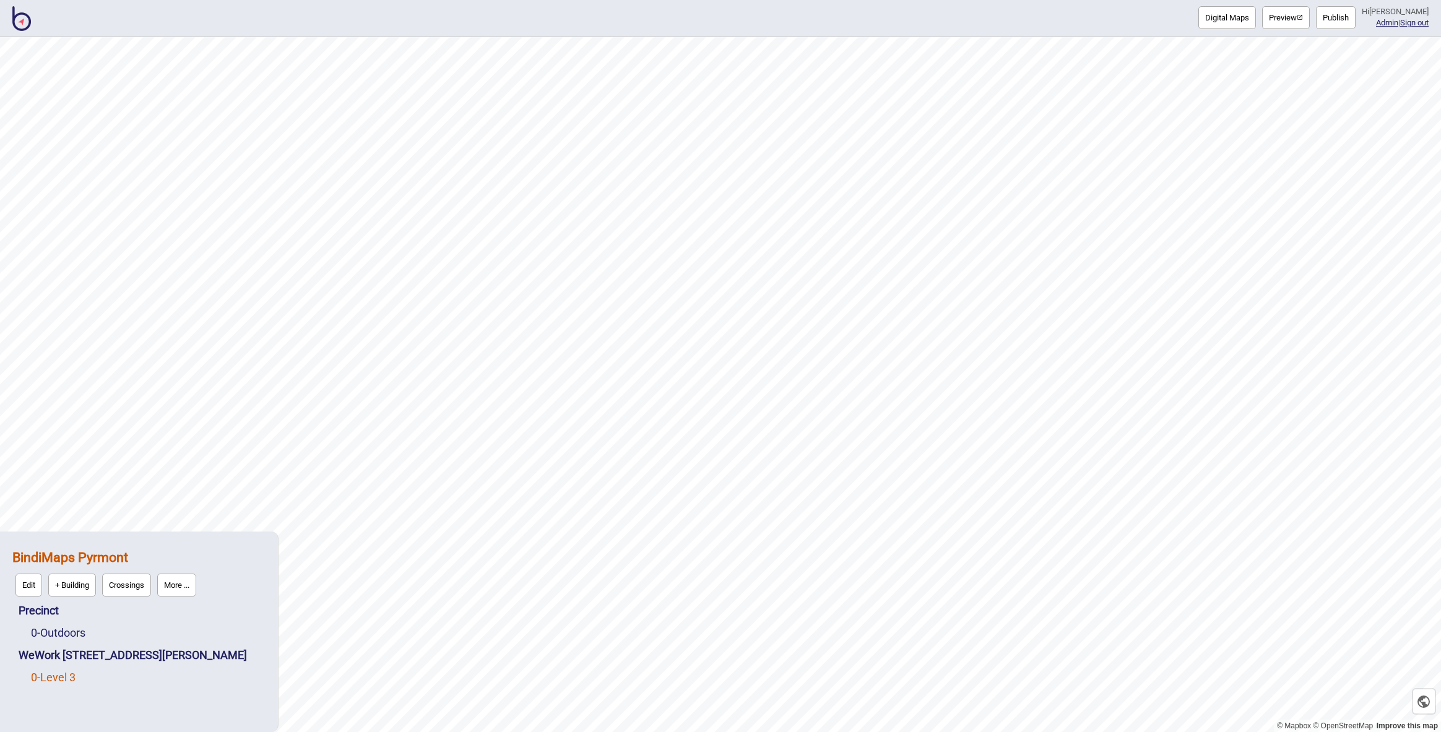
click at [71, 679] on link "0 - Level 3" at bounding box center [53, 677] width 45 height 13
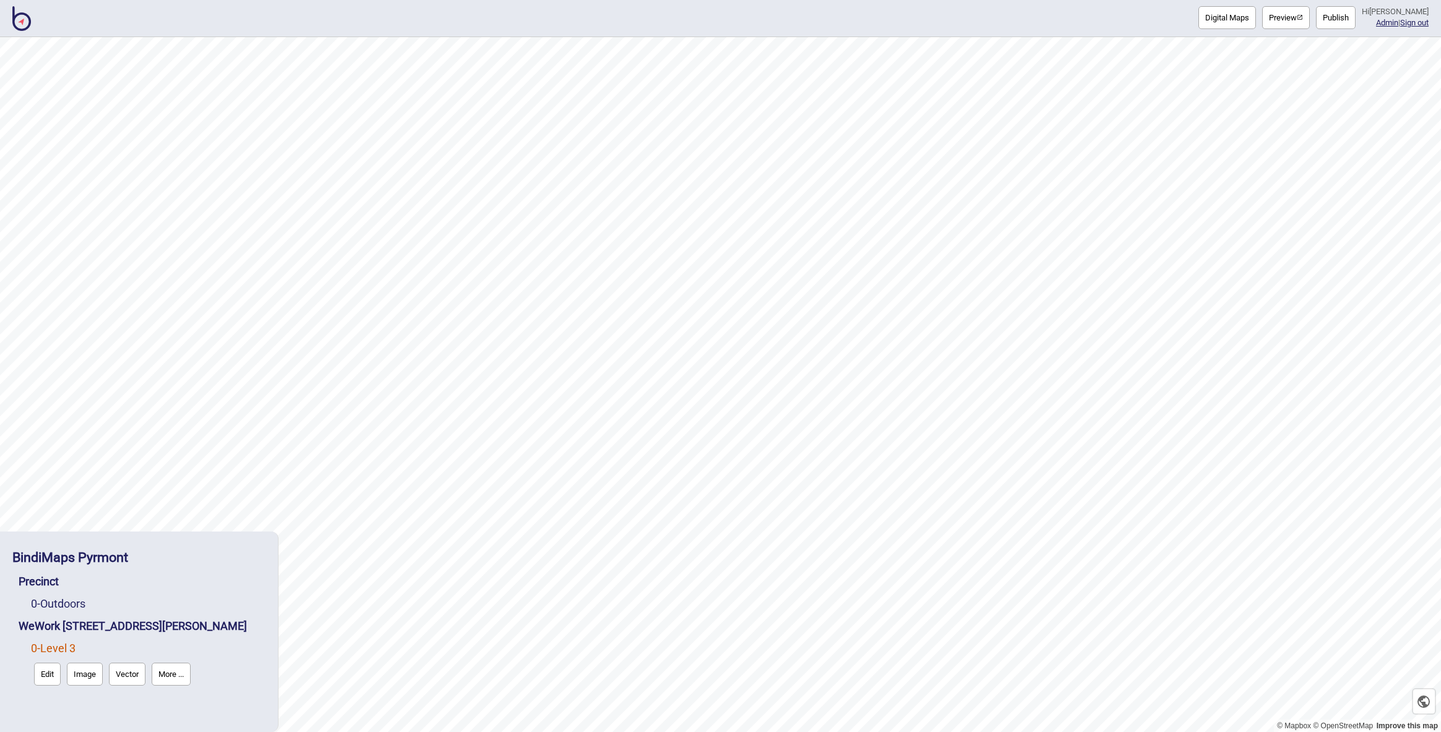
click at [178, 668] on button "More ..." at bounding box center [171, 674] width 39 height 23
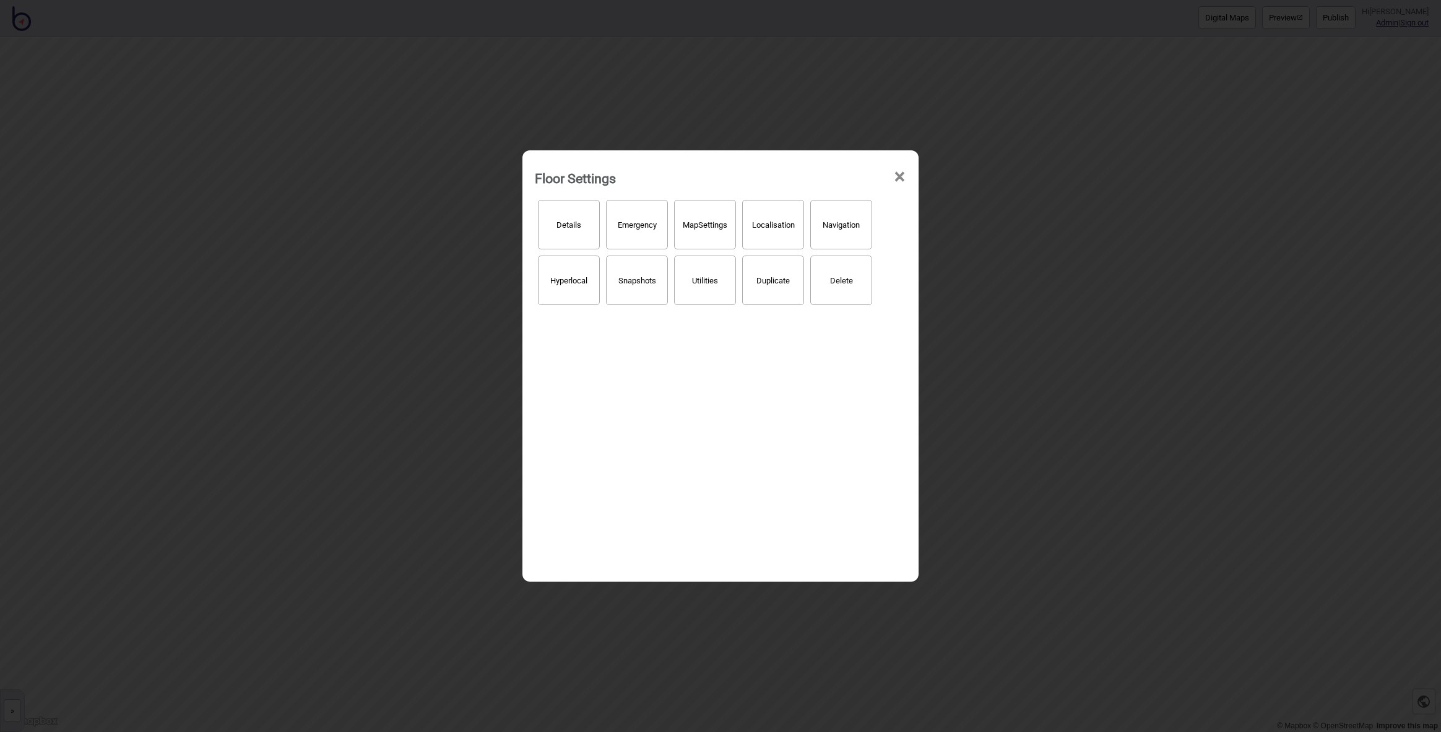
click at [707, 287] on button "Utilities" at bounding box center [705, 281] width 62 height 50
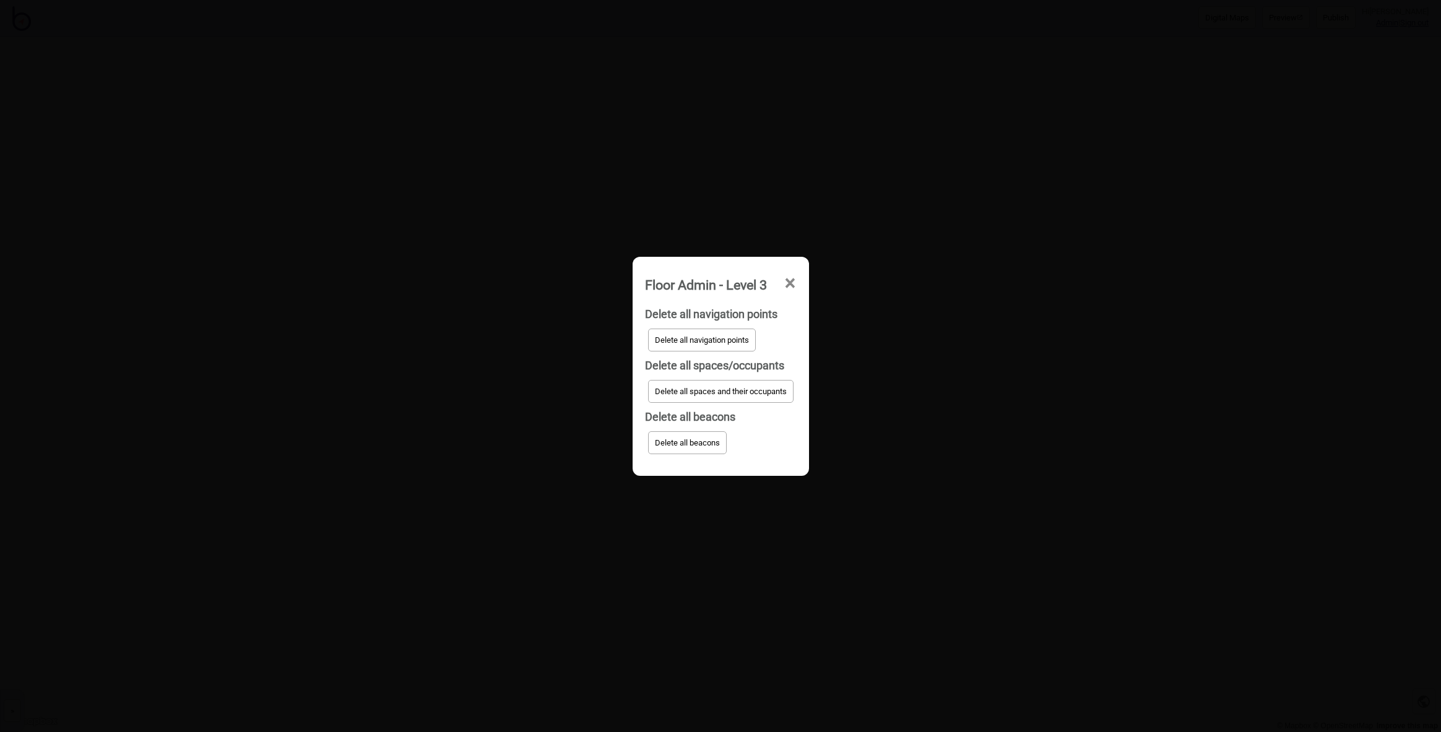
click at [800, 281] on div "Floor Admin - Level 3 ×" at bounding box center [721, 281] width 164 height 37
click at [792, 282] on span "×" at bounding box center [790, 283] width 13 height 41
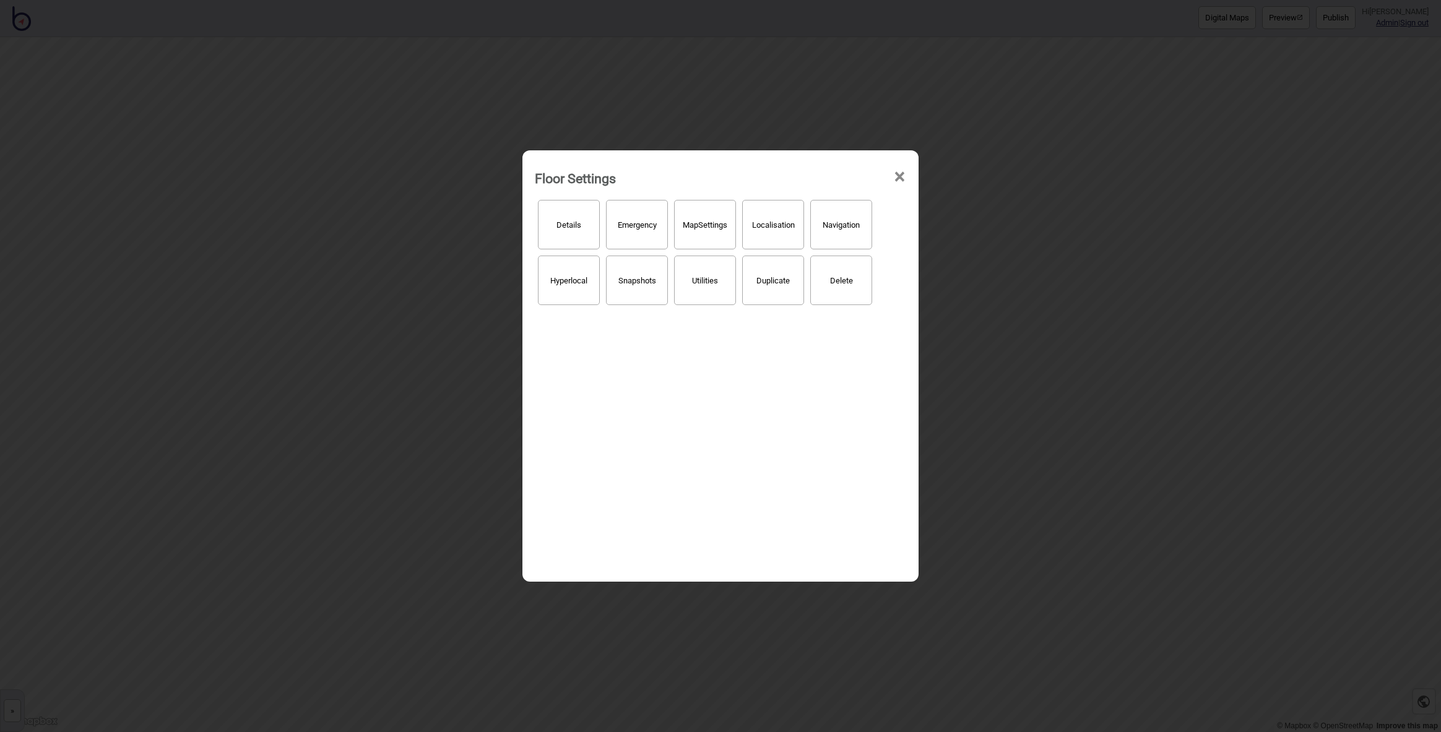
click at [594, 229] on button "Details" at bounding box center [569, 225] width 62 height 50
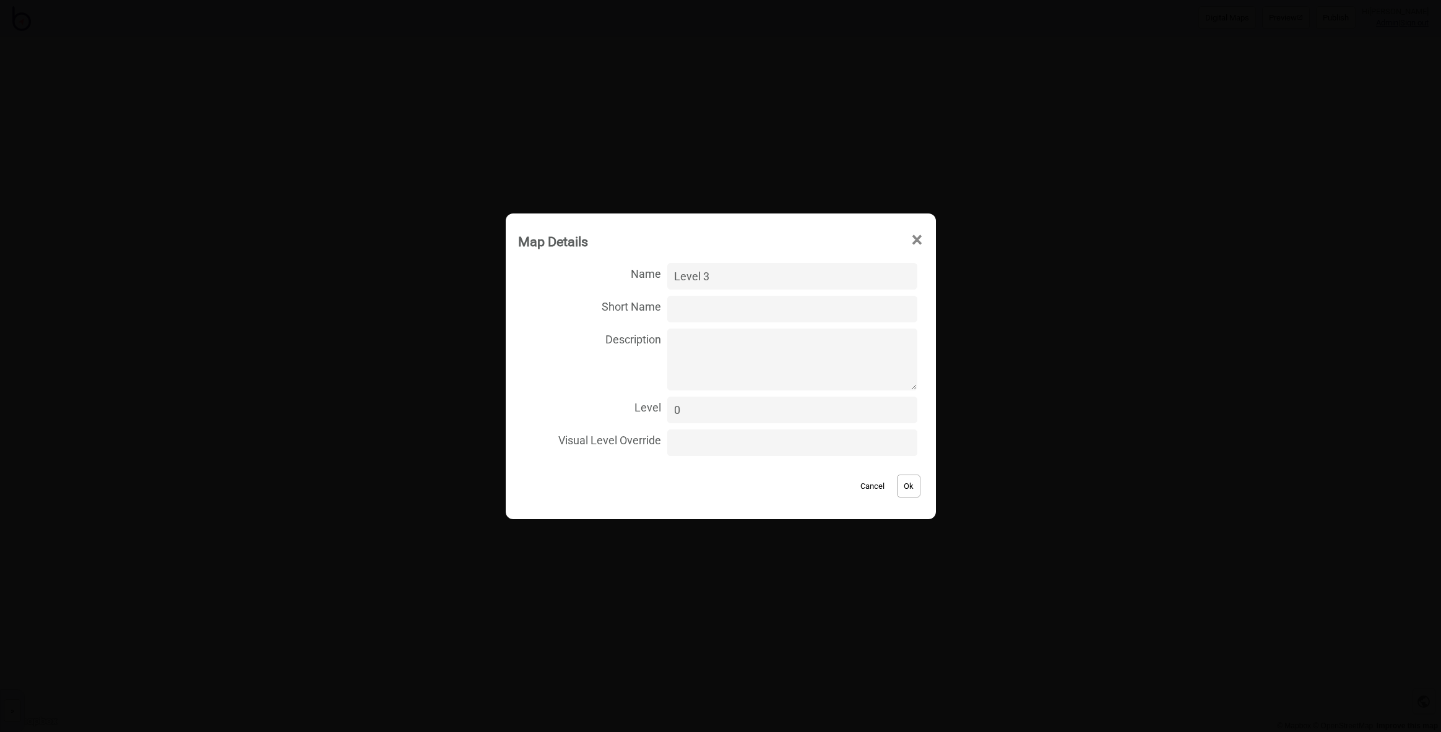
click at [913, 238] on span "×" at bounding box center [917, 240] width 13 height 41
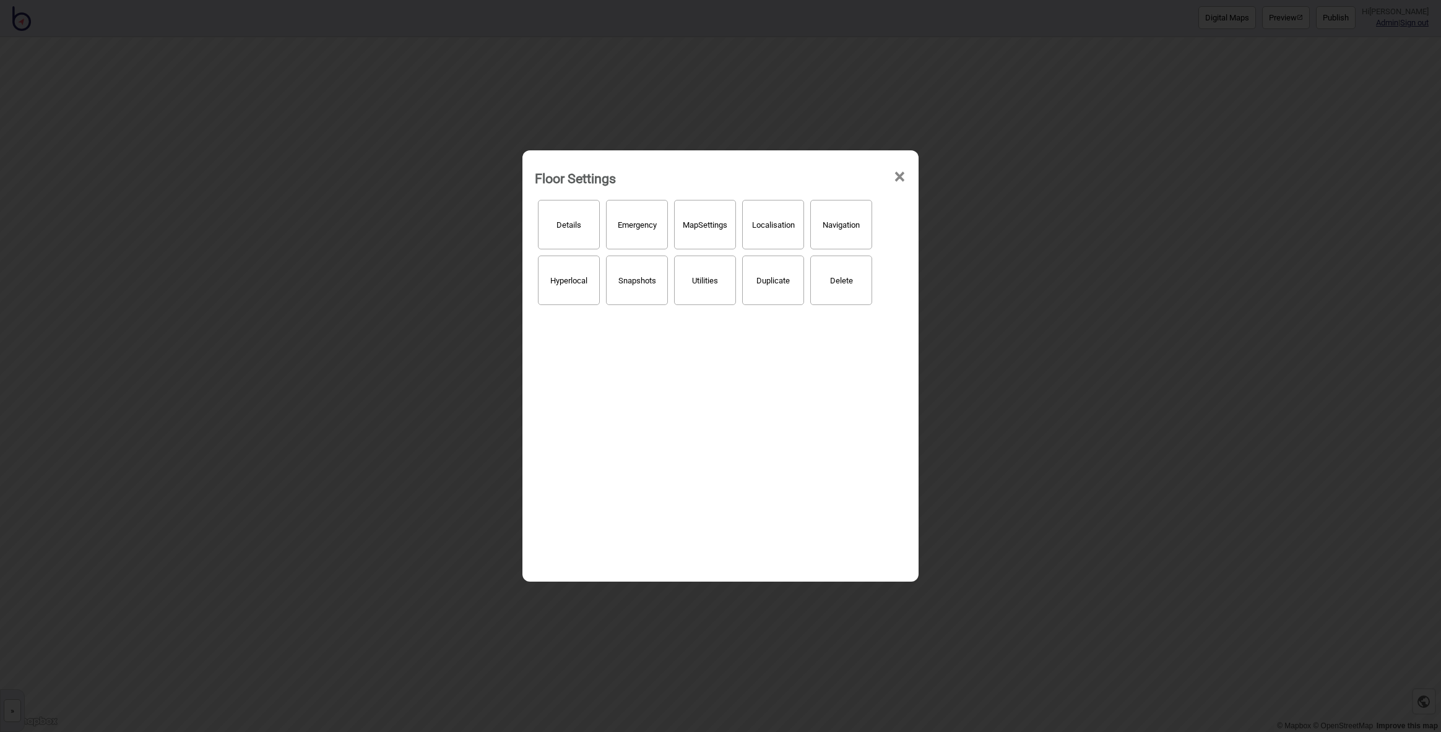
click at [901, 175] on span "×" at bounding box center [899, 177] width 13 height 41
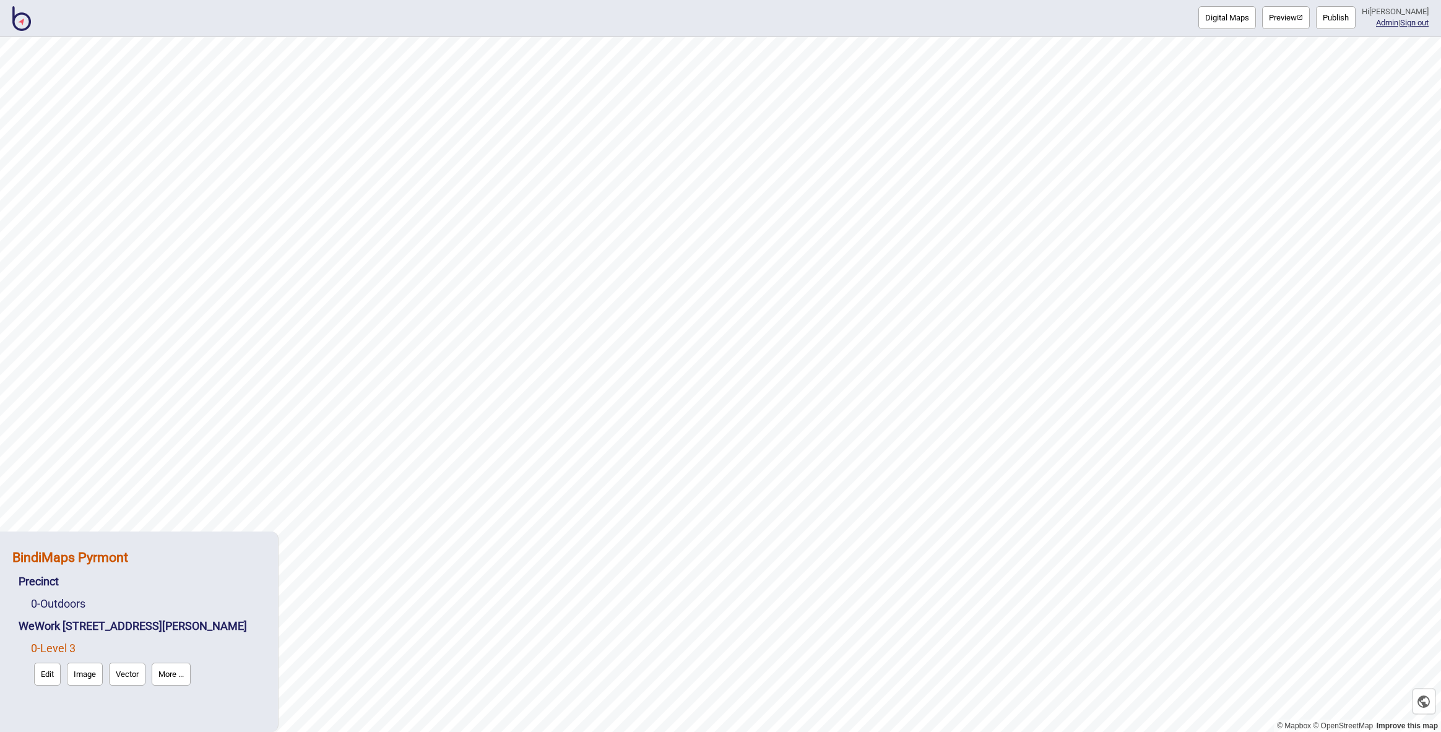
click at [77, 552] on strong "BindiMaps Pyrmont" at bounding box center [70, 557] width 116 height 15
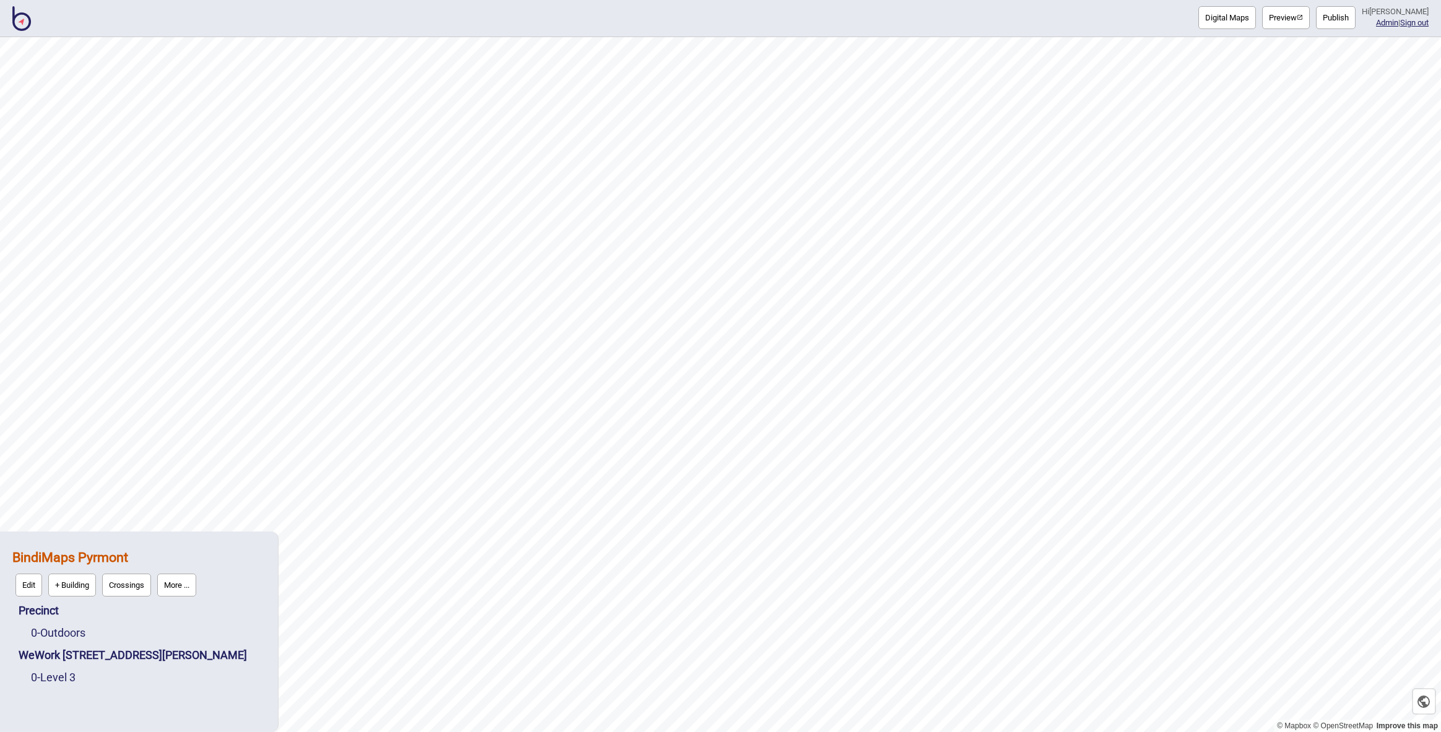
click at [184, 584] on button "More ..." at bounding box center [176, 585] width 39 height 23
